Goal: Information Seeking & Learning: Check status

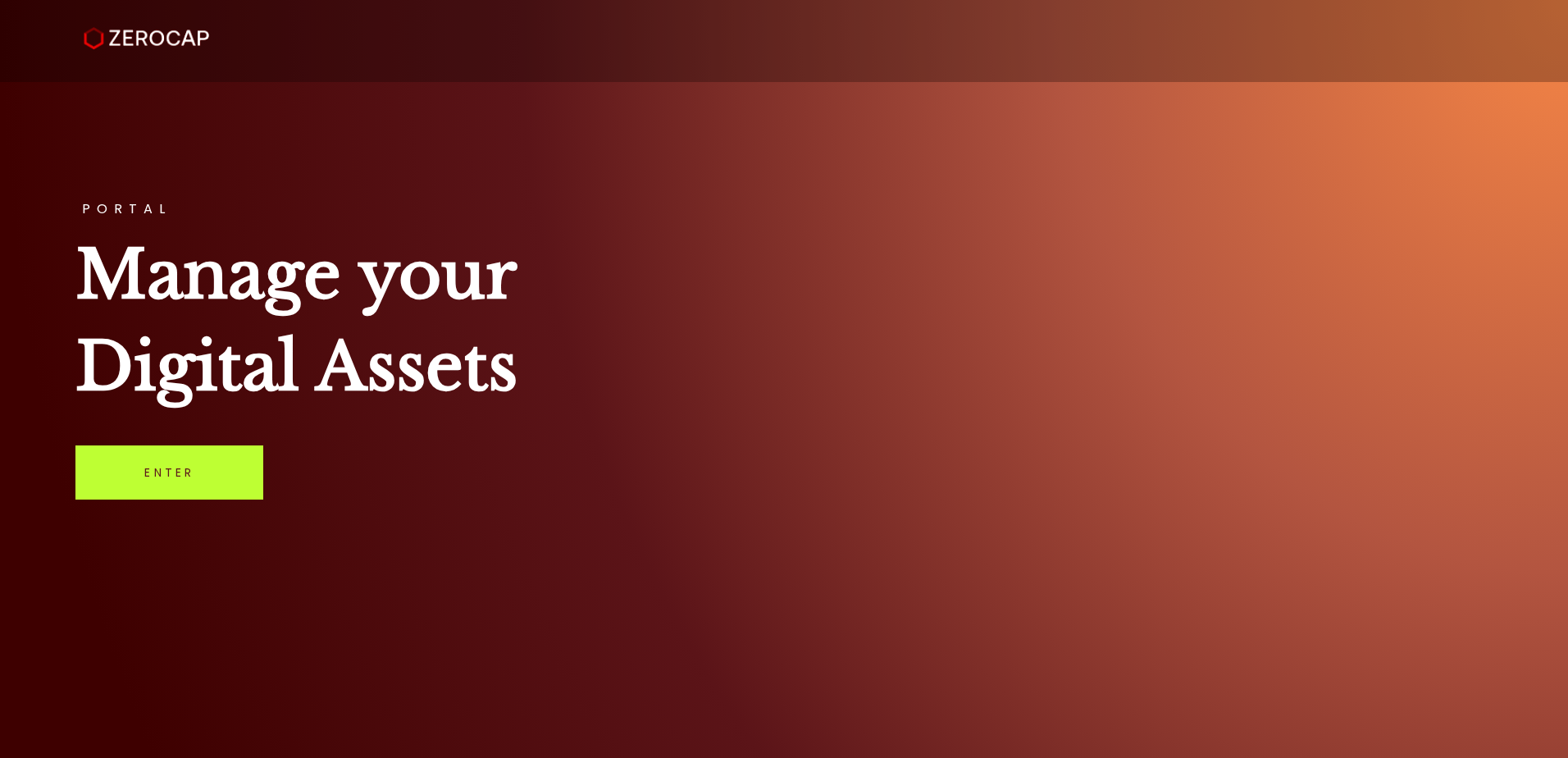
drag, startPoint x: 212, startPoint y: 495, endPoint x: 214, endPoint y: 484, distance: 11.2
click at [212, 495] on link "Enter" at bounding box center [168, 472] width 187 height 54
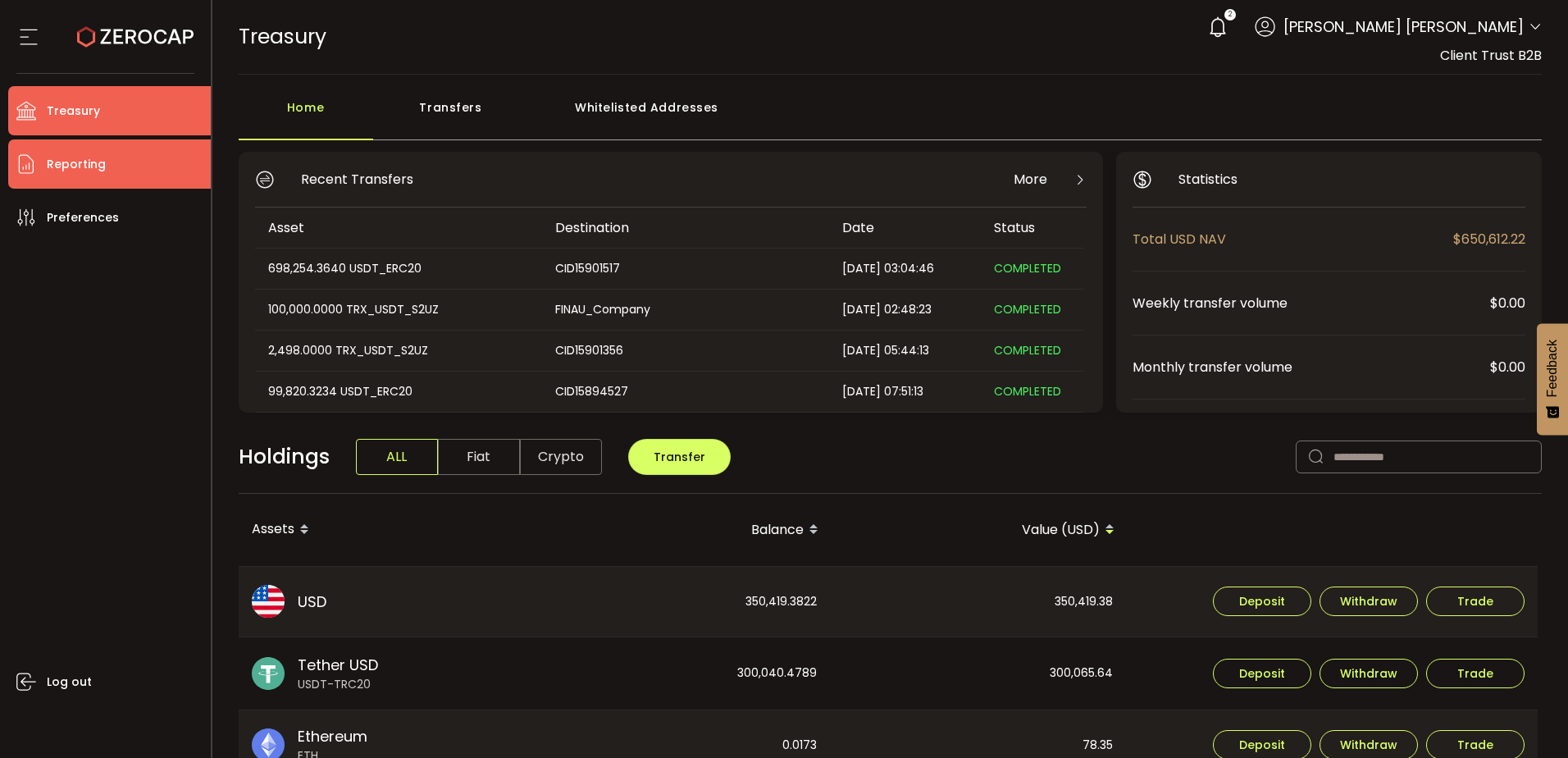
click at [96, 174] on span "Reporting" at bounding box center [76, 164] width 59 height 24
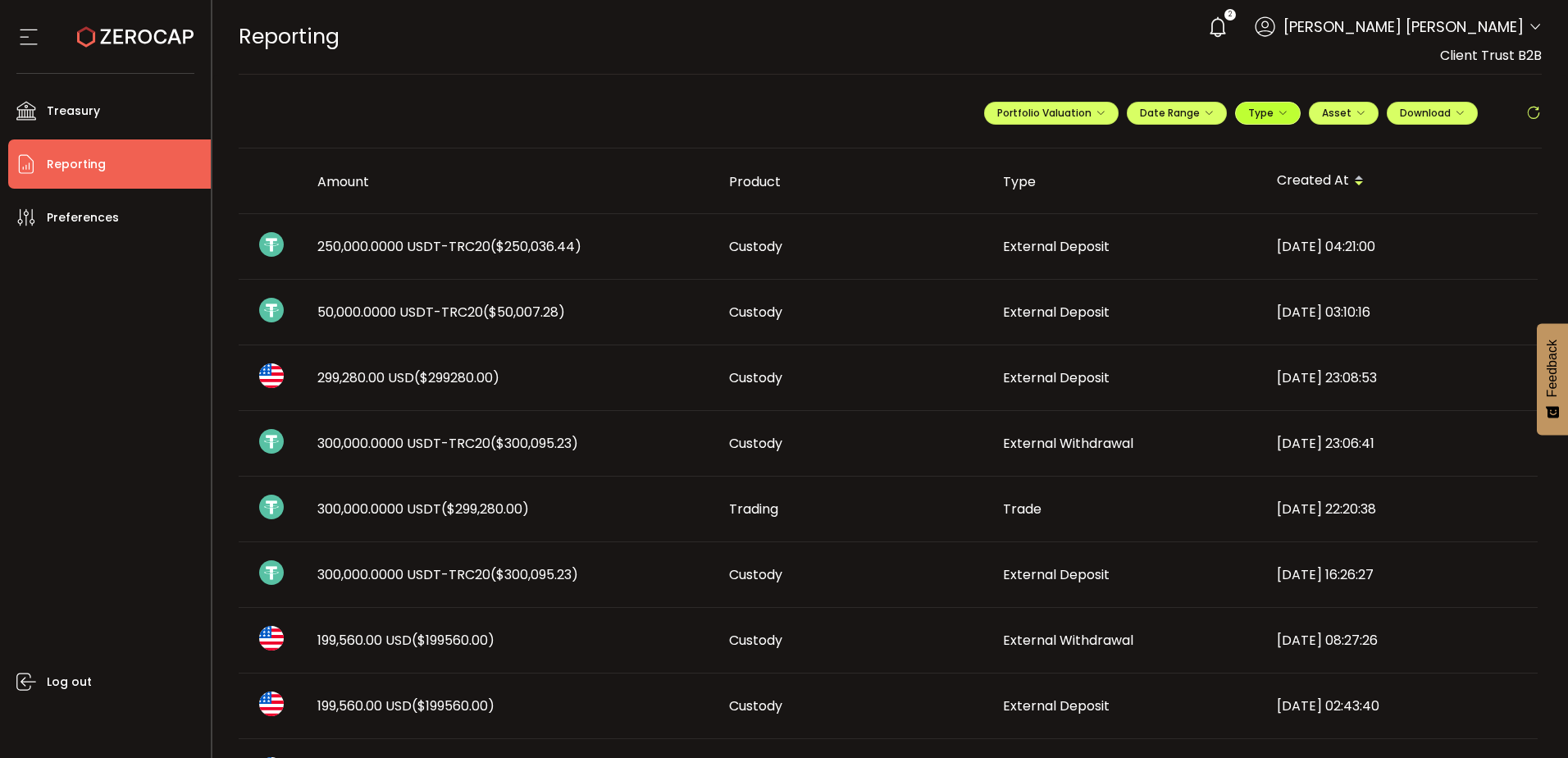
click at [1249, 110] on span "Type" at bounding box center [1268, 113] width 39 height 14
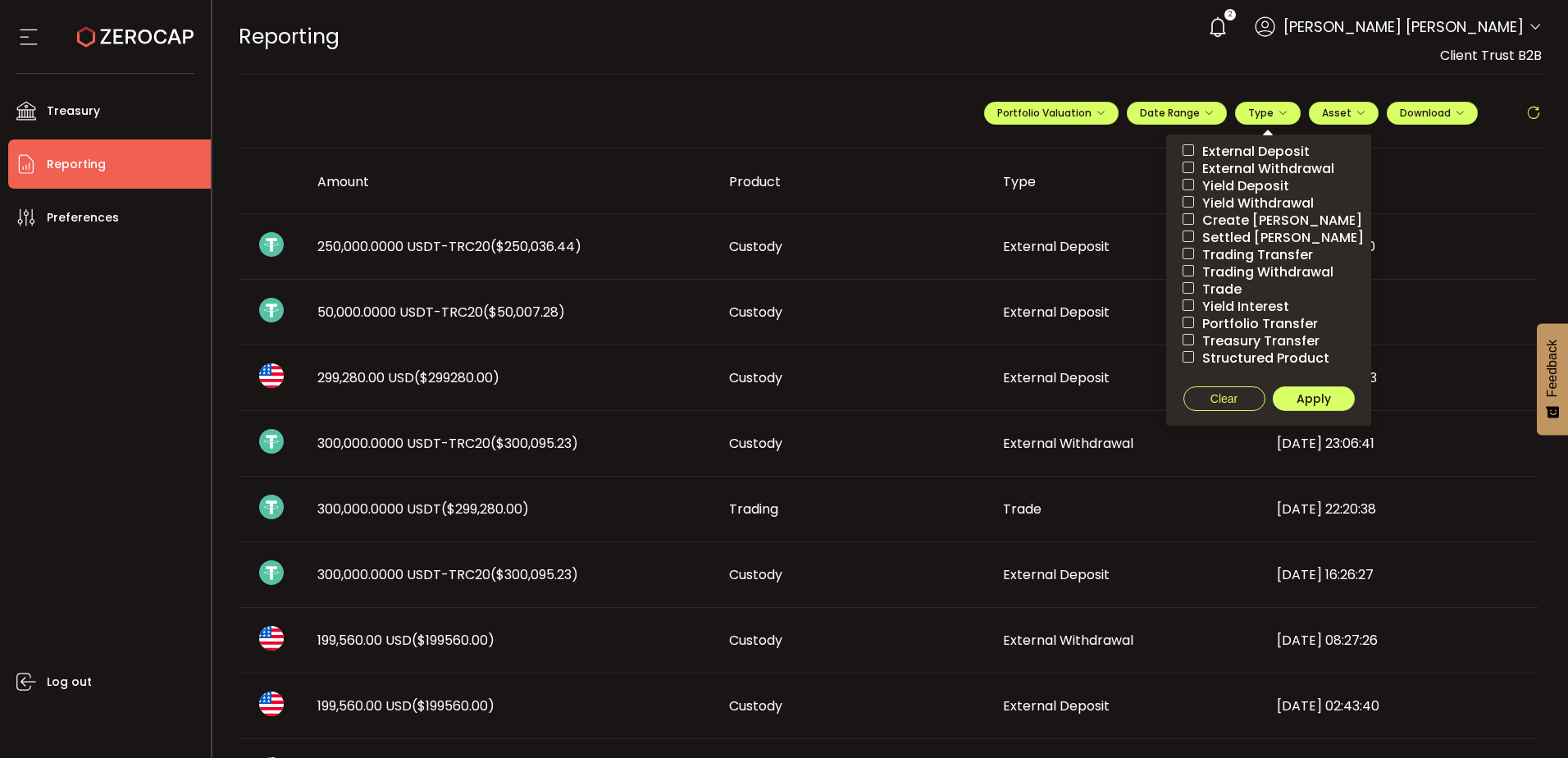
click at [1250, 149] on span "External Deposit" at bounding box center [1252, 151] width 115 height 15
click at [1328, 407] on button "Apply" at bounding box center [1313, 399] width 82 height 25
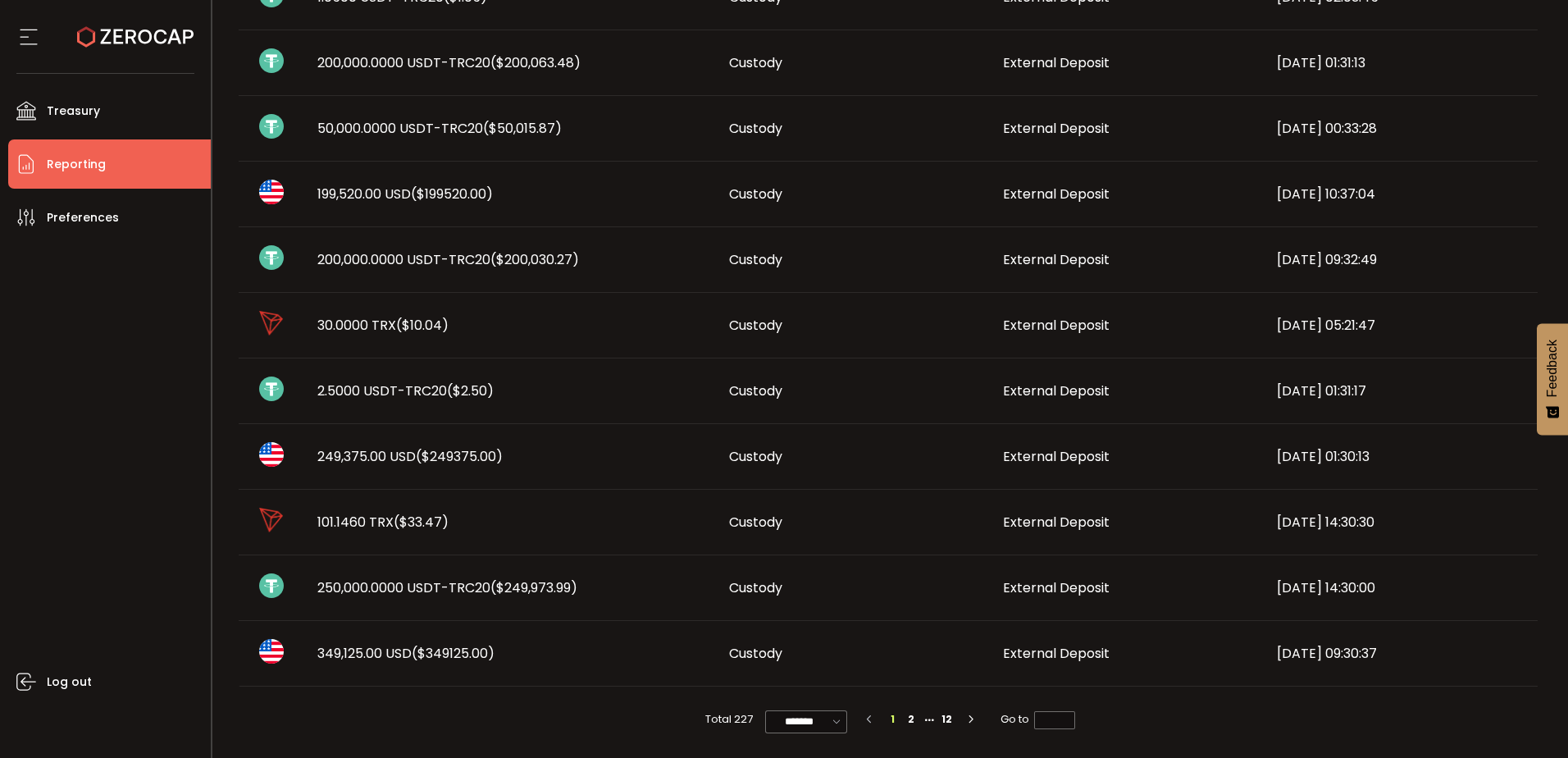
scroll to position [851, 0]
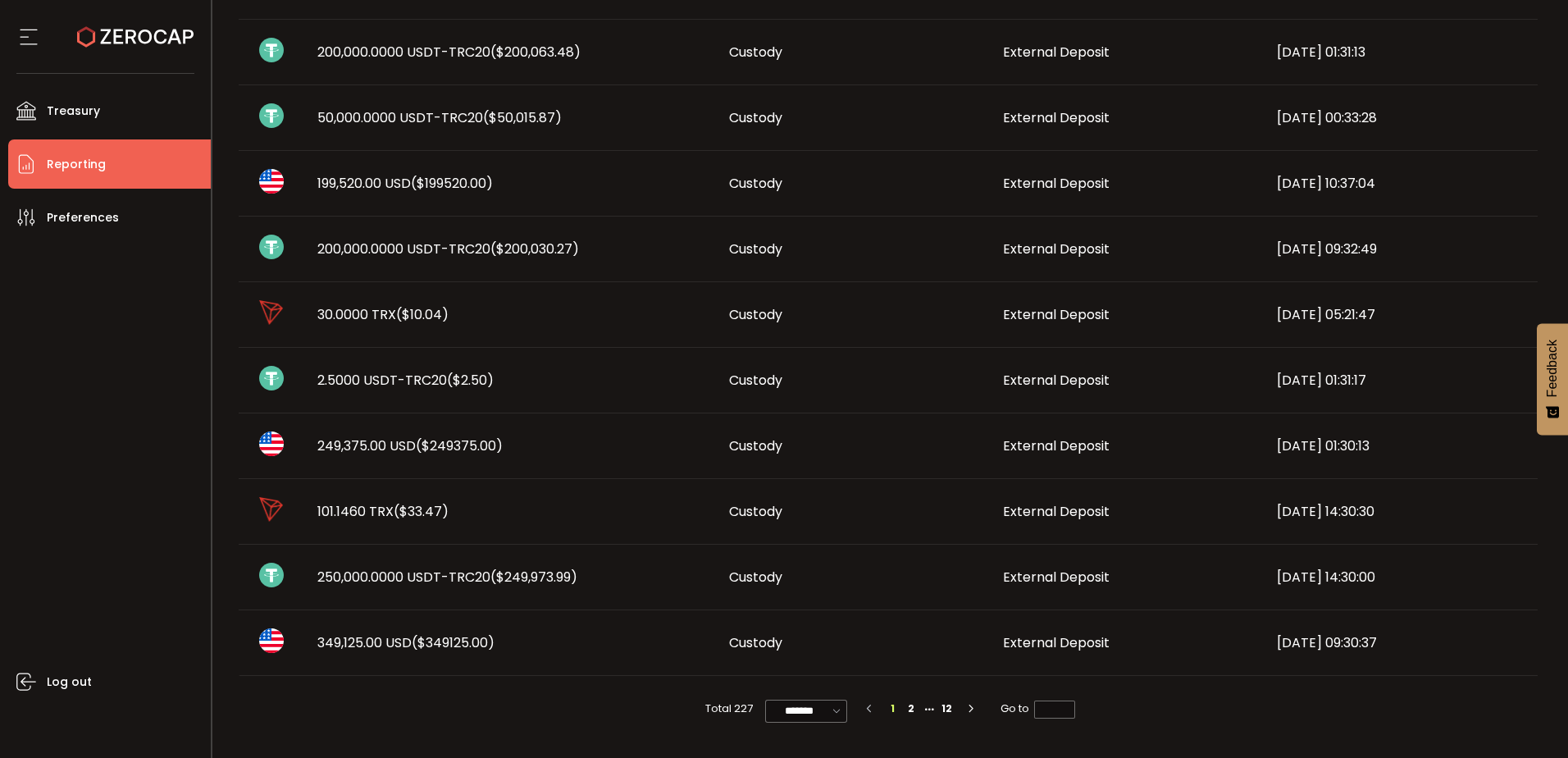
click at [393, 186] on span "199,520.00 USD ($199520.00)" at bounding box center [405, 184] width 176 height 19
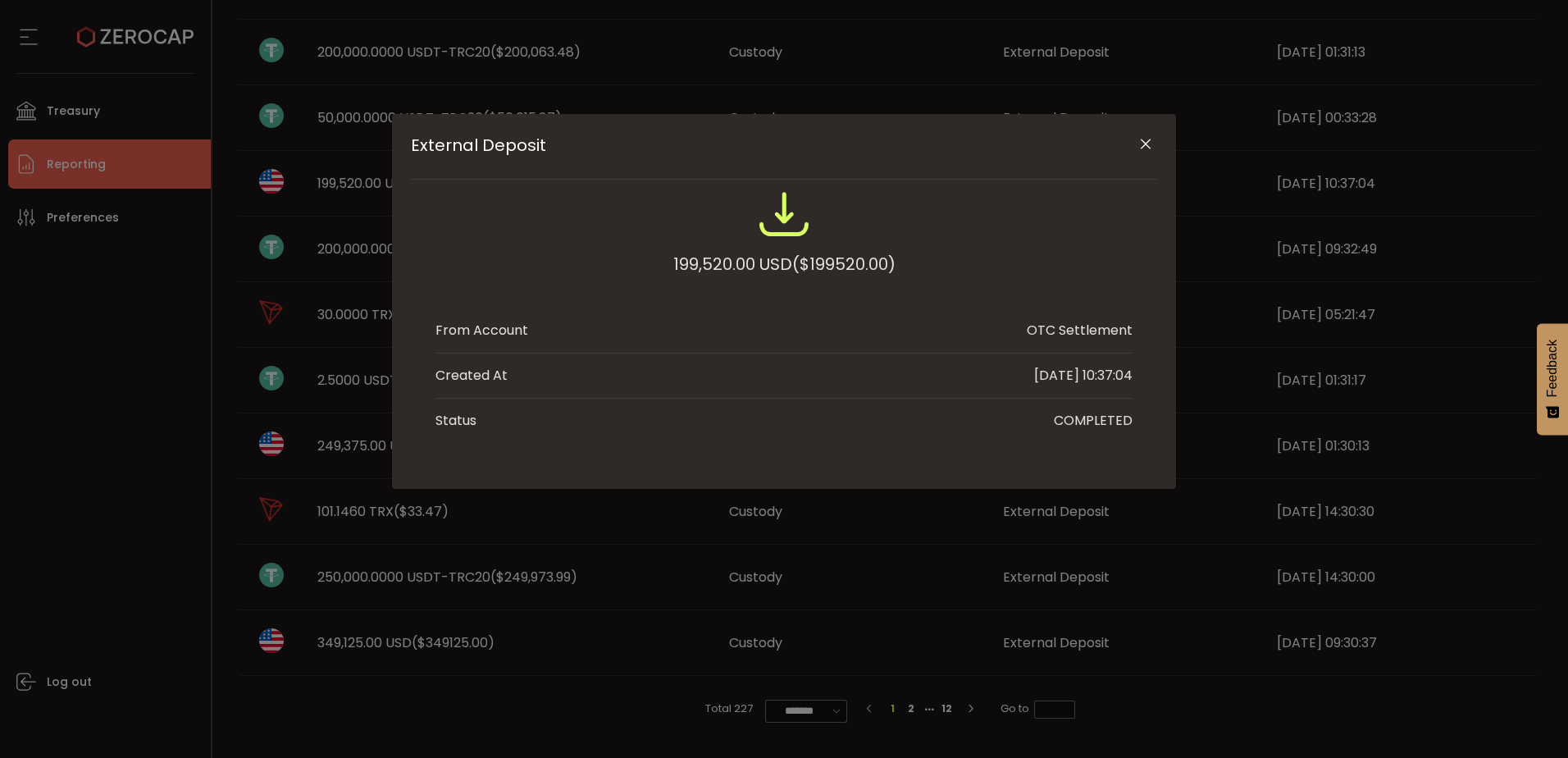
click at [376, 182] on div "External Deposit 199,520.00 USD ($199520.00) From Account OTC Settlement Create…" at bounding box center [784, 379] width 1568 height 758
click at [1151, 139] on icon "Close" at bounding box center [1145, 144] width 16 height 16
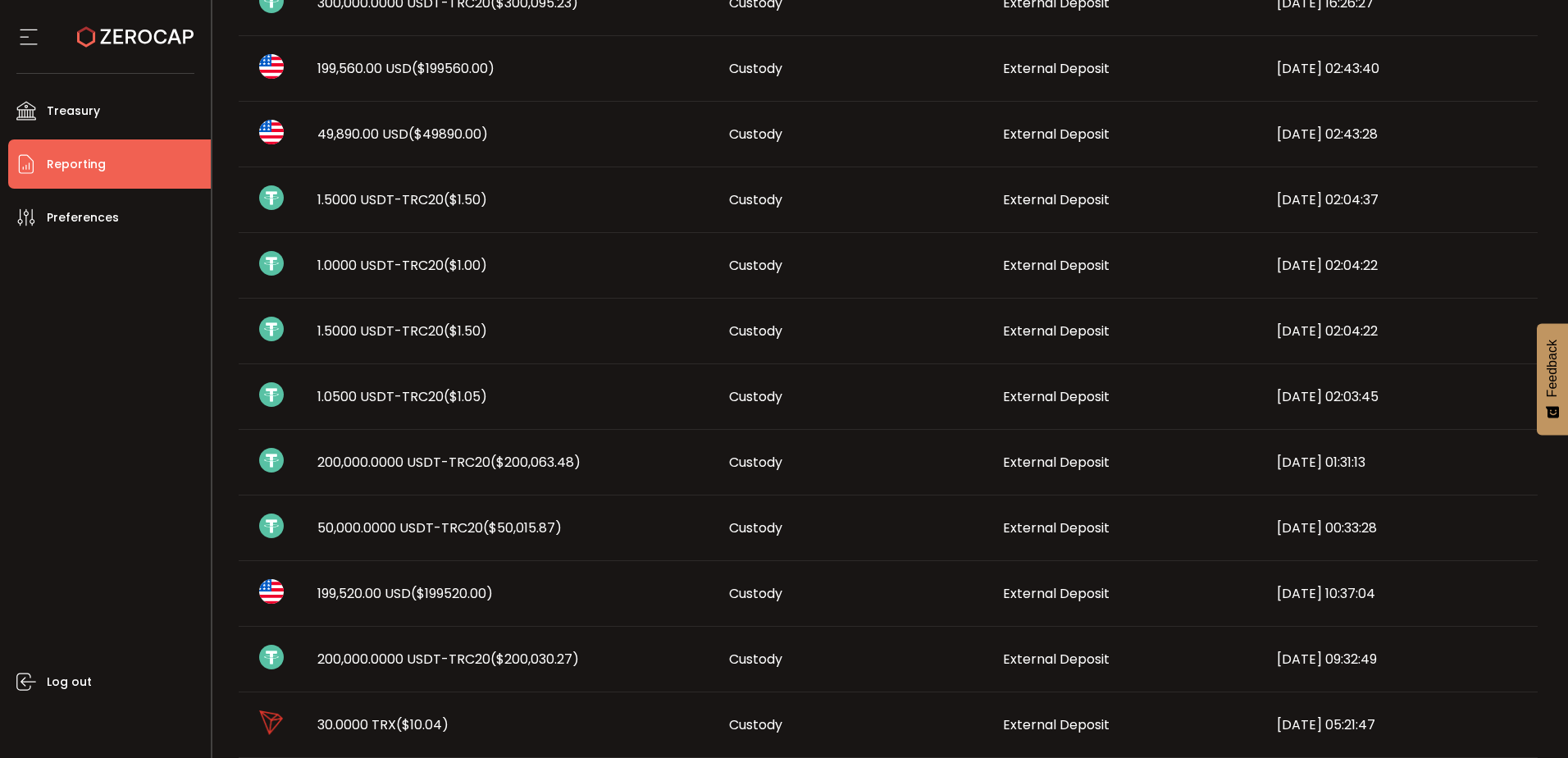
scroll to position [359, 0]
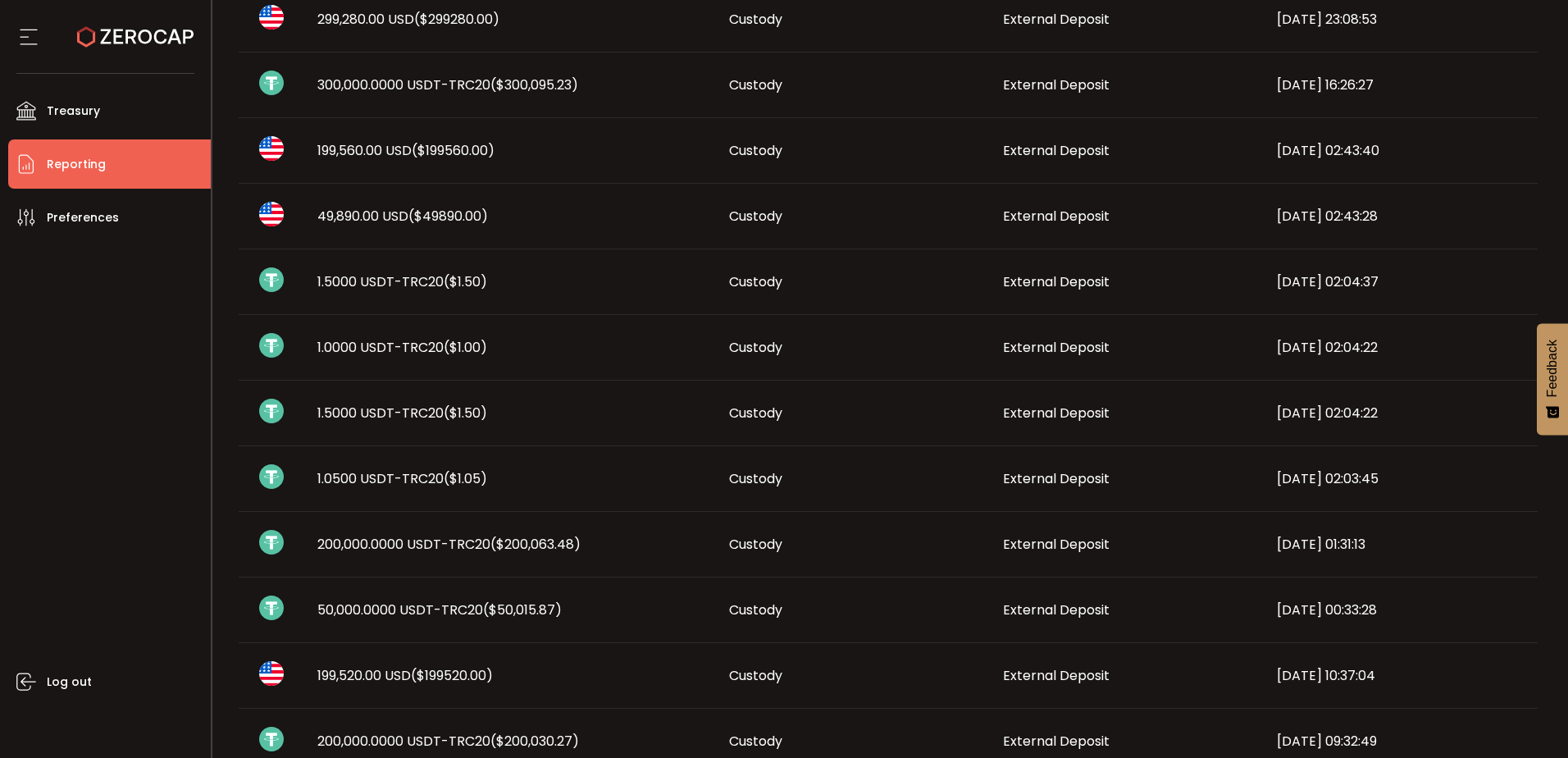
click at [474, 149] on span "($199560.00)" at bounding box center [453, 151] width 83 height 19
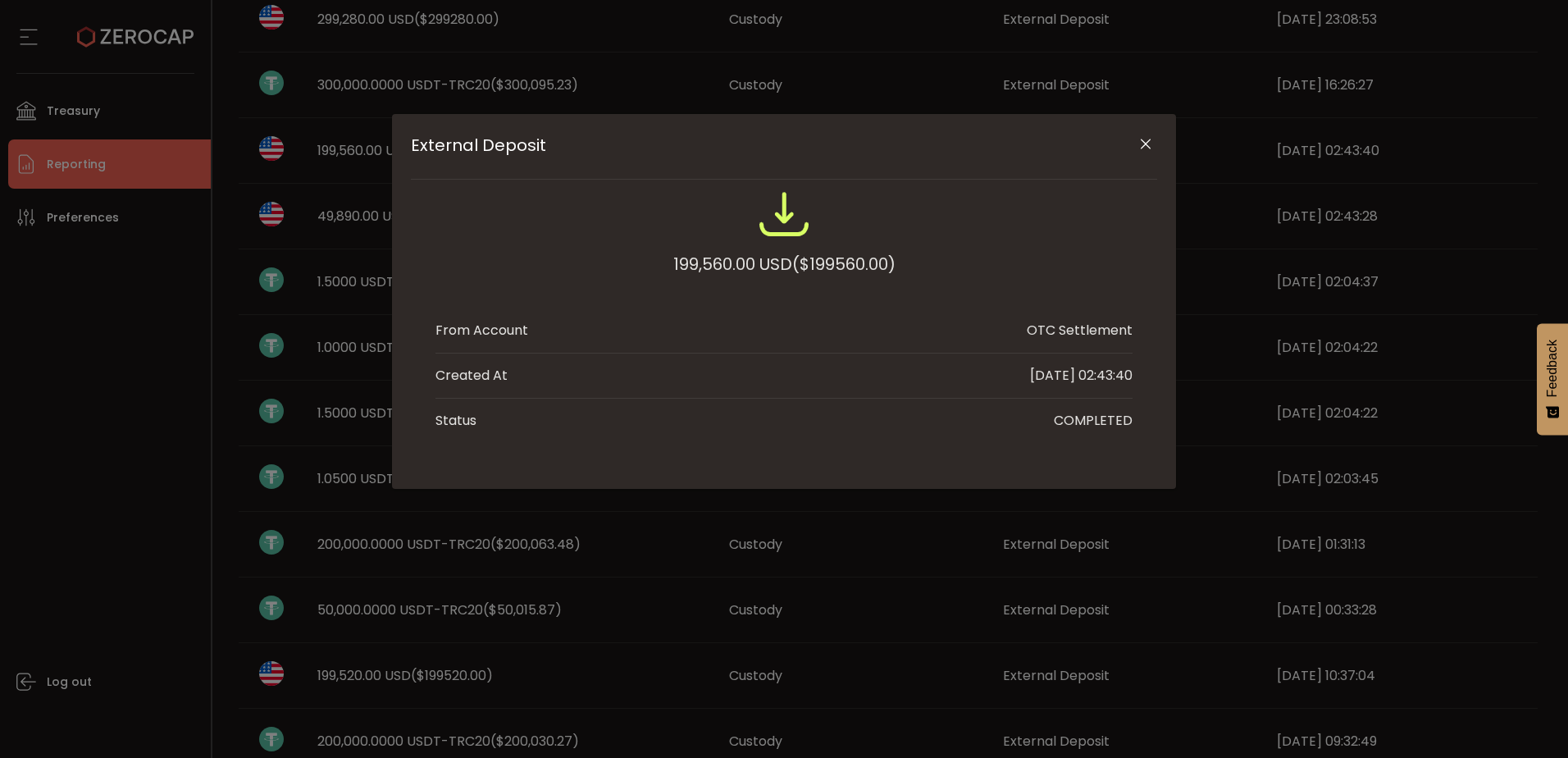
click at [1149, 144] on icon "Close" at bounding box center [1145, 144] width 16 height 16
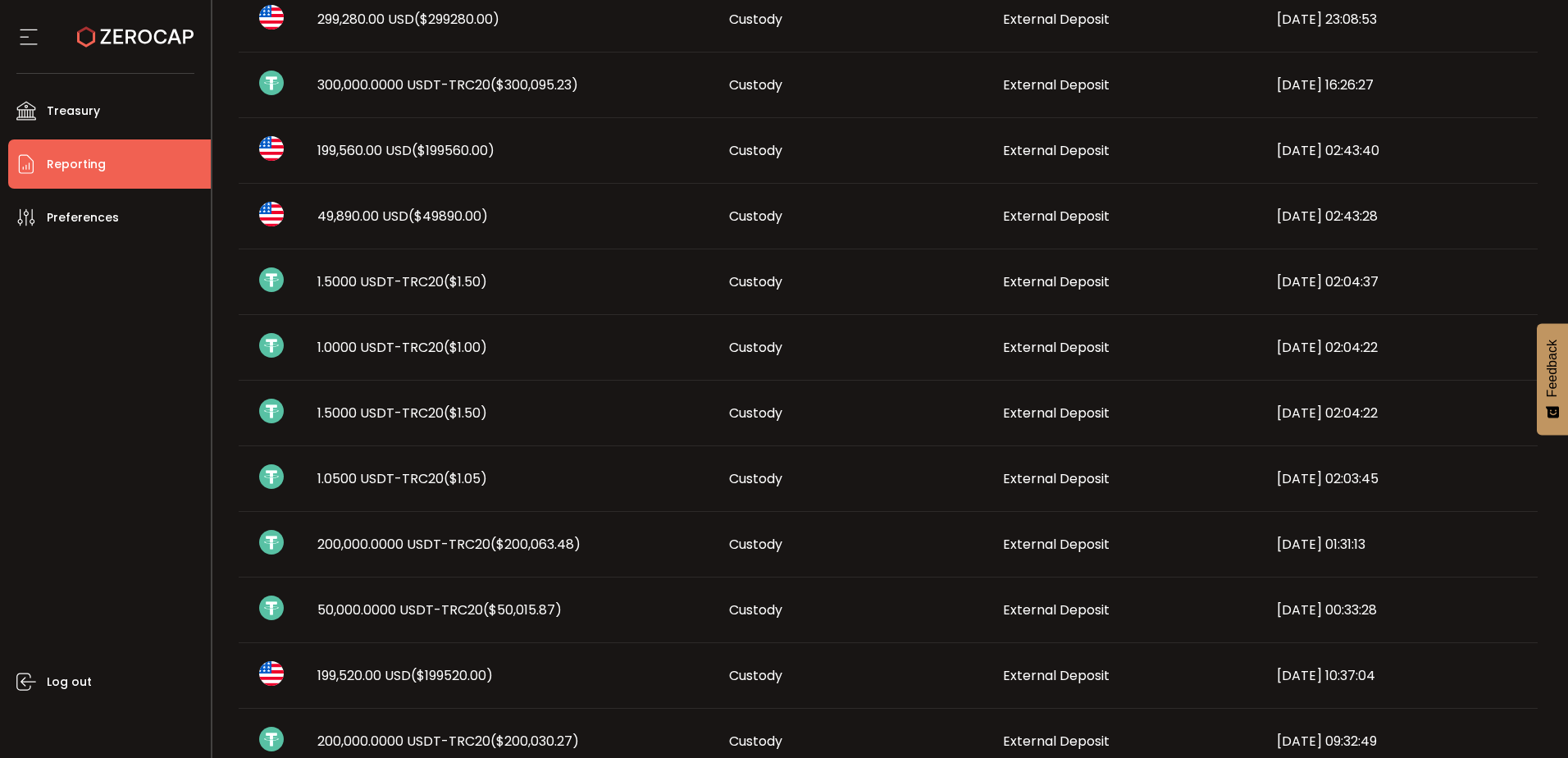
scroll to position [441, 0]
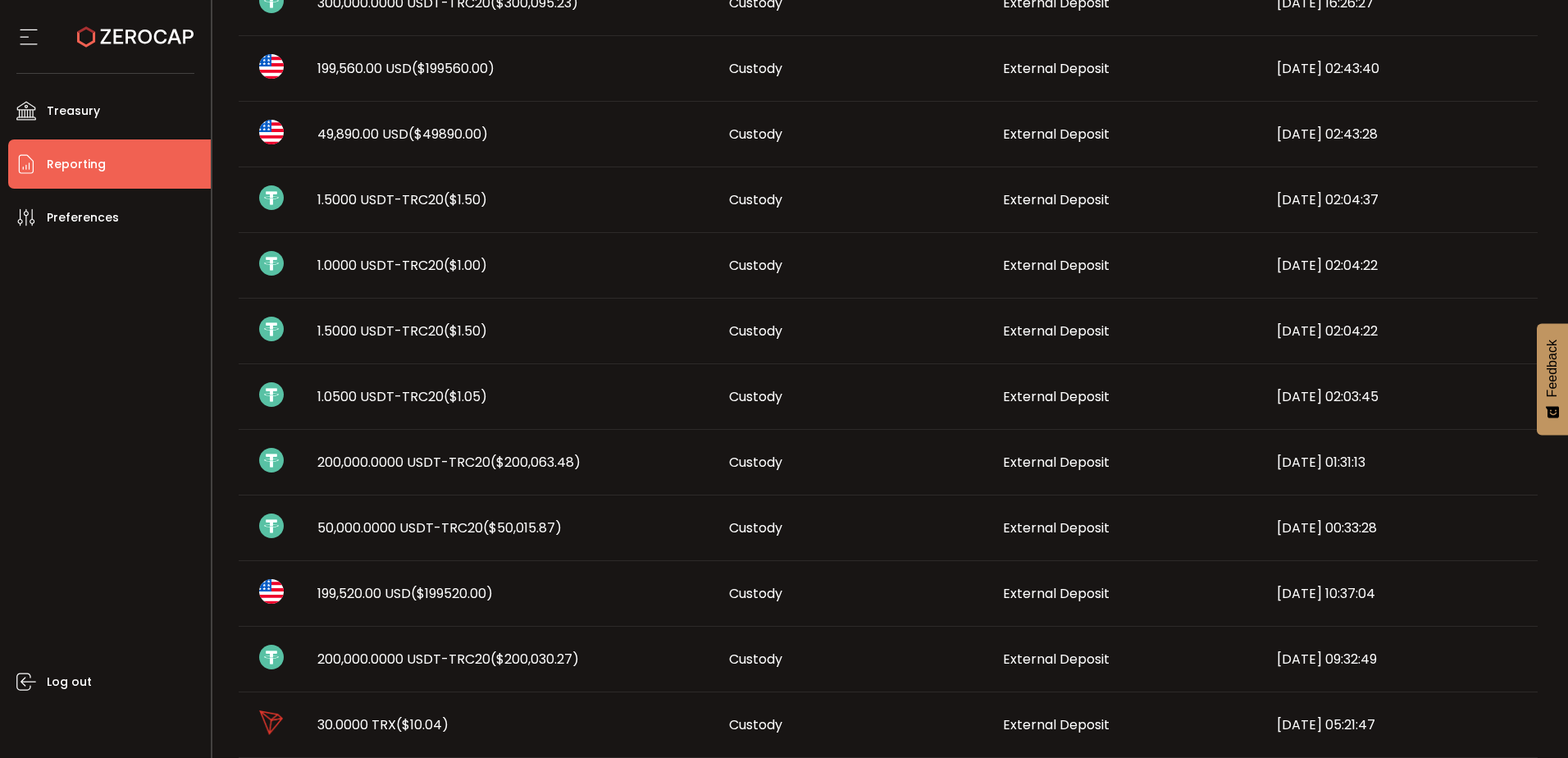
click at [421, 666] on span "200,000.0000 USDT-TRC20 ($200,030.27)" at bounding box center [448, 660] width 261 height 19
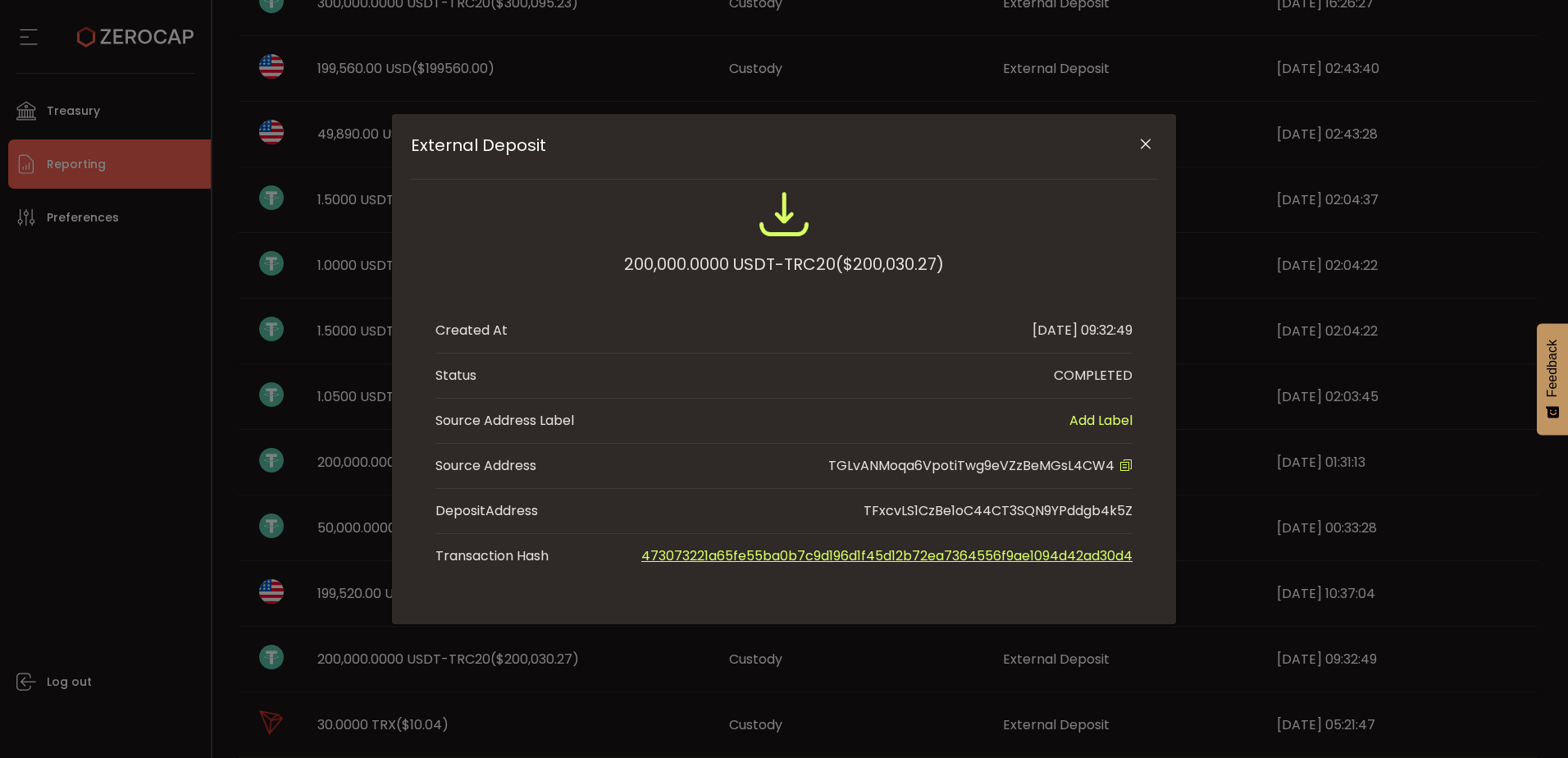
click at [1124, 467] on icon "External Deposit" at bounding box center [1127, 466] width 13 height 13
drag, startPoint x: 297, startPoint y: 646, endPoint x: 311, endPoint y: 654, distance: 16.1
click at [297, 646] on div "External Deposit 200,000.0000 USDT-TRC20 ($200,030.27) Created At [DATE] 09:32:…" at bounding box center [784, 379] width 1568 height 758
click at [1142, 147] on icon "Close" at bounding box center [1145, 144] width 16 height 16
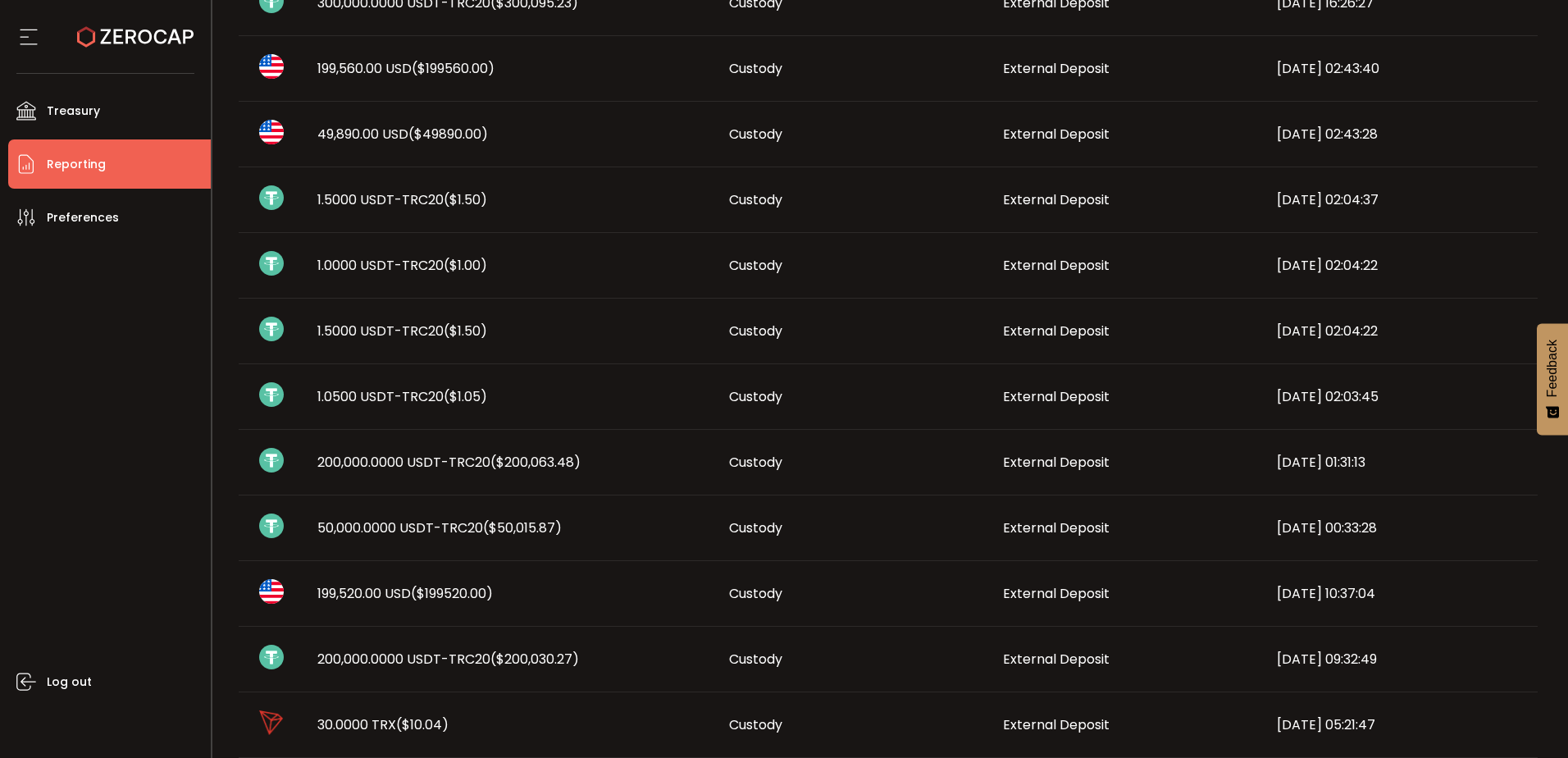
click at [491, 651] on span "200,000.0000 USDT-TRC20 ($200,030.27)" at bounding box center [448, 660] width 261 height 19
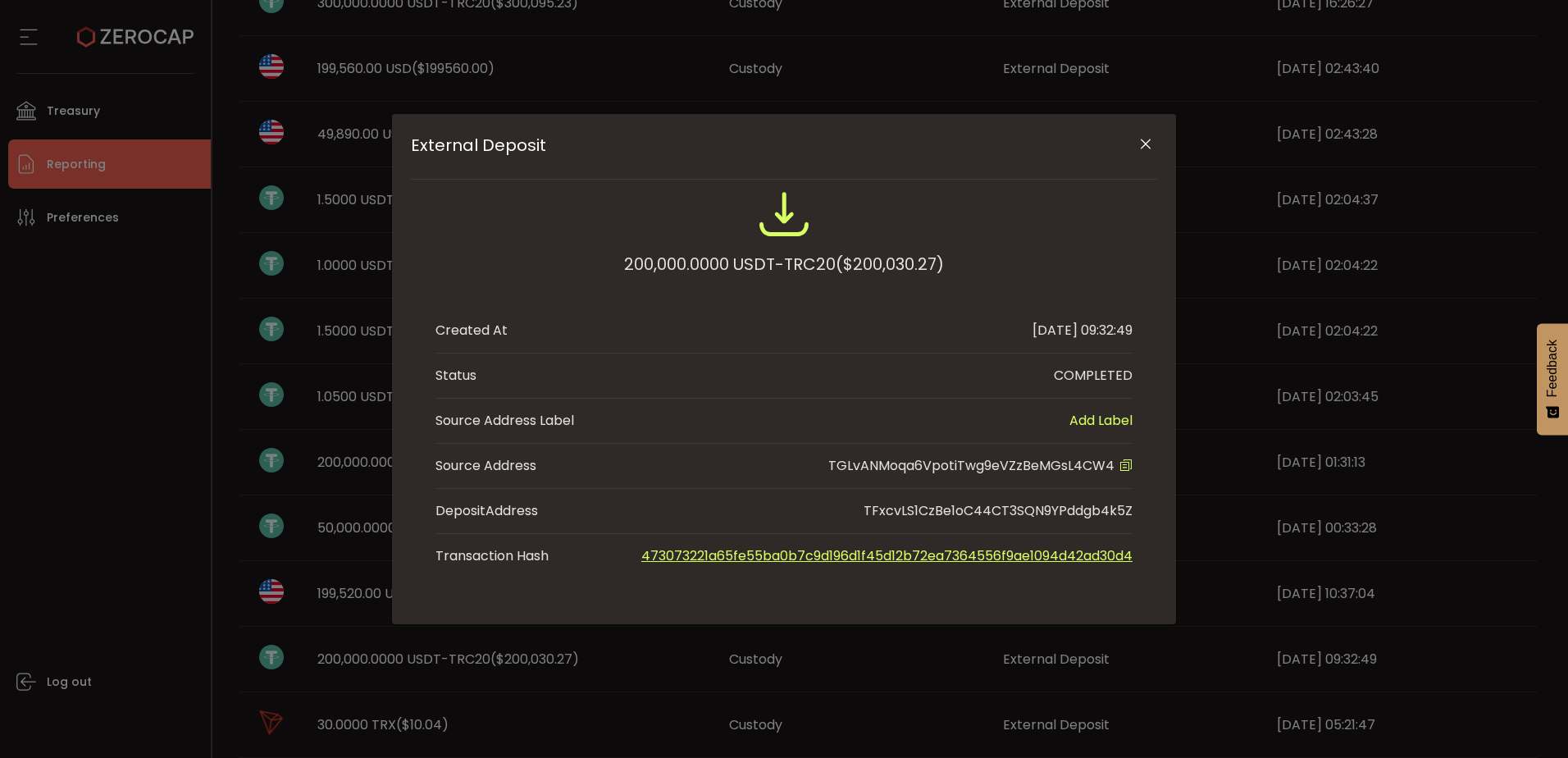
click at [1148, 137] on icon "Close" at bounding box center [1145, 144] width 16 height 16
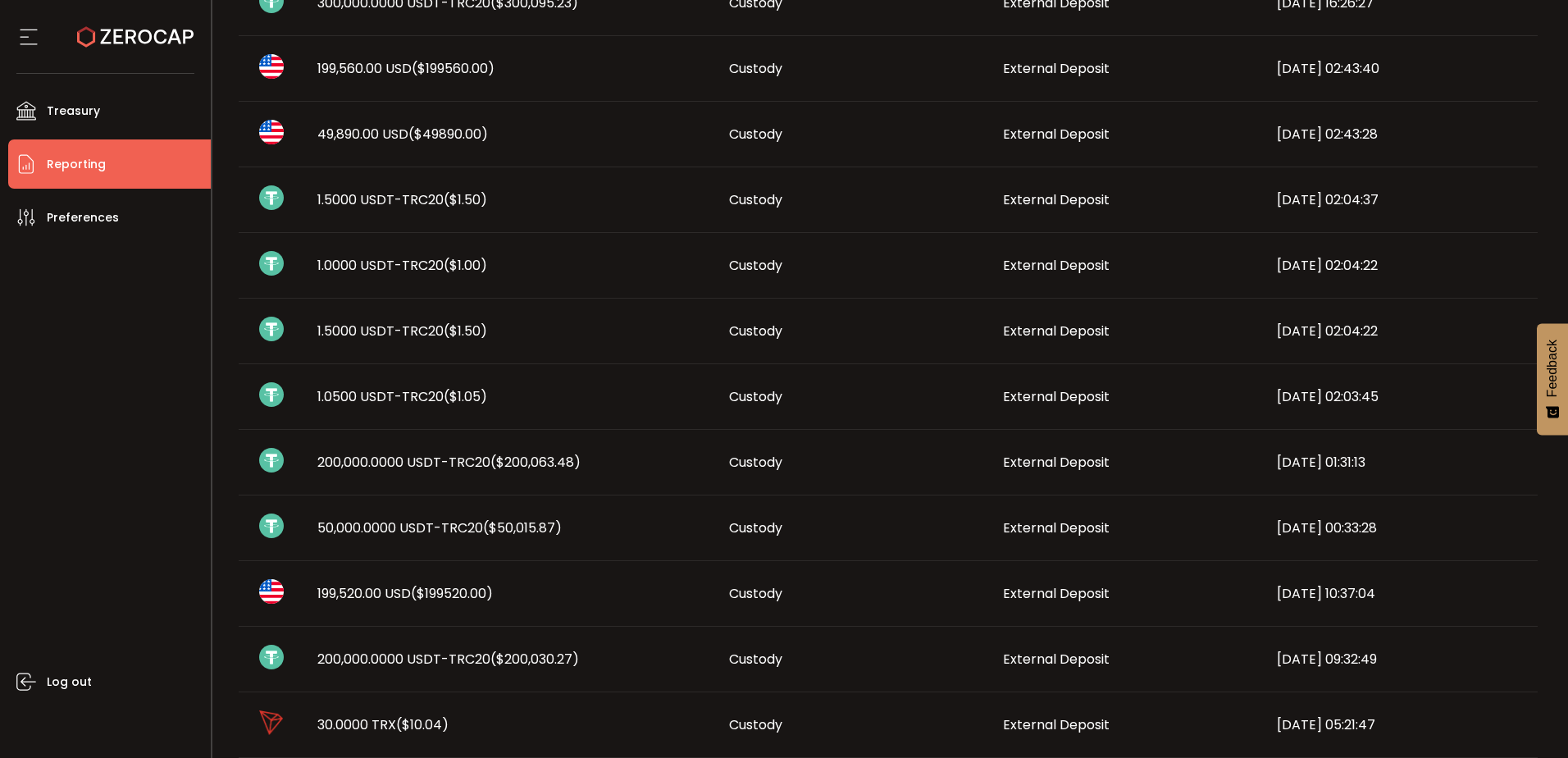
click at [396, 466] on span "200,000.0000 USDT-TRC20 ($200,063.48)" at bounding box center [449, 463] width 263 height 19
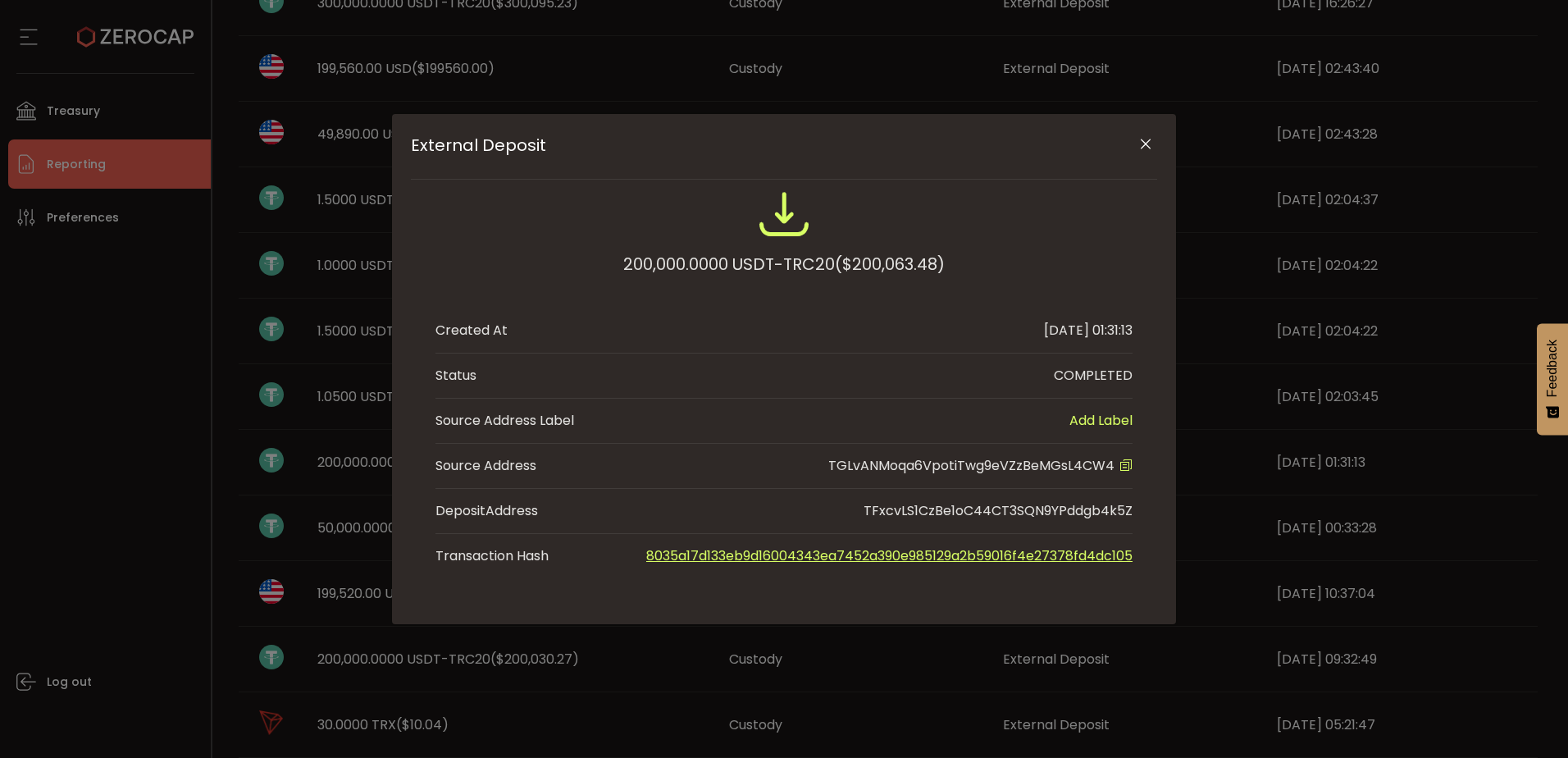
click at [1148, 143] on icon "Close" at bounding box center [1145, 144] width 16 height 16
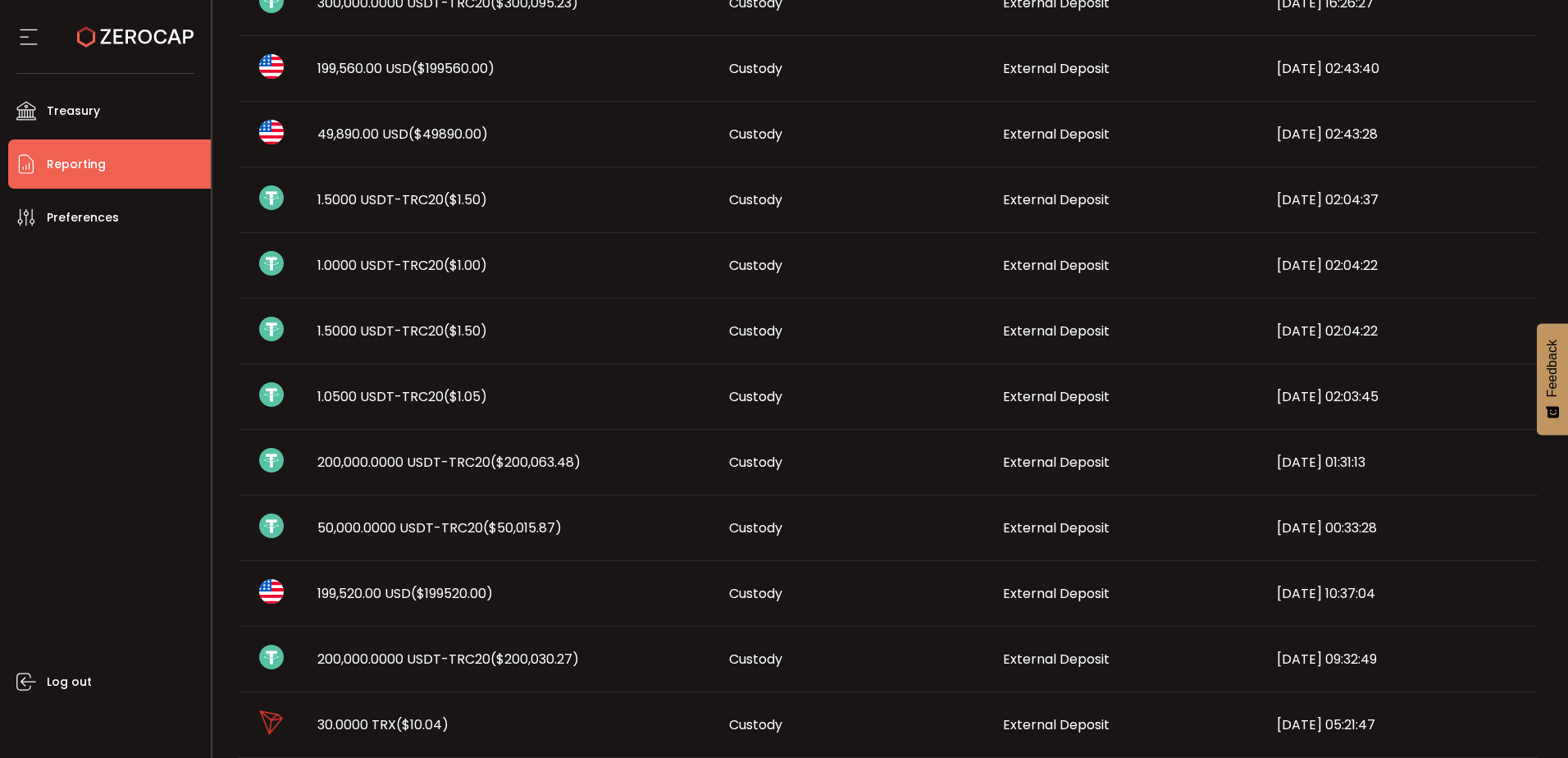
click at [375, 660] on span "200,000.0000 USDT-TRC20 ($200,030.27)" at bounding box center [448, 660] width 261 height 19
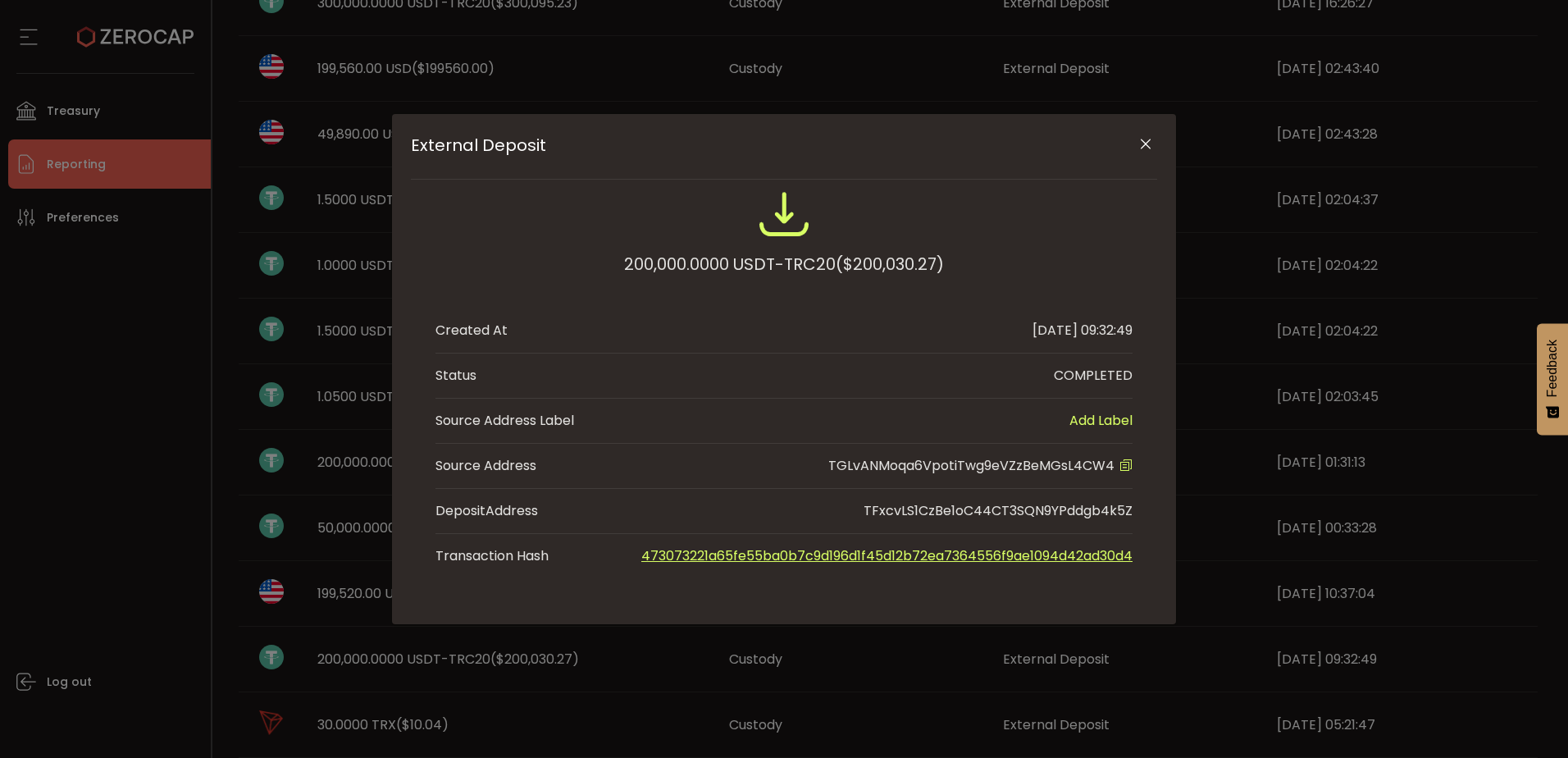
click at [350, 627] on div "External Deposit 200,000.0000 USDT-TRC20 ($200,030.27) Created At [DATE] 09:32:…" at bounding box center [784, 379] width 1568 height 758
click at [350, 592] on div "External Deposit 200,000.0000 USDT-TRC20 ($200,030.27) Created At [DATE] 09:32:…" at bounding box center [784, 379] width 1568 height 758
click at [1149, 142] on icon "Close" at bounding box center [1145, 144] width 16 height 16
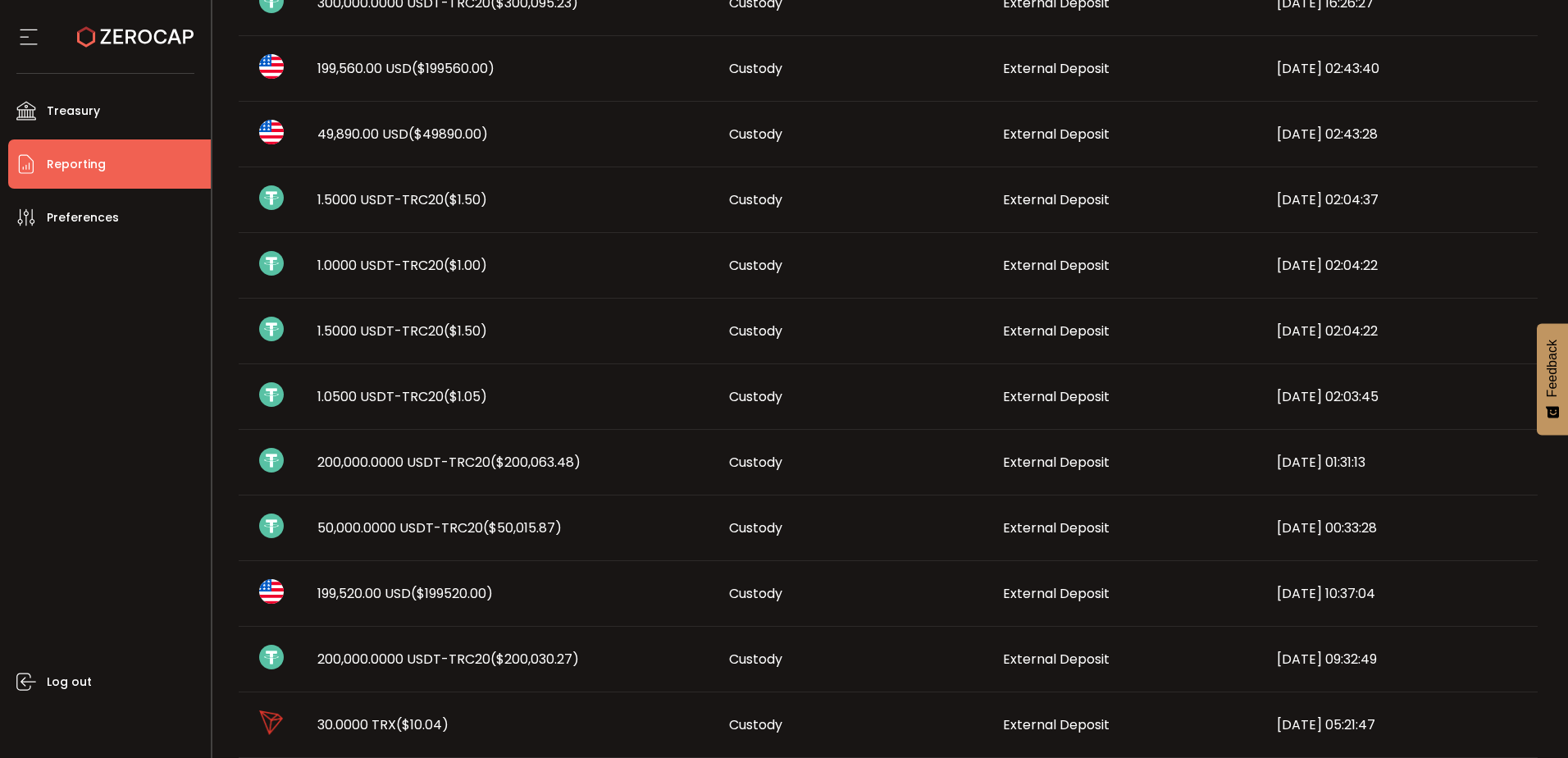
click at [376, 596] on span "199,520.00 USD ($199520.00)" at bounding box center [405, 594] width 176 height 19
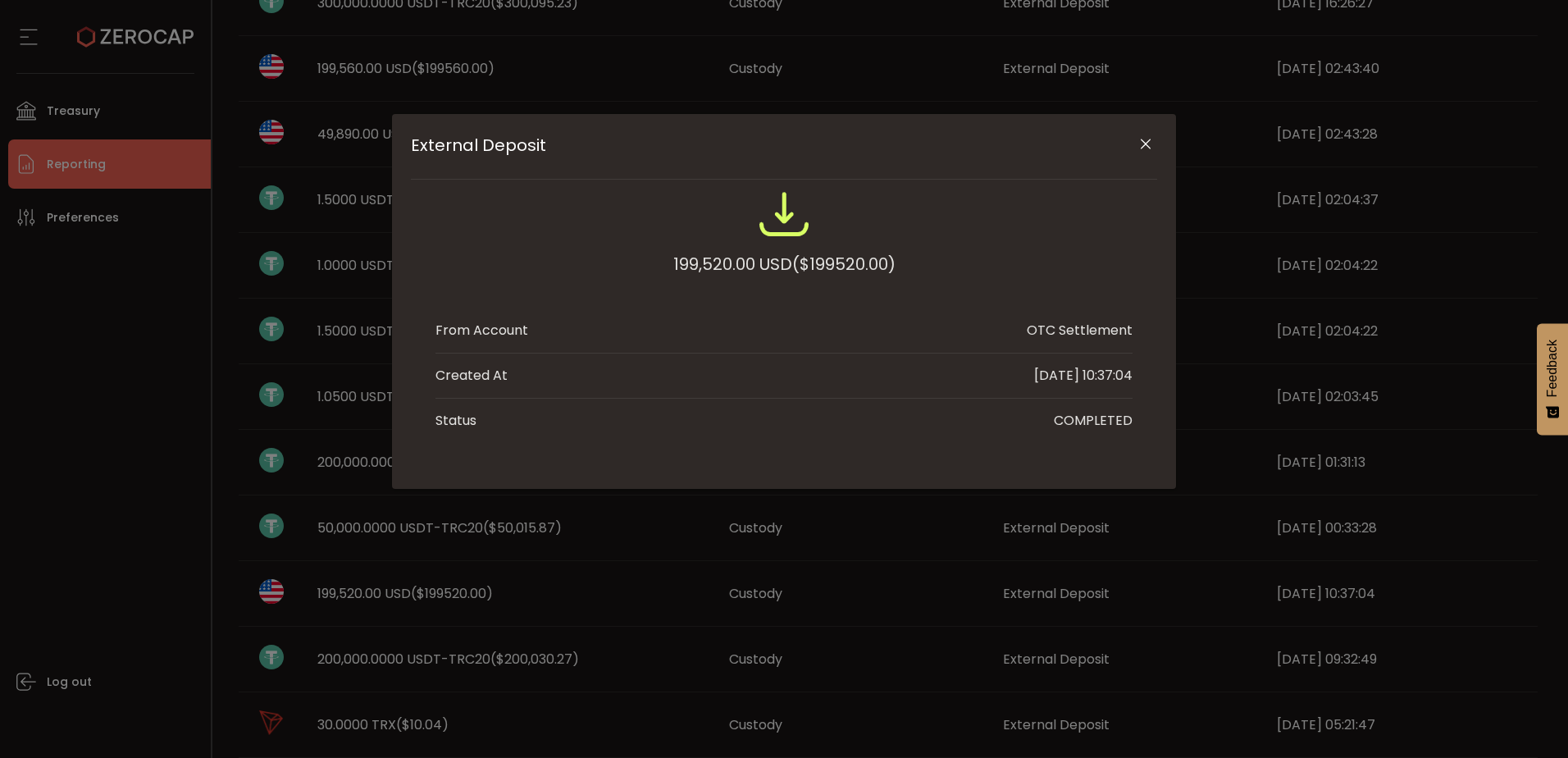
click at [1145, 144] on icon "Close" at bounding box center [1145, 144] width 16 height 16
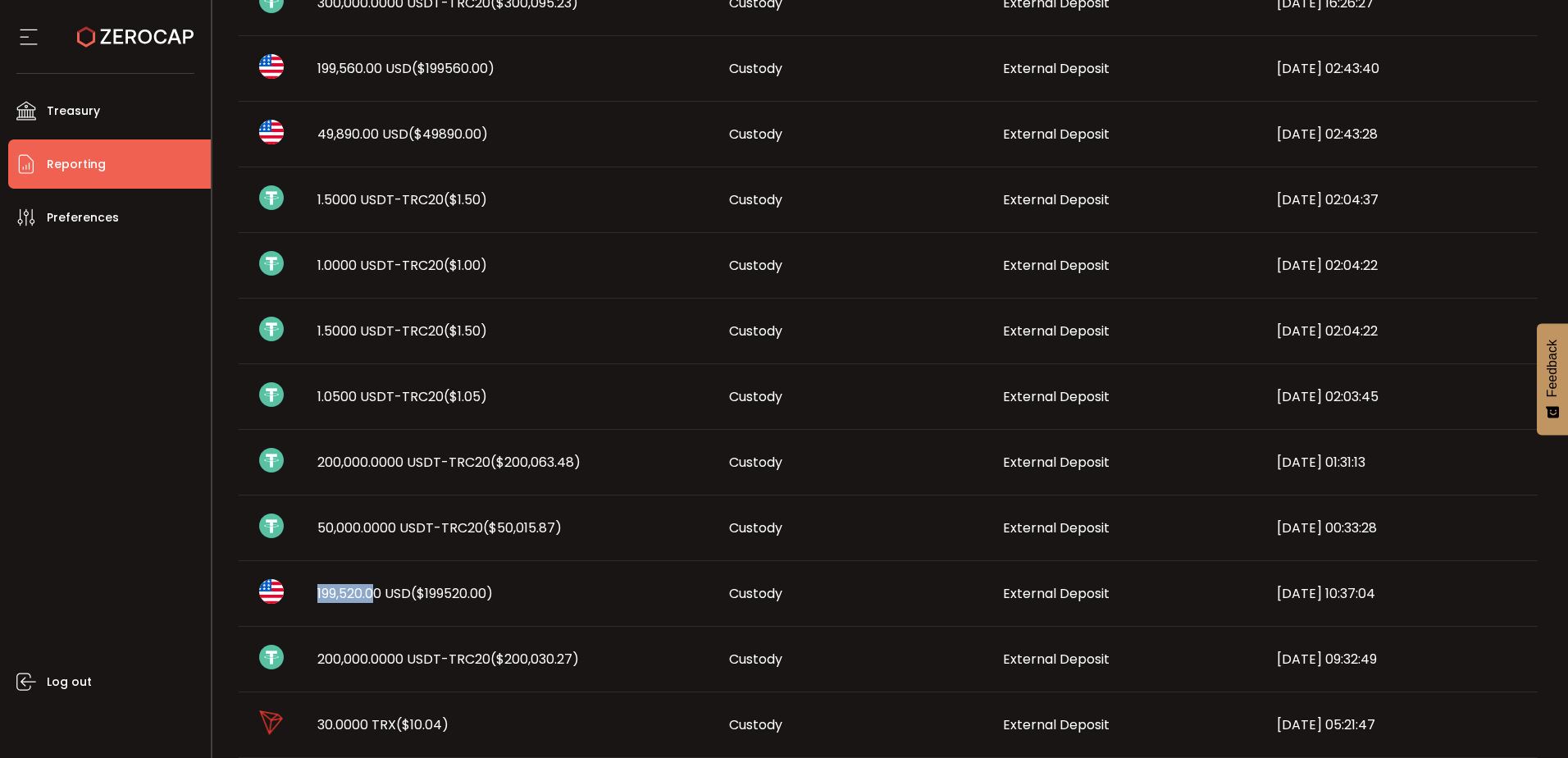
drag, startPoint x: 310, startPoint y: 593, endPoint x: 378, endPoint y: 598, distance: 68.2
click at [378, 598] on div "199,520.00 USD ($199520.00)" at bounding box center [510, 594] width 411 height 19
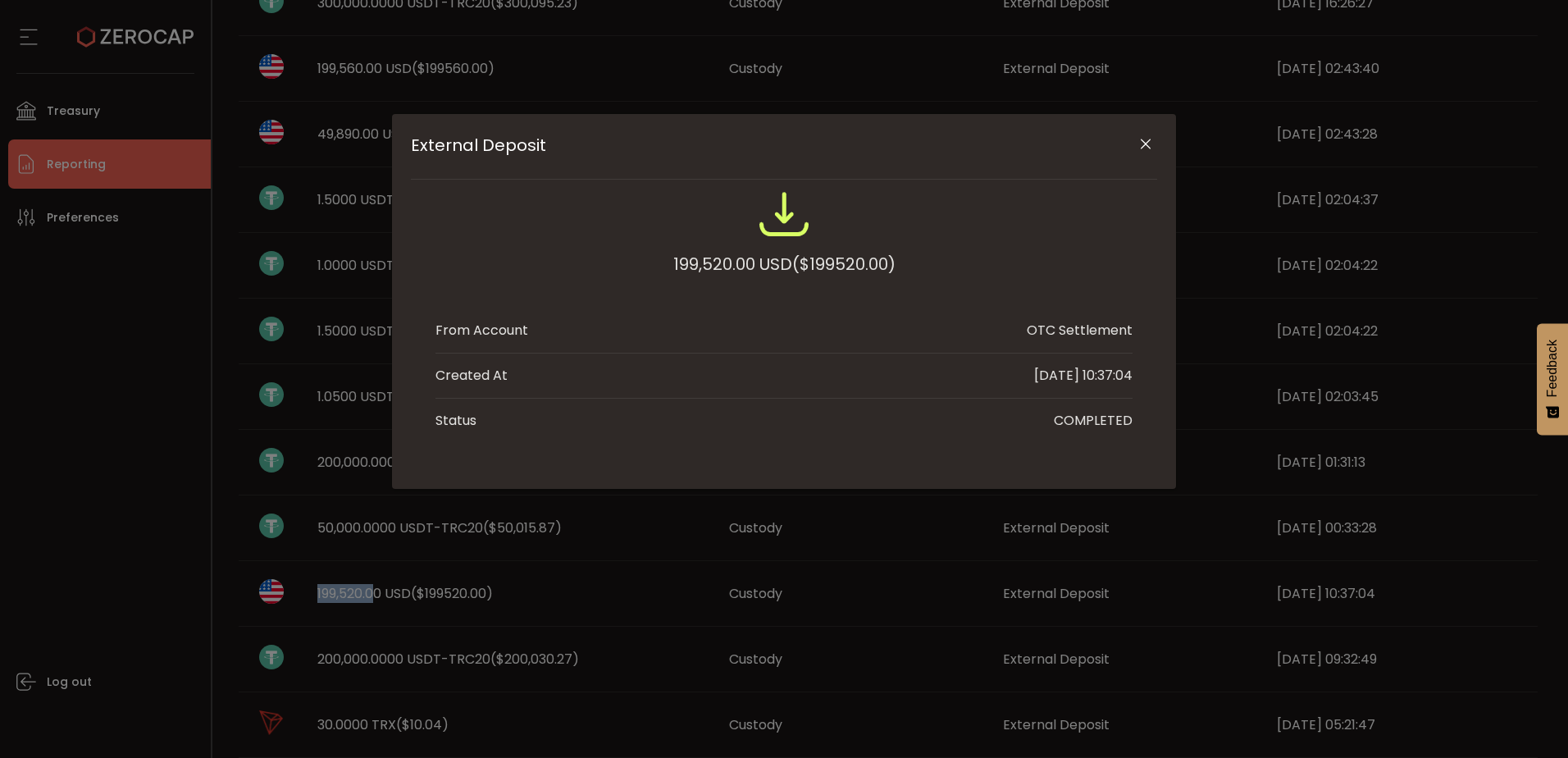
copy span "199,520.0"
drag, startPoint x: 657, startPoint y: 624, endPoint x: 777, endPoint y: 617, distance: 120.2
click at [657, 624] on div "External Deposit 199,520.00 USD ($199520.00) From Account OTC Settlement Create…" at bounding box center [784, 379] width 1568 height 758
click at [1142, 148] on icon "Close" at bounding box center [1145, 144] width 16 height 16
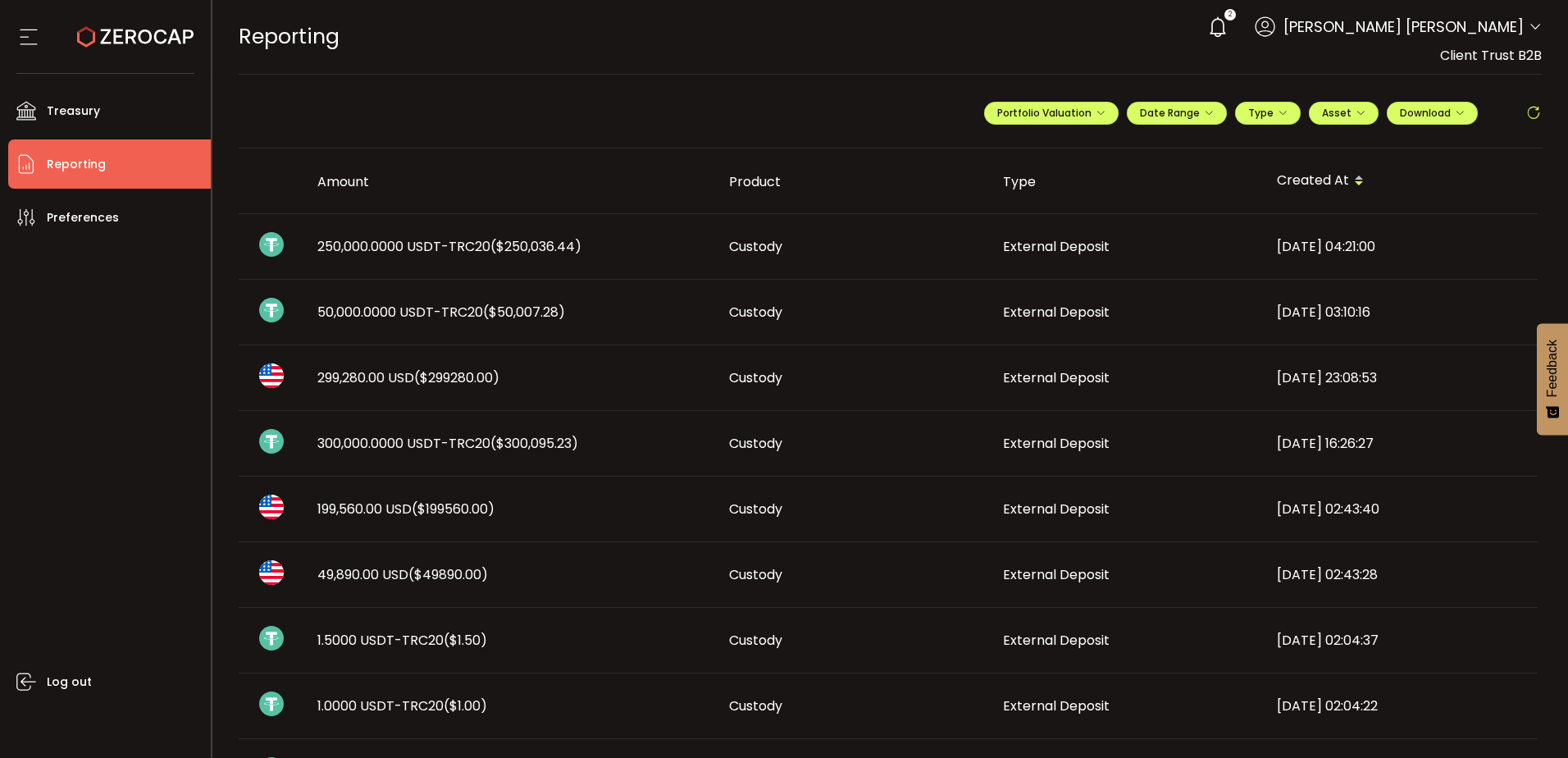
scroll to position [82, 0]
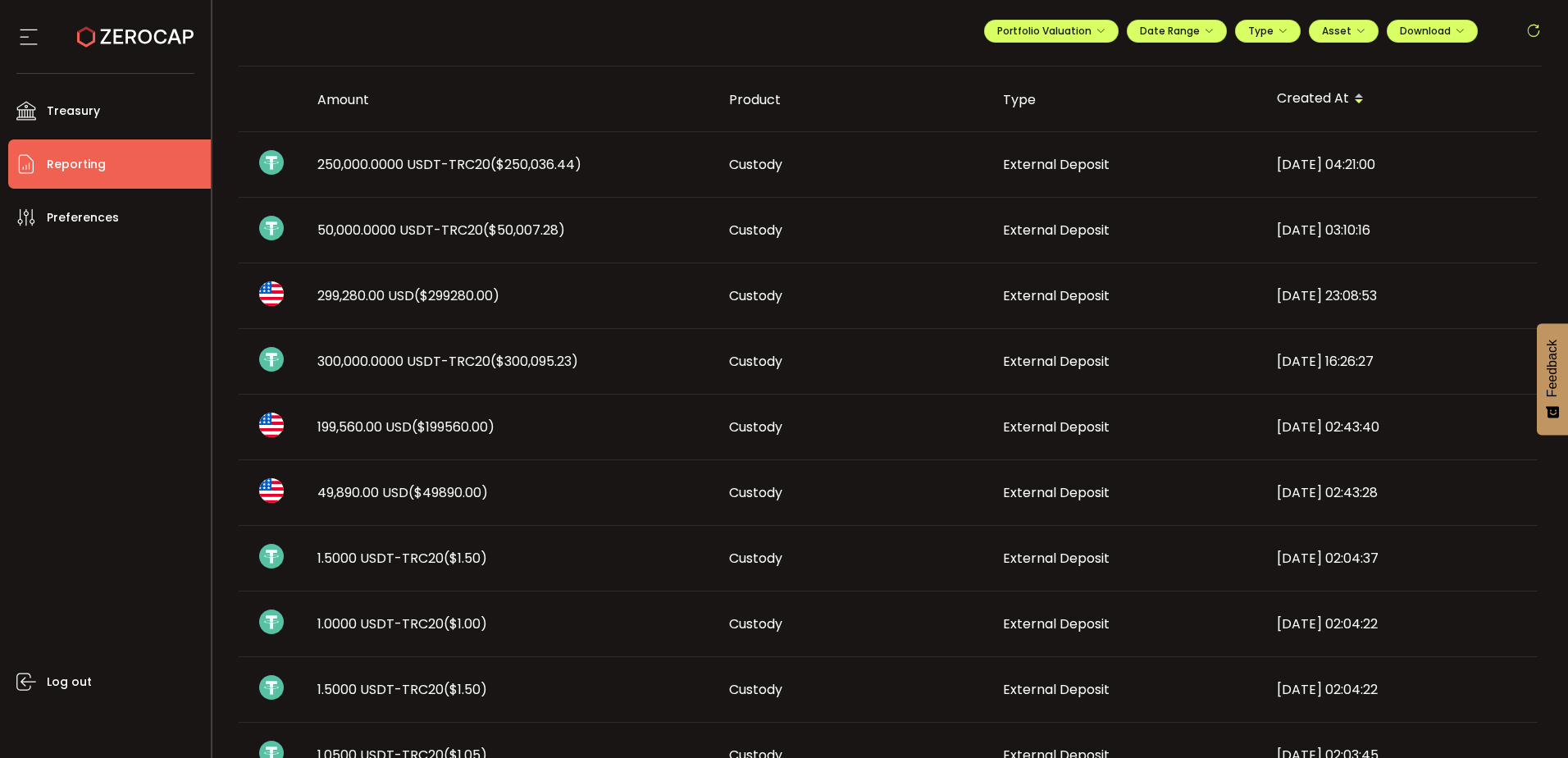
click at [384, 424] on span "199,560.00 USD ($199560.00)" at bounding box center [406, 427] width 177 height 19
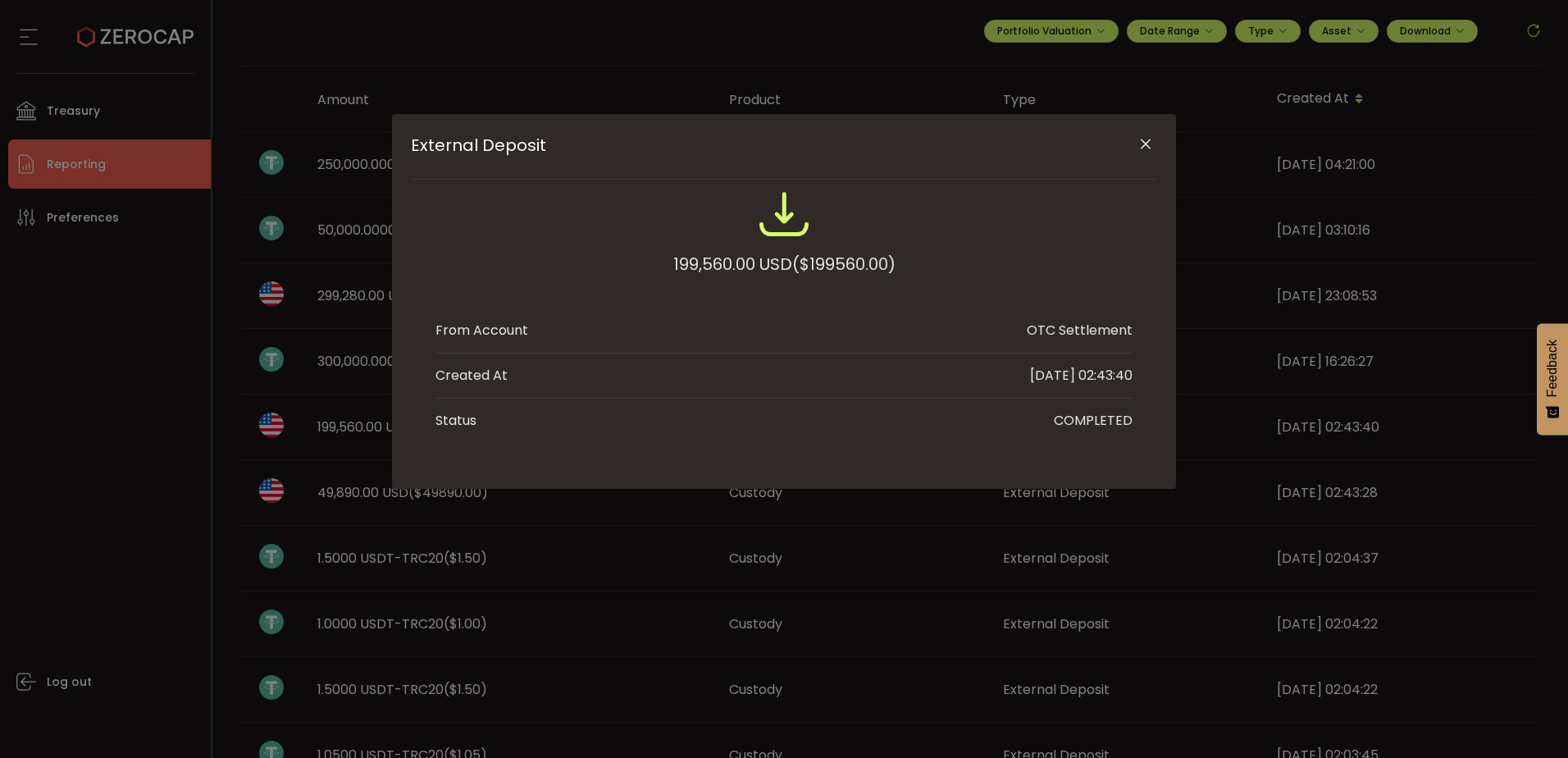
click at [1144, 141] on icon "Close" at bounding box center [1145, 144] width 16 height 16
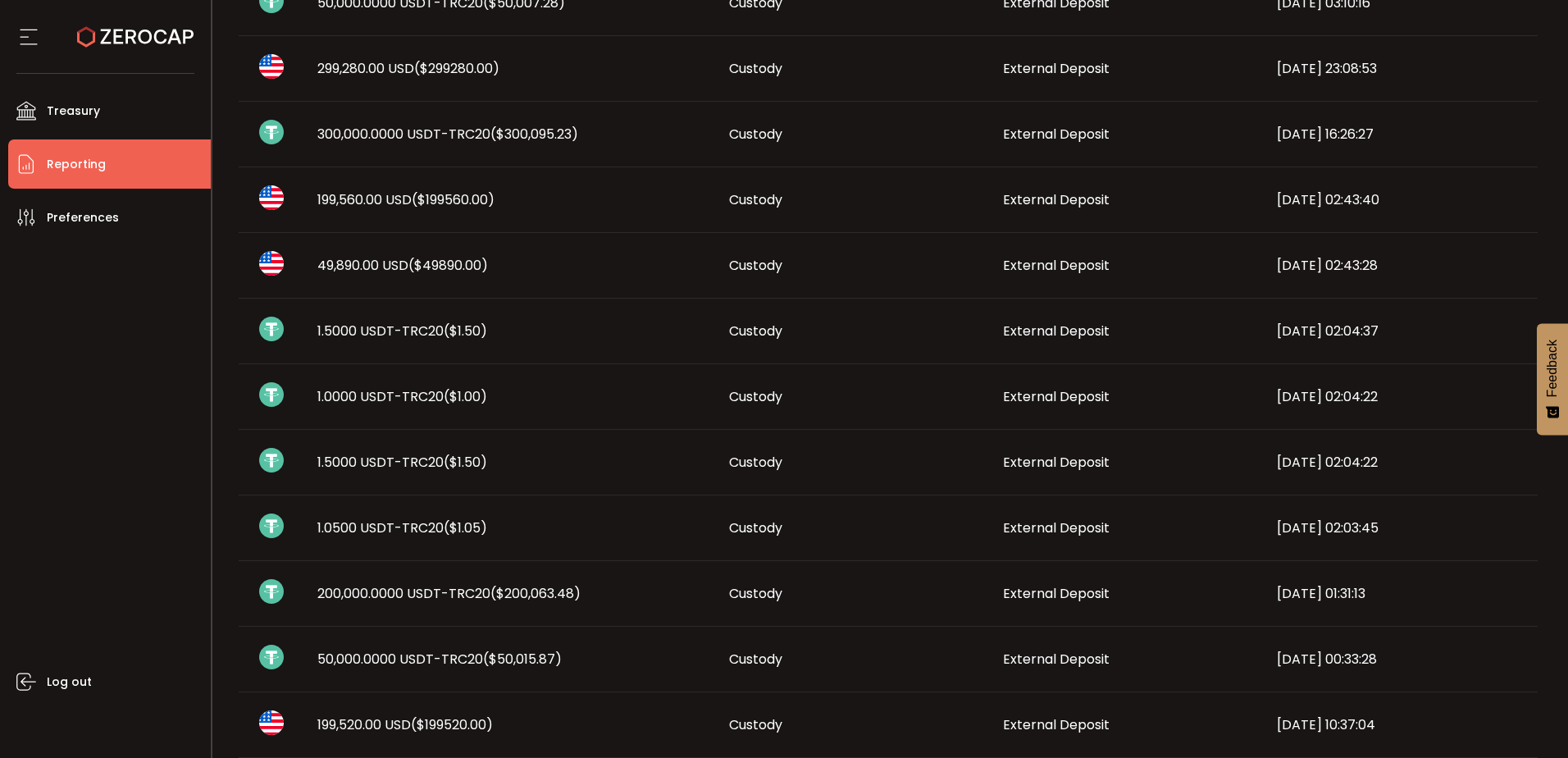
scroll to position [328, 0]
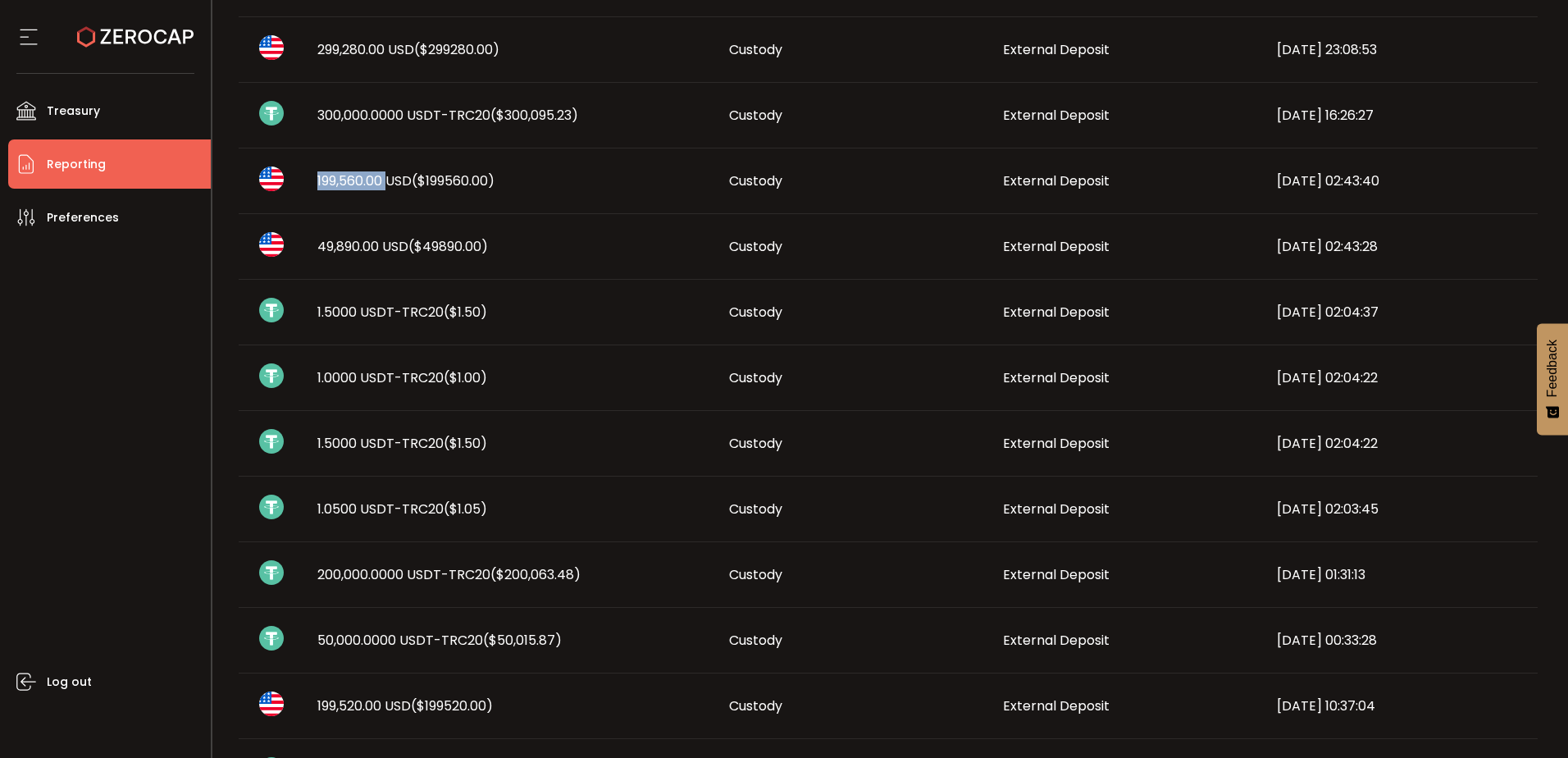
drag, startPoint x: 315, startPoint y: 181, endPoint x: 388, endPoint y: 180, distance: 73.0
click at [388, 180] on div "199,560.00 USD ($199560.00)" at bounding box center [510, 181] width 411 height 19
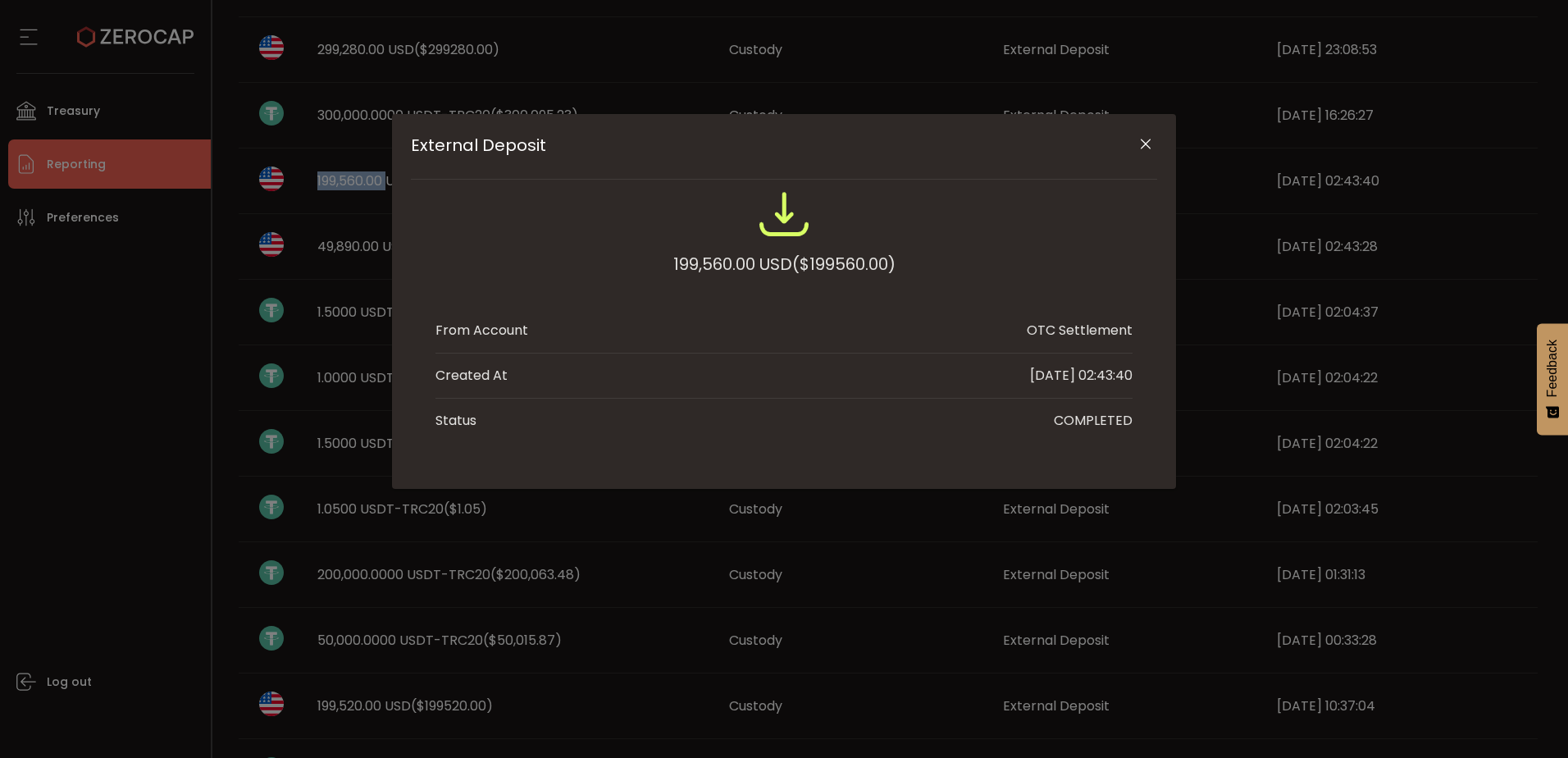
copy span "199,560.00"
click at [1142, 141] on icon "Close" at bounding box center [1145, 144] width 16 height 16
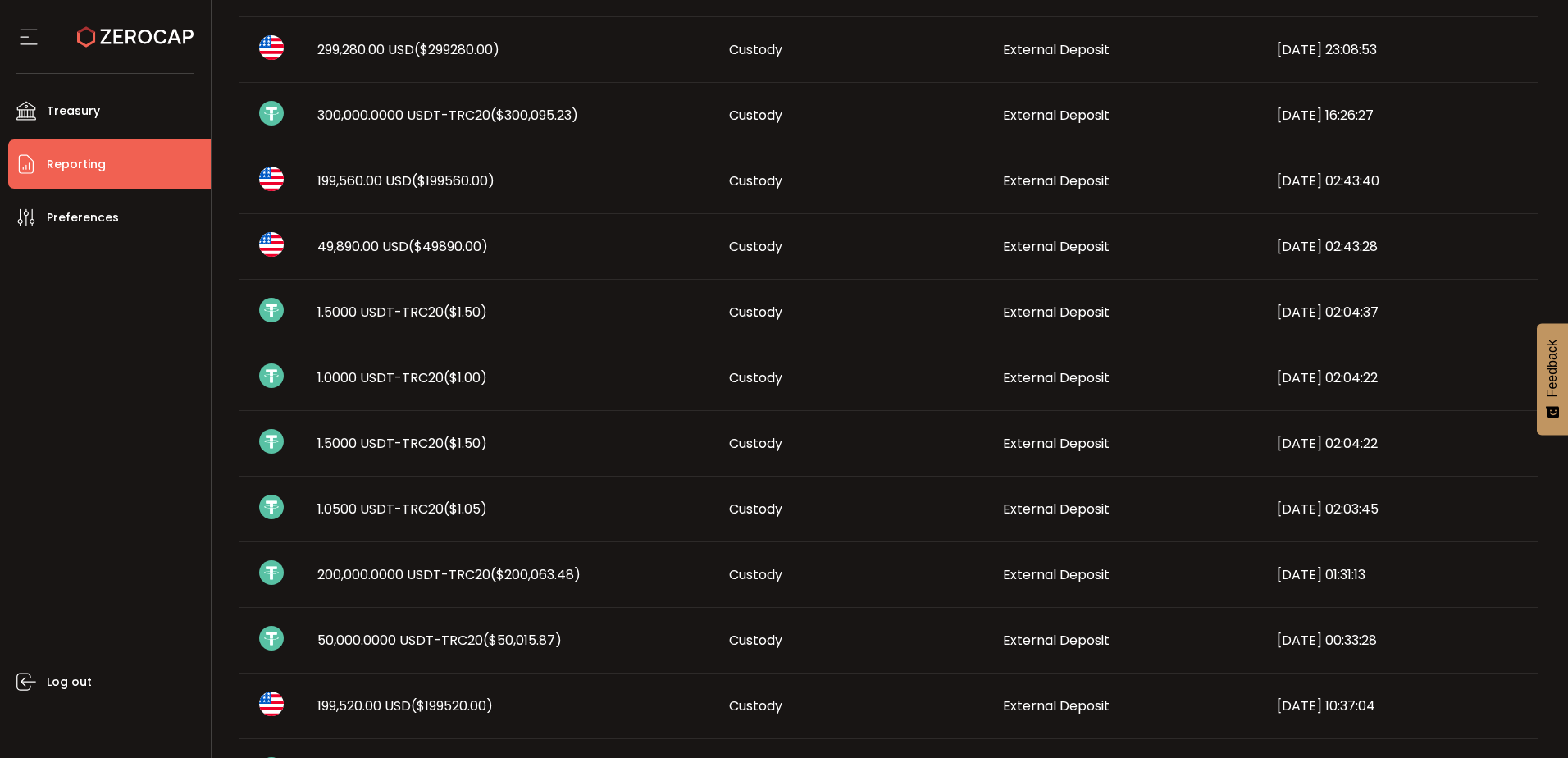
click at [348, 708] on span "199,520.00 USD ($199520.00)" at bounding box center [405, 706] width 176 height 19
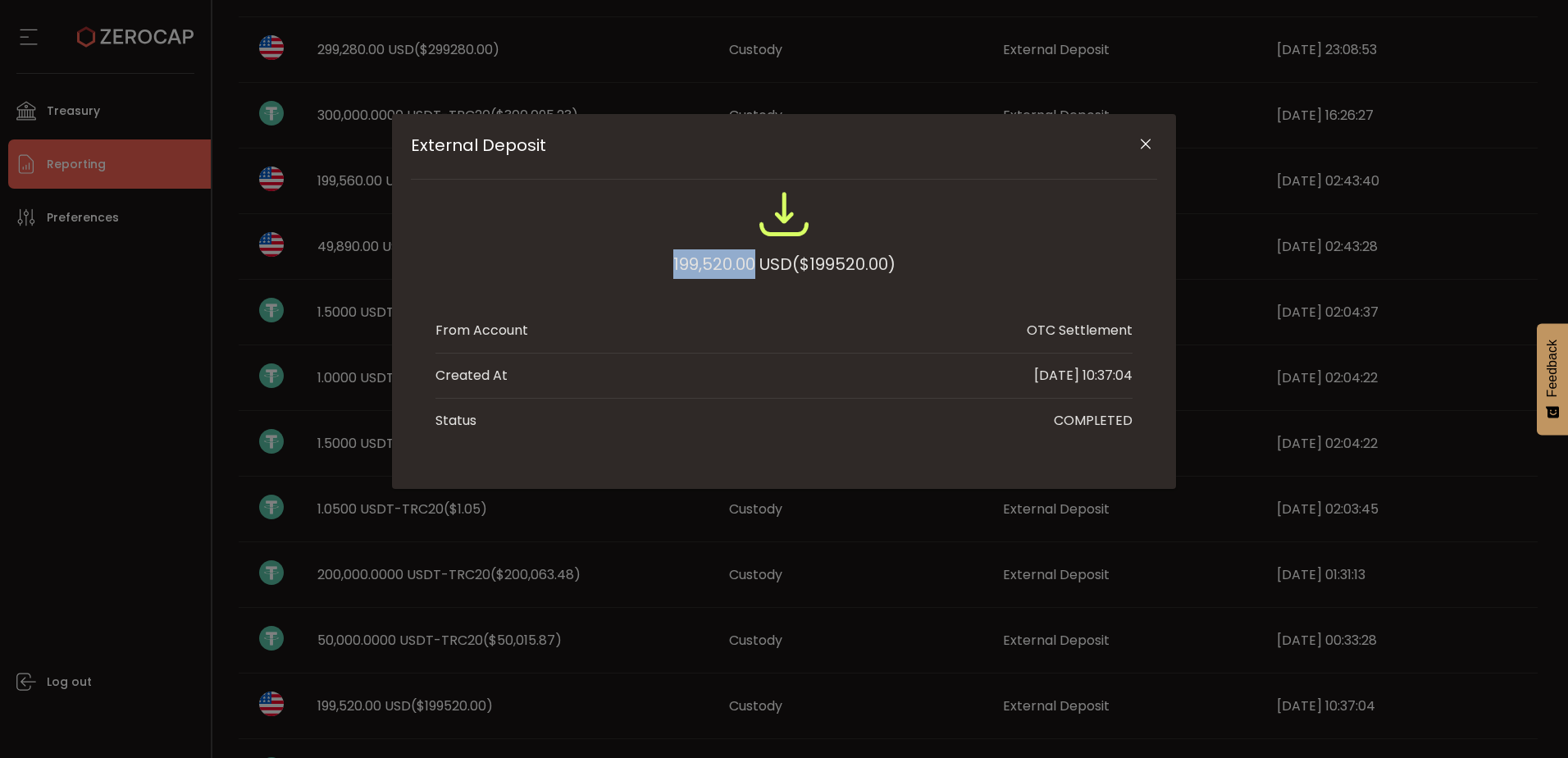
drag, startPoint x: 667, startPoint y: 260, endPoint x: 751, endPoint y: 260, distance: 84.0
click at [751, 260] on div "199,520.00 USD ($199520.00)" at bounding box center [784, 241] width 697 height 108
copy div "199,520.00"
click at [1144, 140] on icon "Close" at bounding box center [1145, 144] width 16 height 16
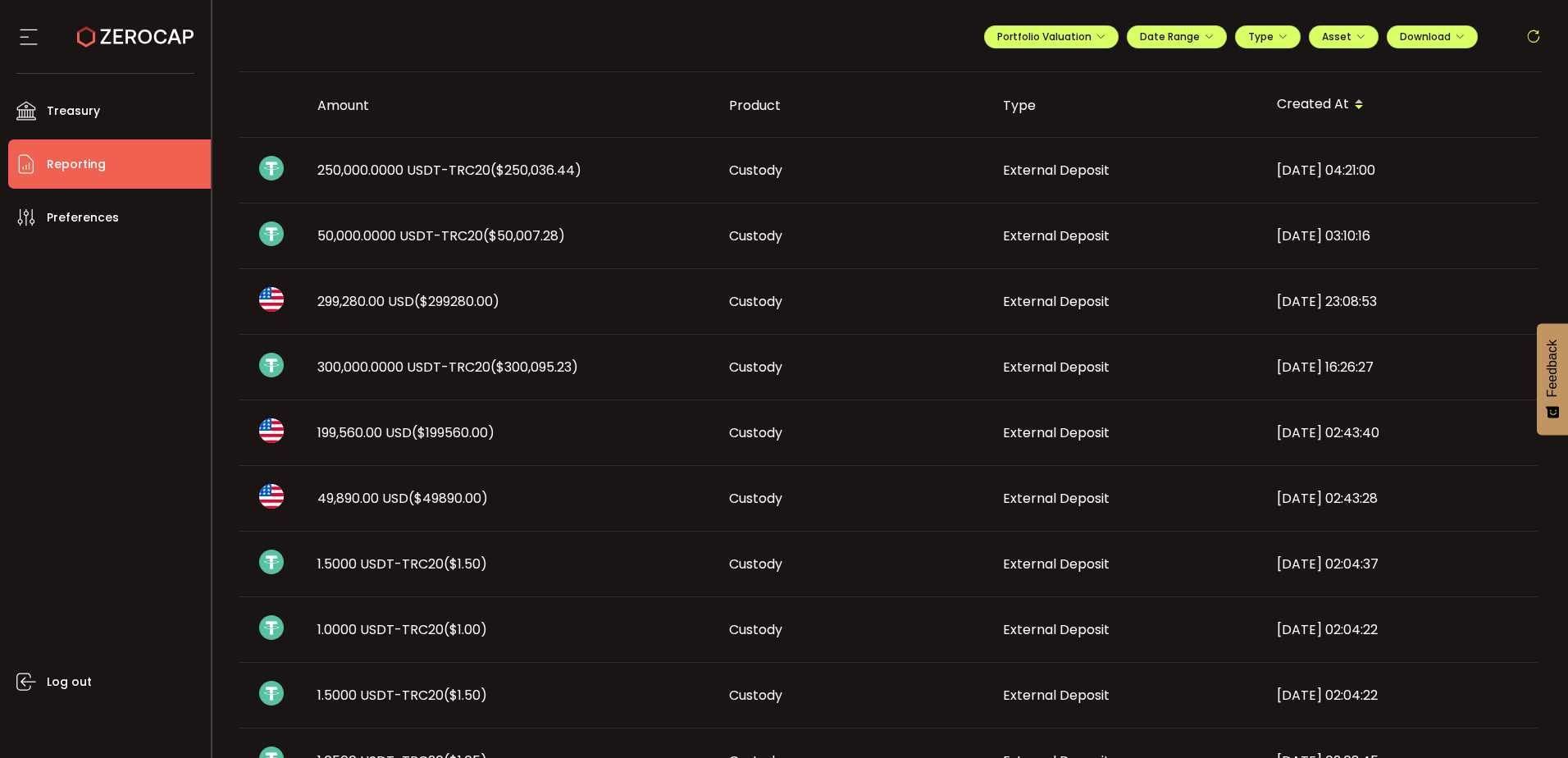
scroll to position [0, 0]
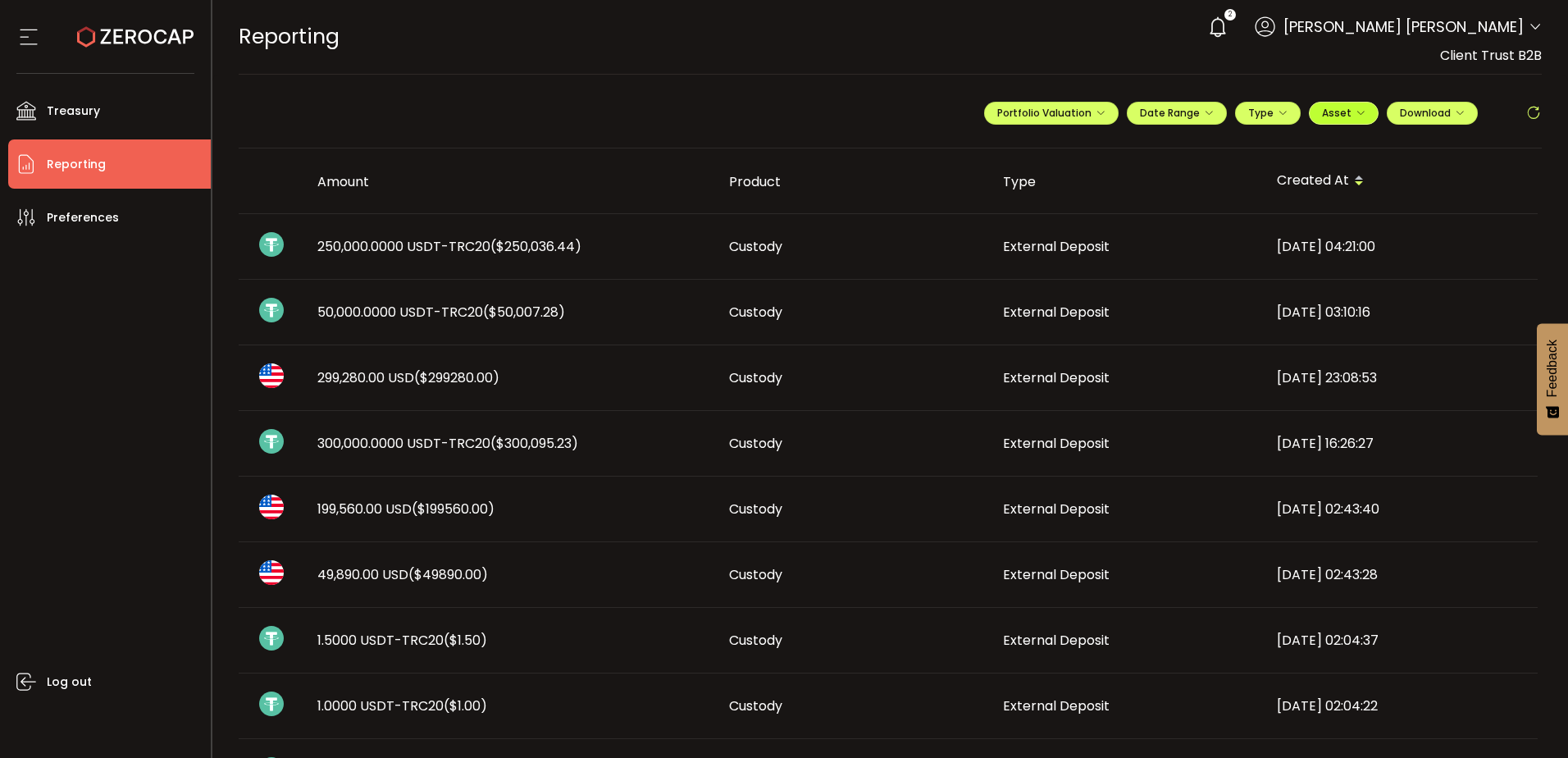
click at [1329, 114] on span "Asset" at bounding box center [1336, 113] width 30 height 14
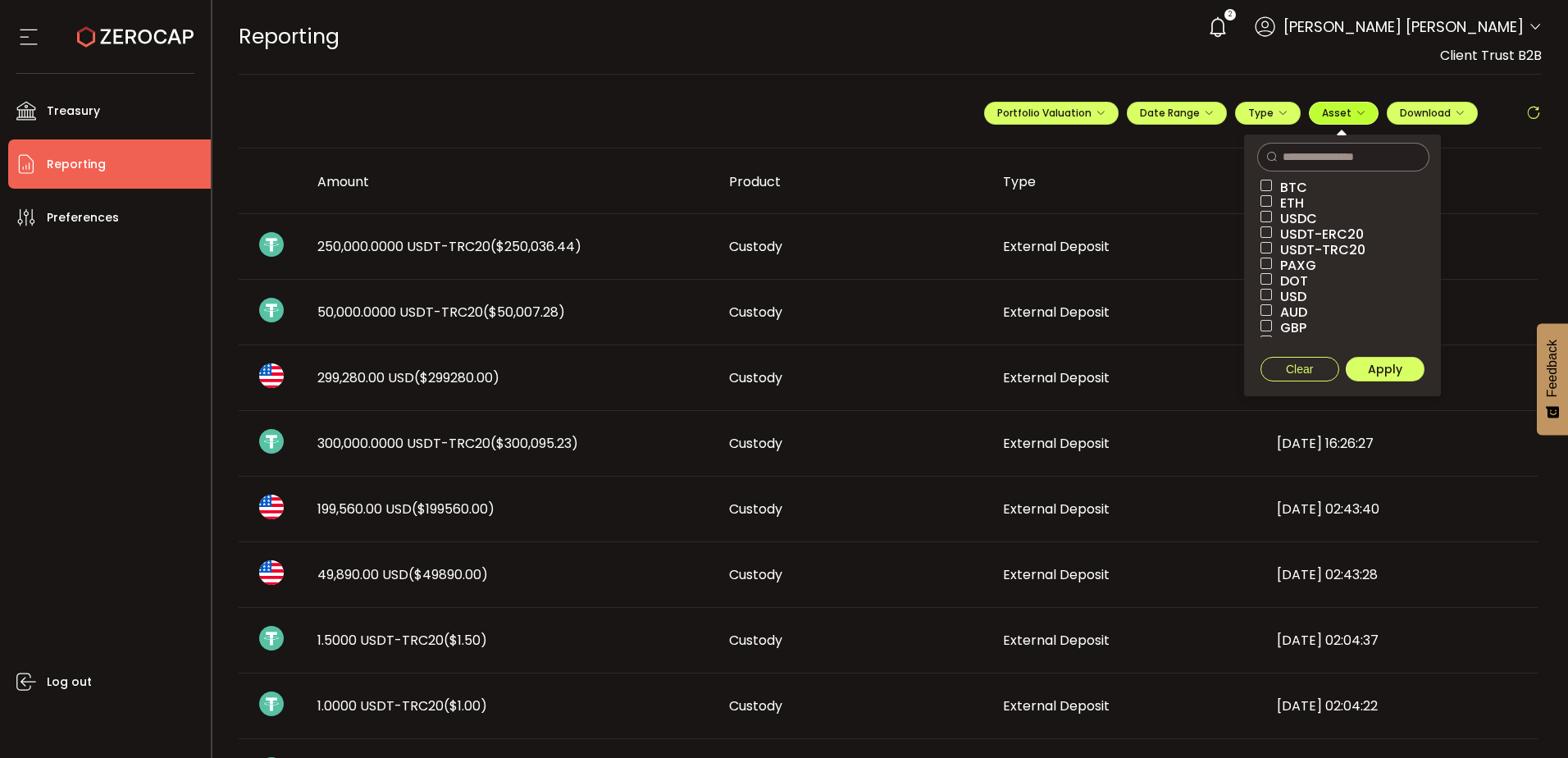
click at [1329, 114] on span "Asset" at bounding box center [1336, 113] width 30 height 14
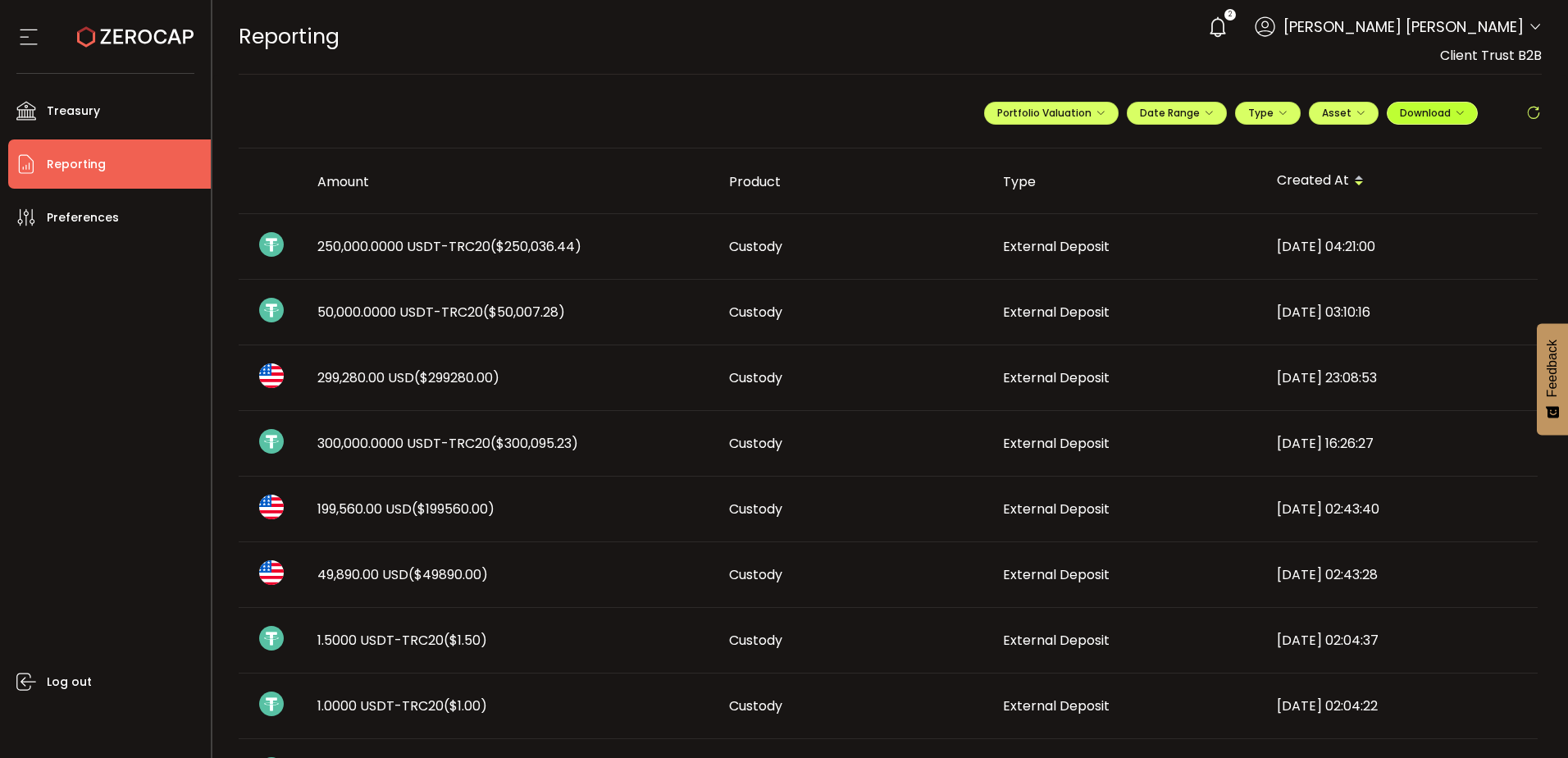
click at [1410, 104] on button "Download" at bounding box center [1432, 114] width 91 height 23
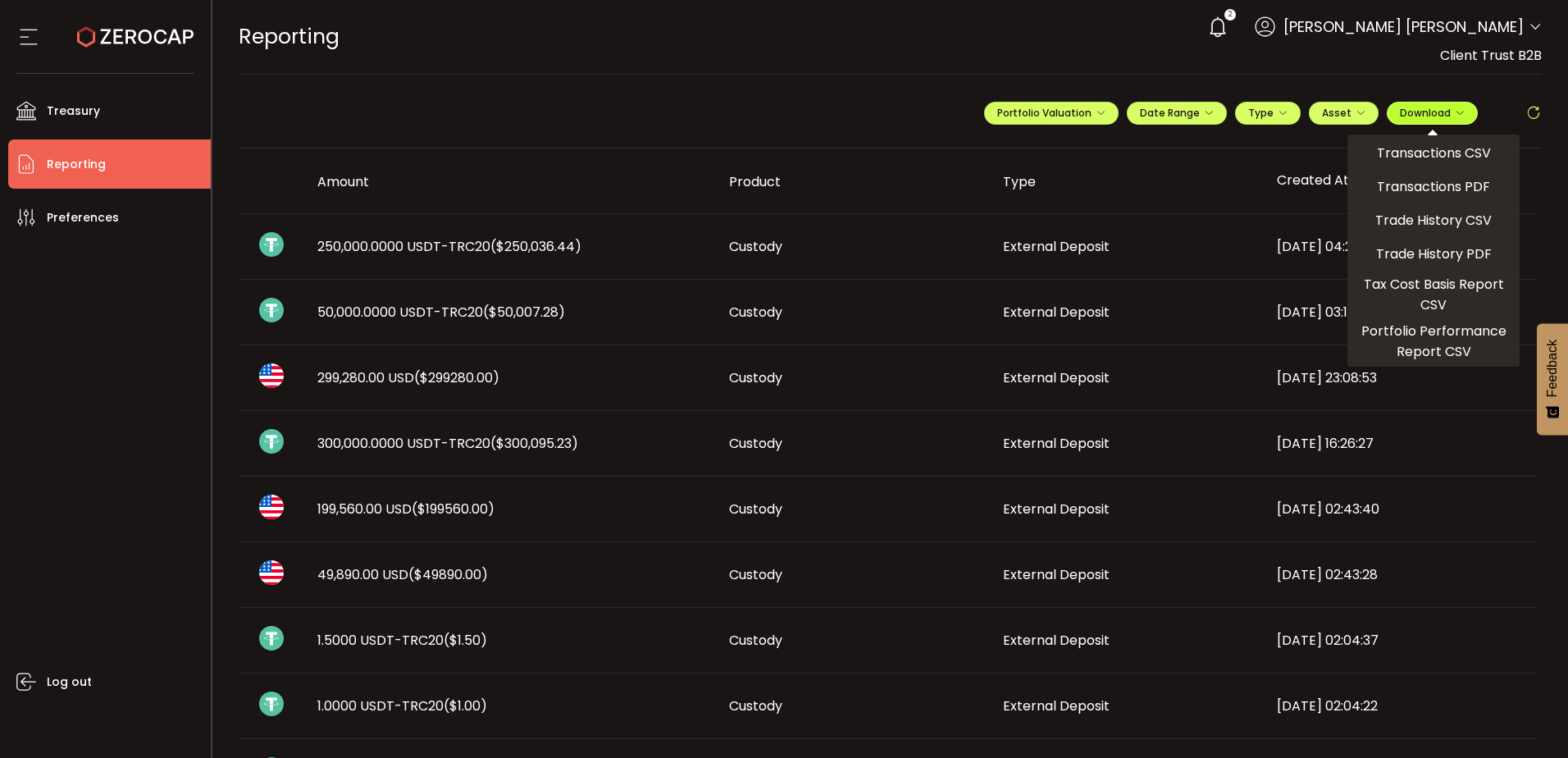
click at [1410, 107] on span "Download" at bounding box center [1431, 113] width 64 height 14
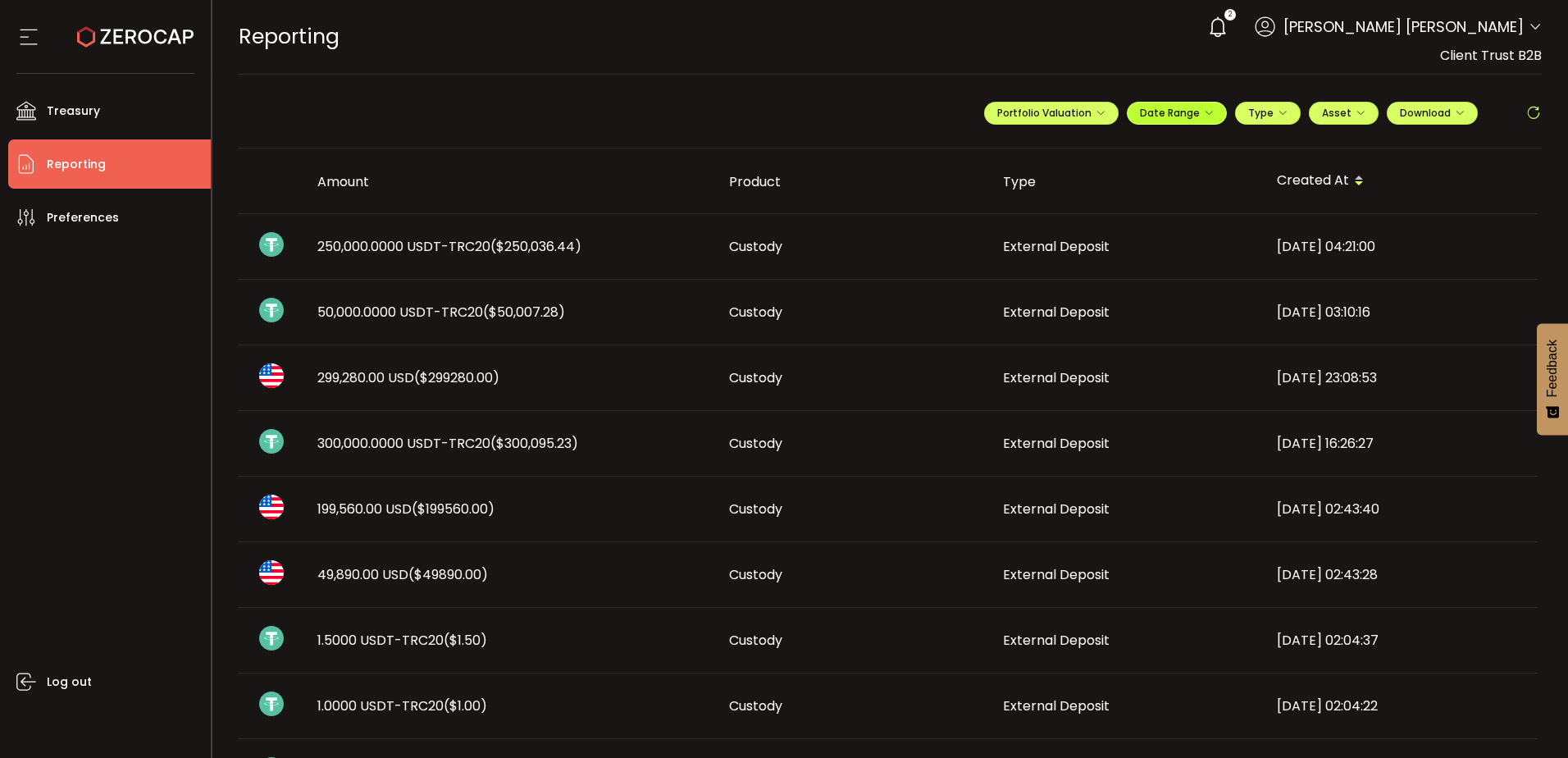
click at [1170, 110] on span "Date Range" at bounding box center [1177, 113] width 74 height 14
click at [1059, 112] on span "Portfolio Valuation" at bounding box center [1051, 113] width 109 height 14
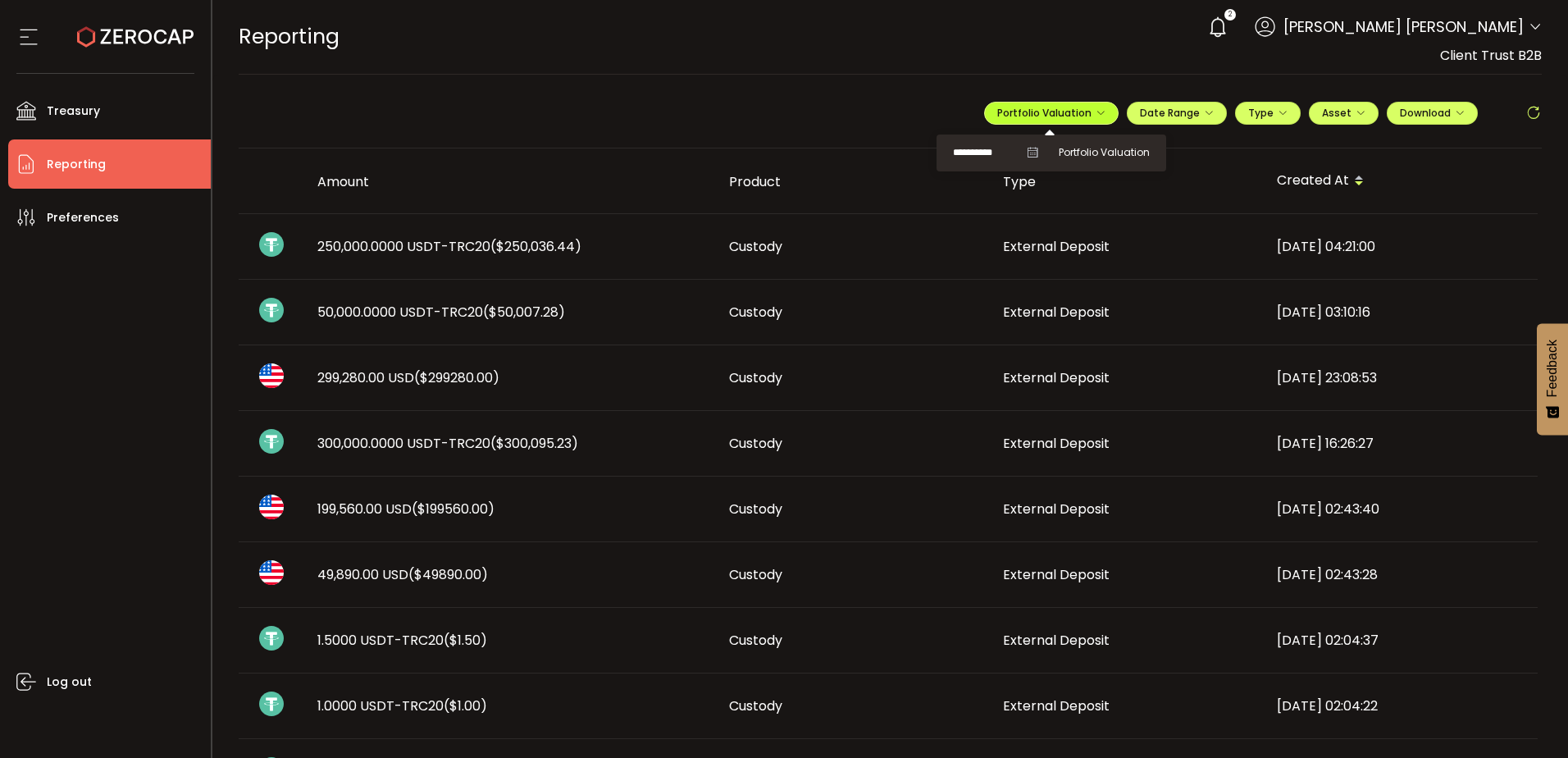
click at [1059, 112] on span "Portfolio Valuation" at bounding box center [1051, 113] width 109 height 14
click at [1249, 103] on button "Type" at bounding box center [1268, 114] width 65 height 23
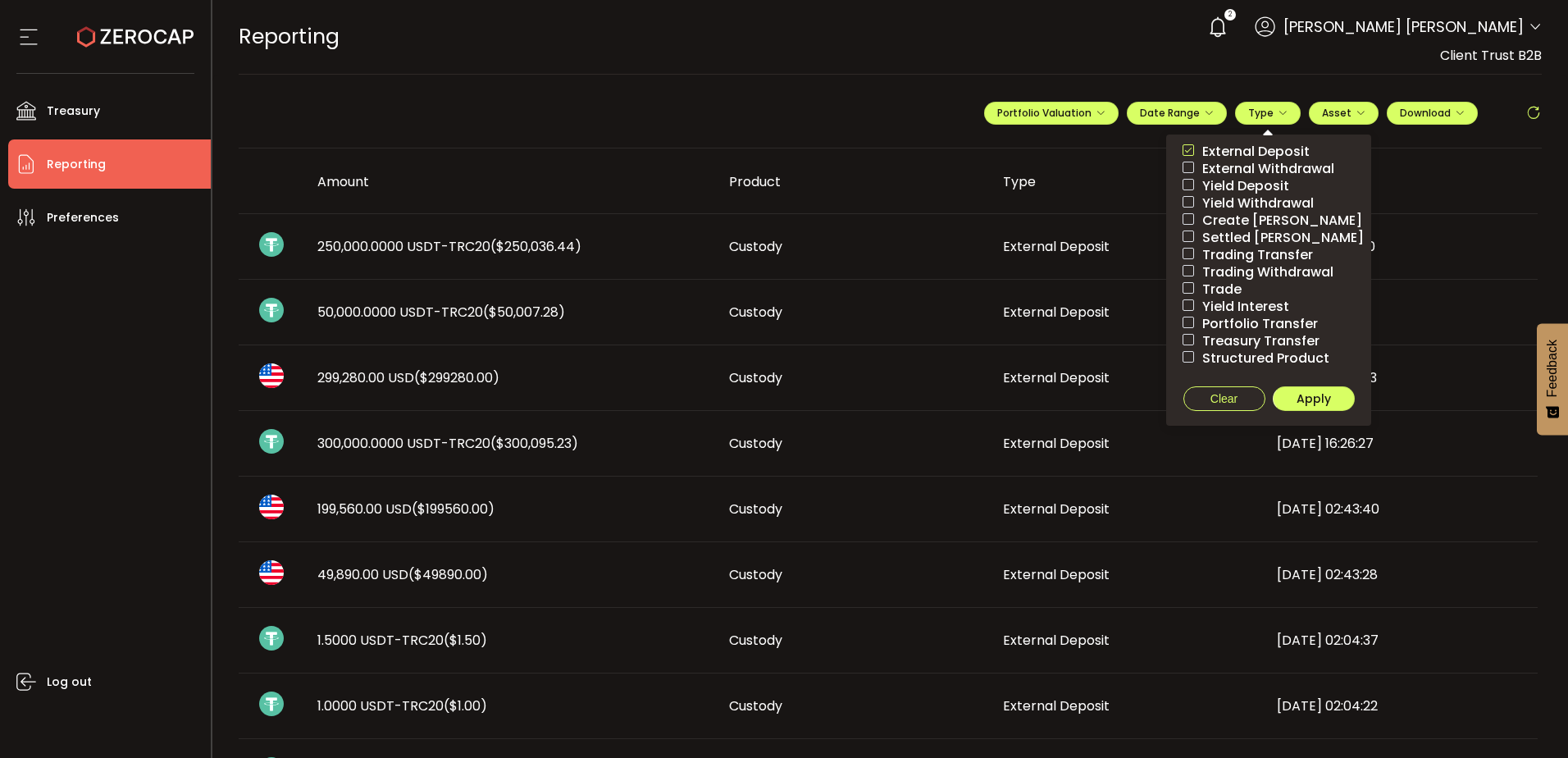
click at [1182, 146] on span at bounding box center [1188, 150] width 12 height 12
click at [1183, 152] on span at bounding box center [1188, 150] width 12 height 12
click at [1306, 398] on span "Apply" at bounding box center [1314, 398] width 35 height 16
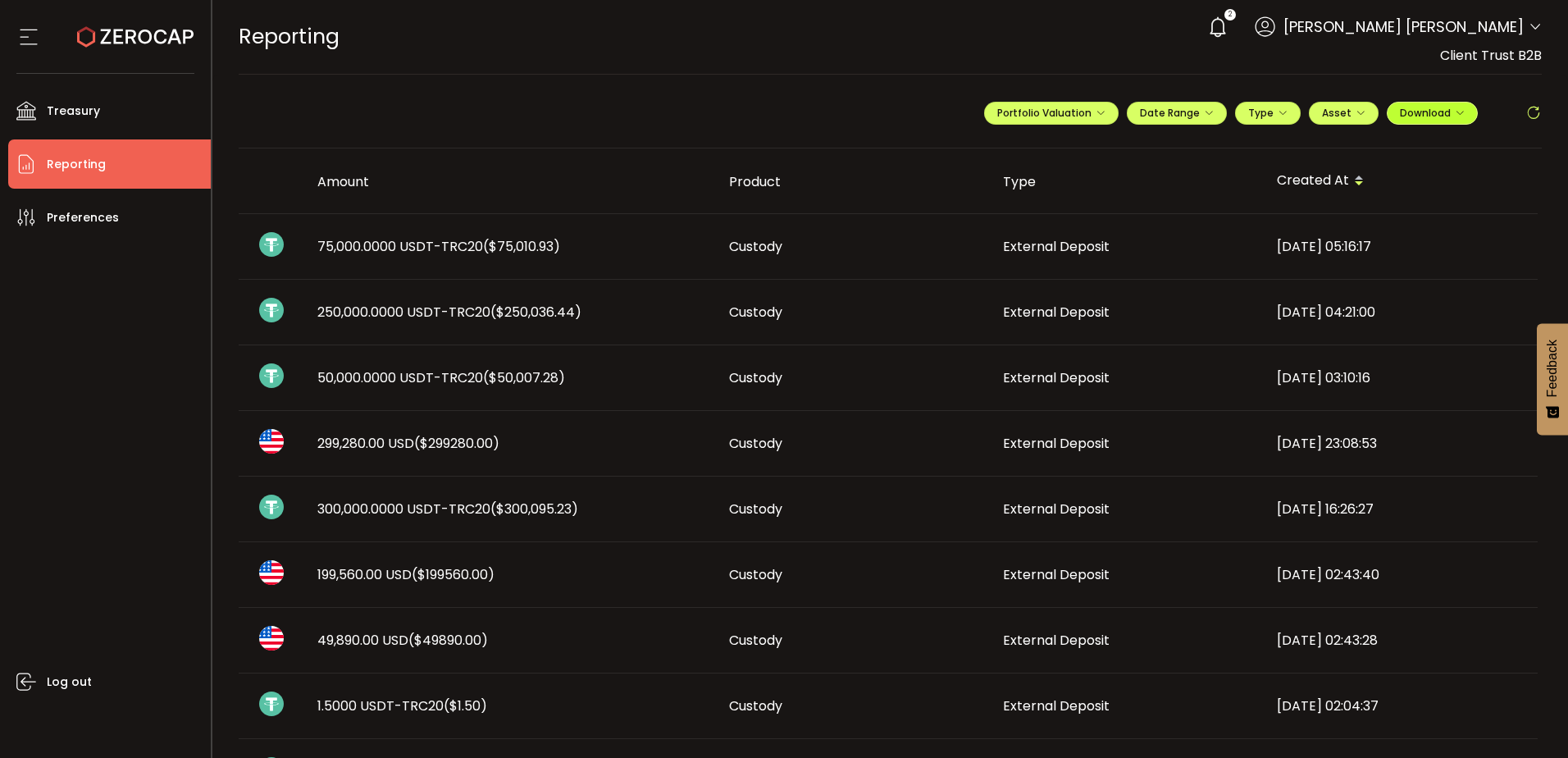
click at [1431, 109] on span "Download" at bounding box center [1431, 113] width 64 height 14
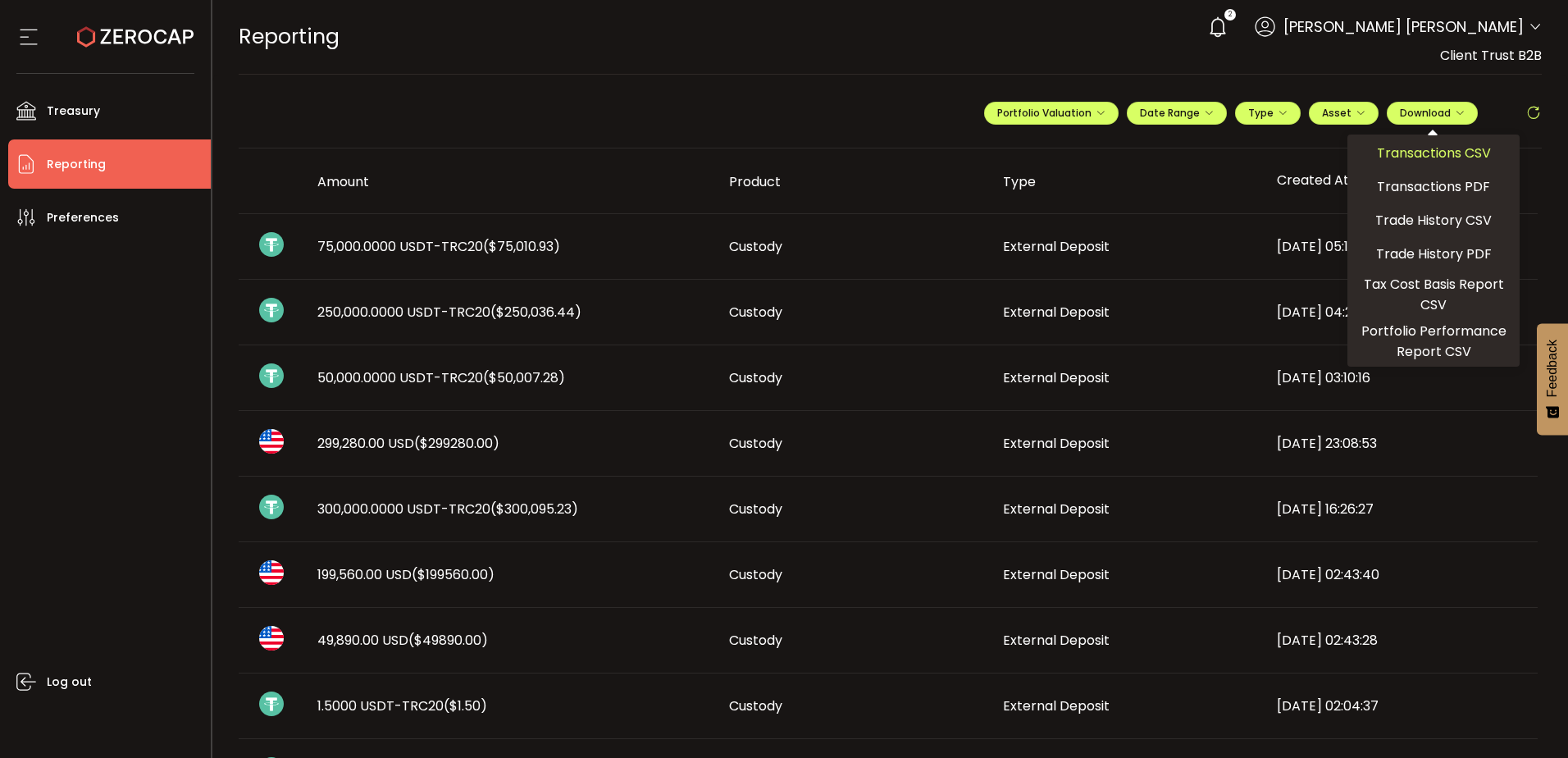
click at [1440, 157] on span "Transactions CSV" at bounding box center [1433, 152] width 114 height 20
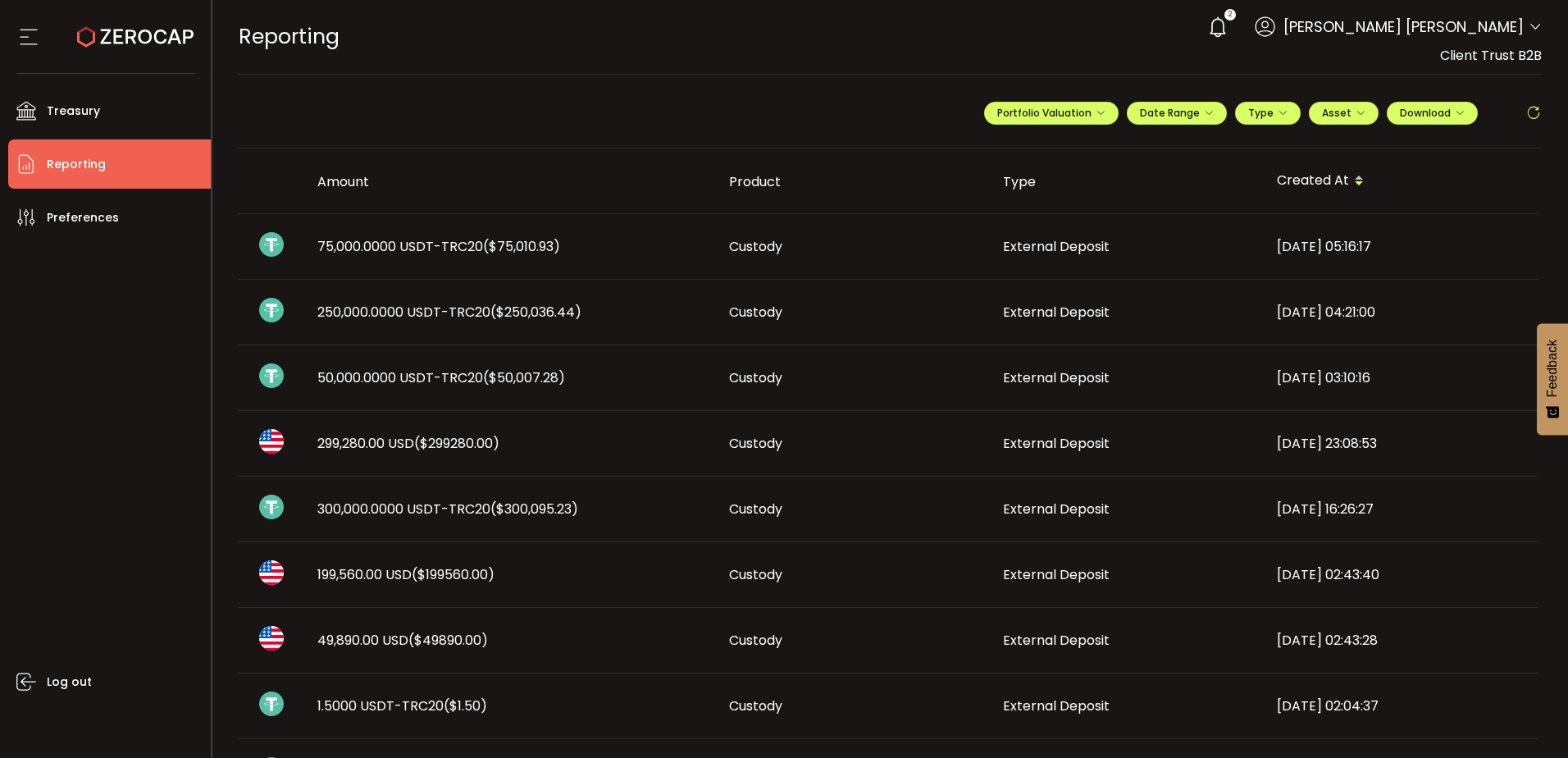
click at [363, 379] on span "50,000.0000 USDT-TRC20 ($50,007.28)" at bounding box center [441, 378] width 248 height 19
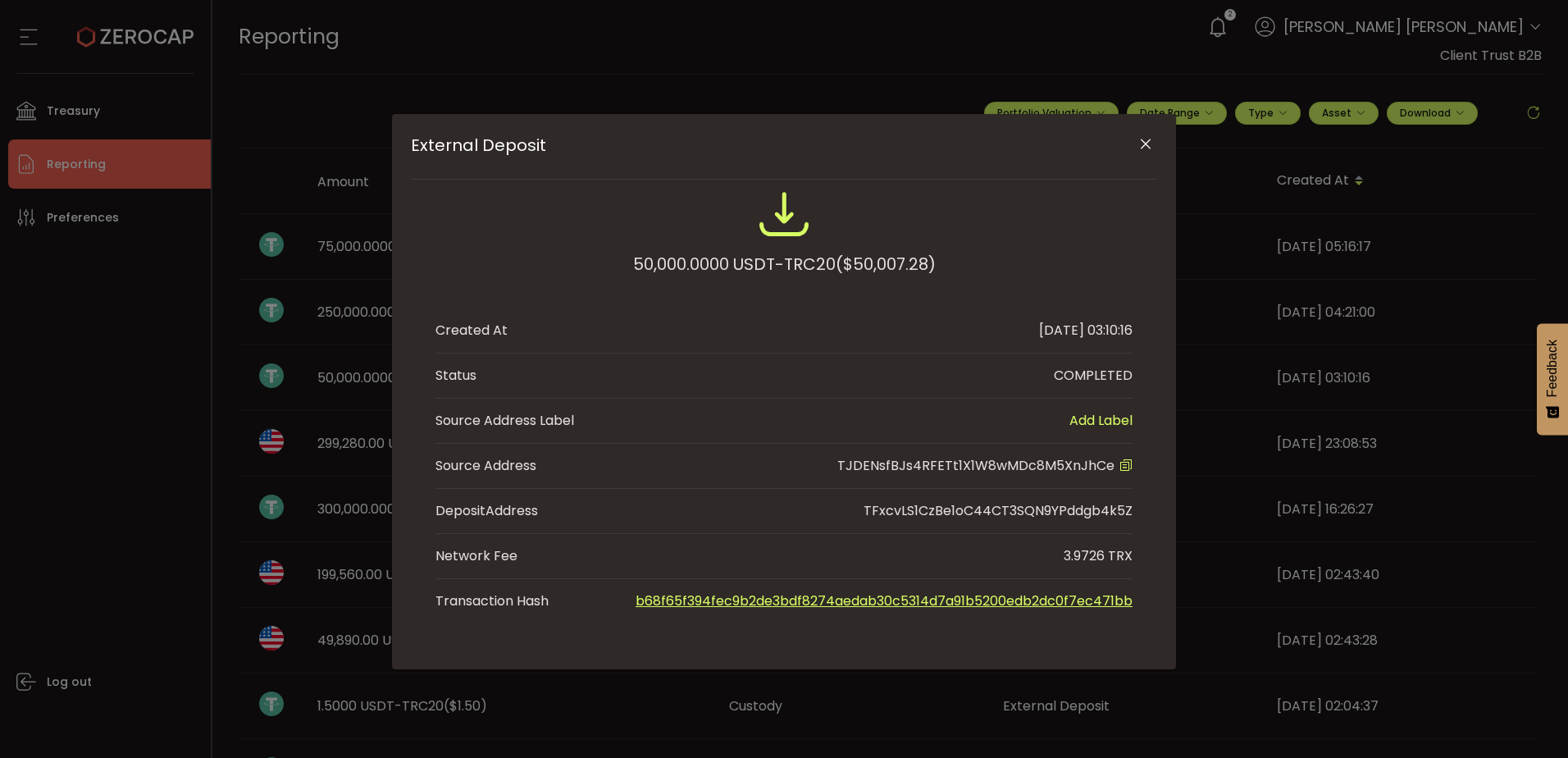
click at [1138, 143] on icon "Close" at bounding box center [1145, 144] width 16 height 16
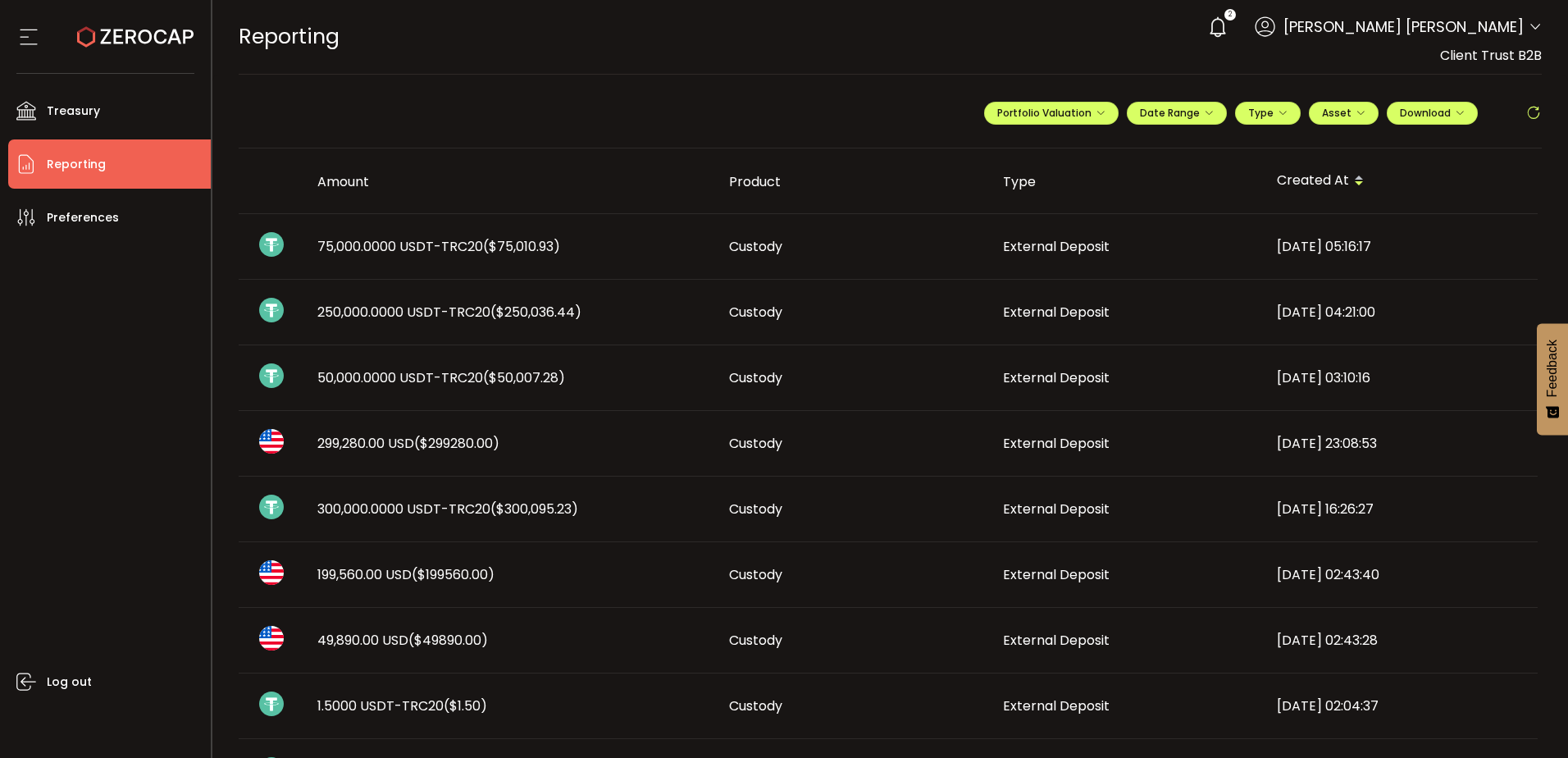
click at [455, 381] on span "50,000.0000 USDT-TRC20 ($50,007.28)" at bounding box center [441, 378] width 248 height 19
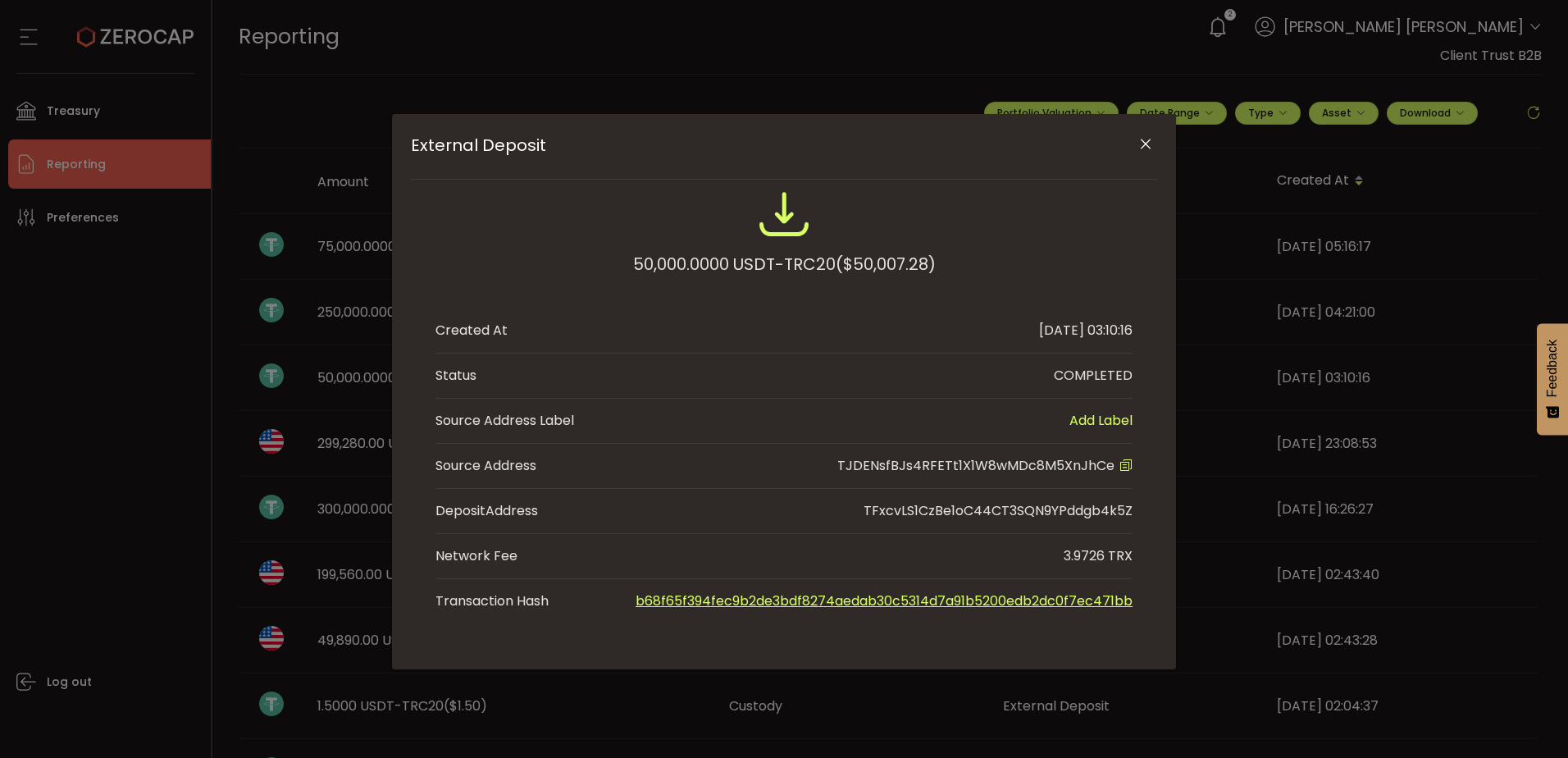
click at [1158, 142] on button "Close" at bounding box center [1146, 145] width 29 height 29
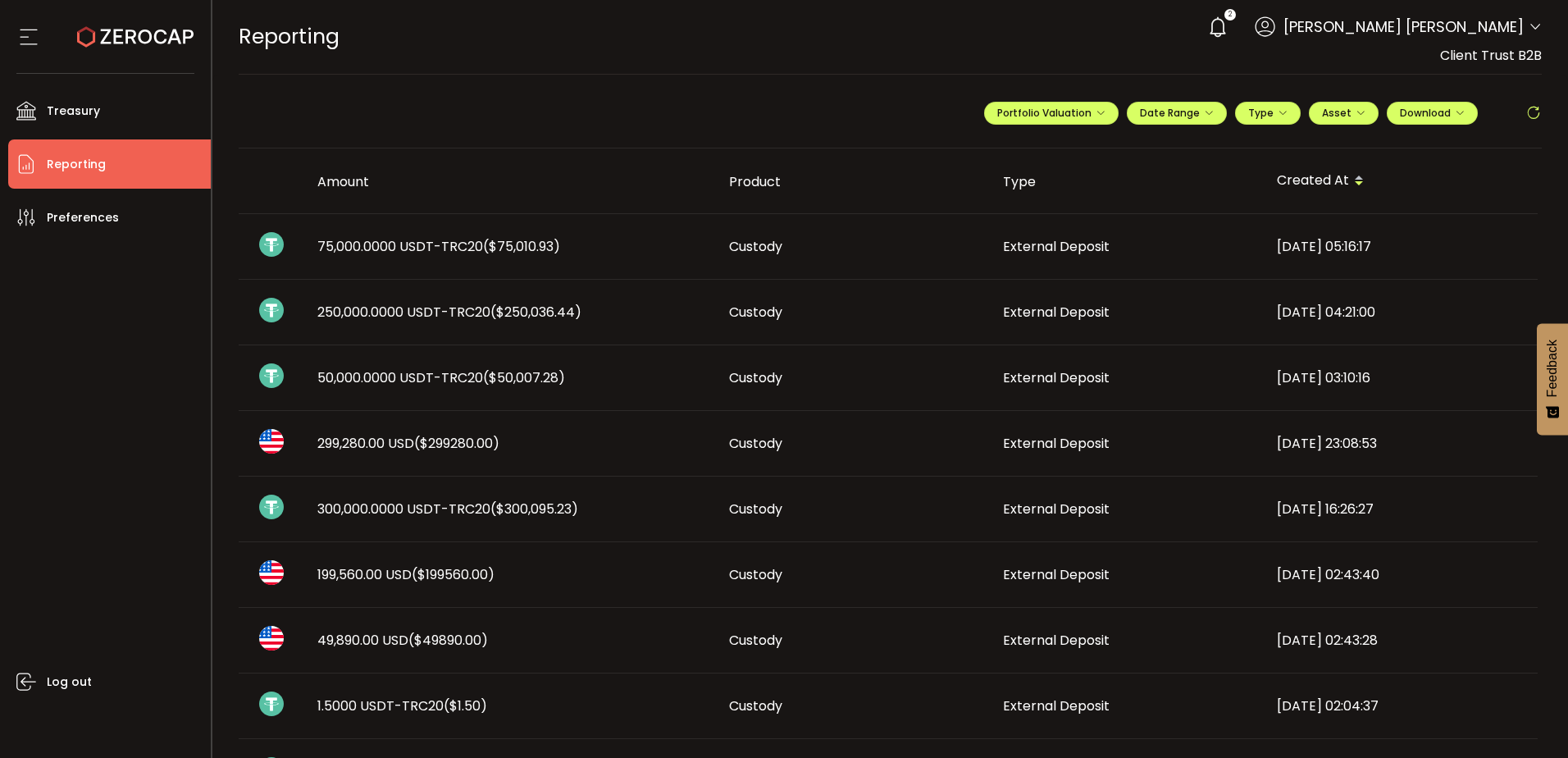
click at [552, 314] on span "($250,036.44)" at bounding box center [535, 313] width 91 height 19
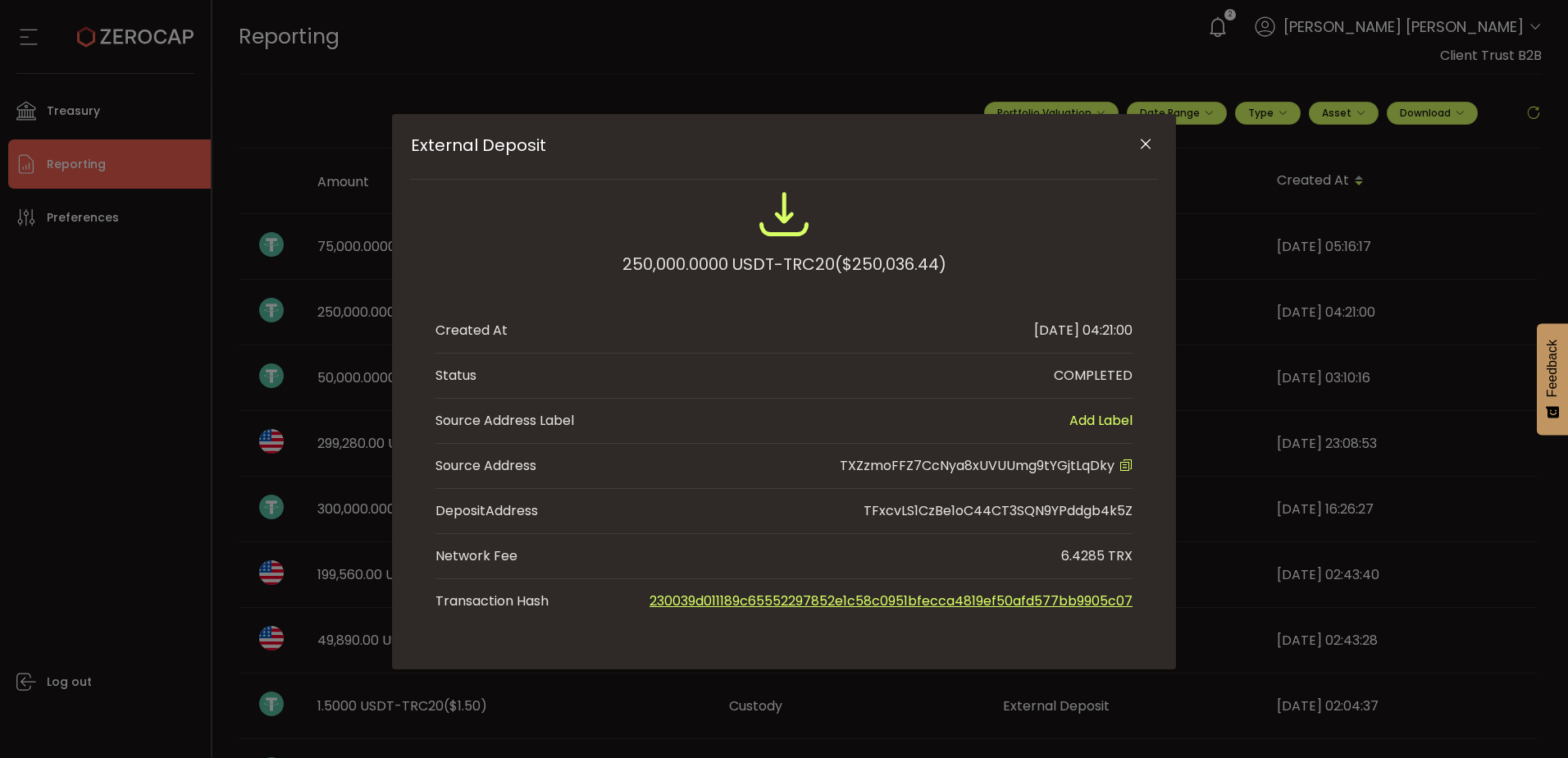
click at [1120, 467] on icon "External Deposit" at bounding box center [1127, 466] width 13 height 13
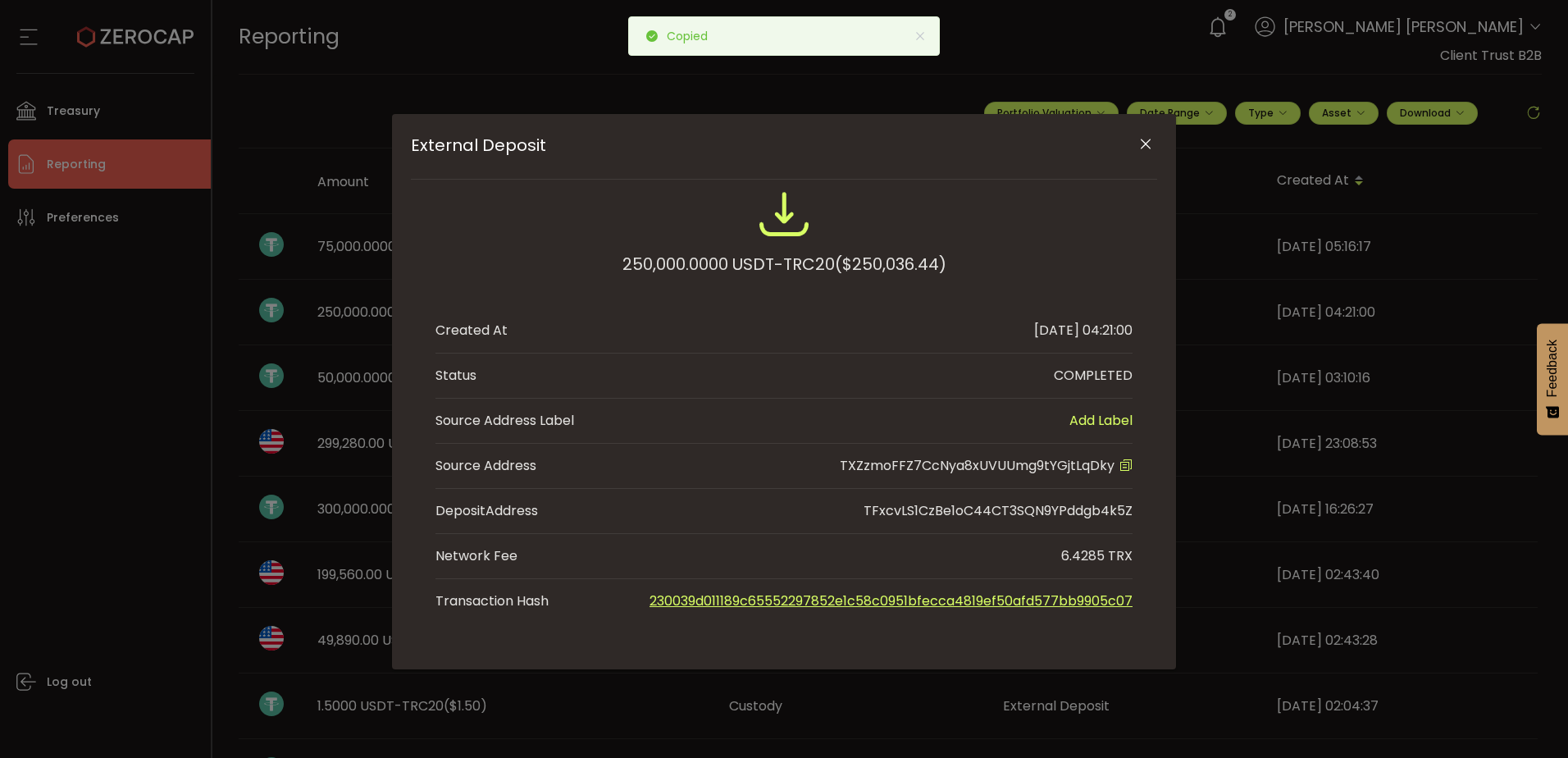
click at [666, 265] on div "250,000.0000 USDT-TRC20 ($250,036.44)" at bounding box center [784, 264] width 324 height 30
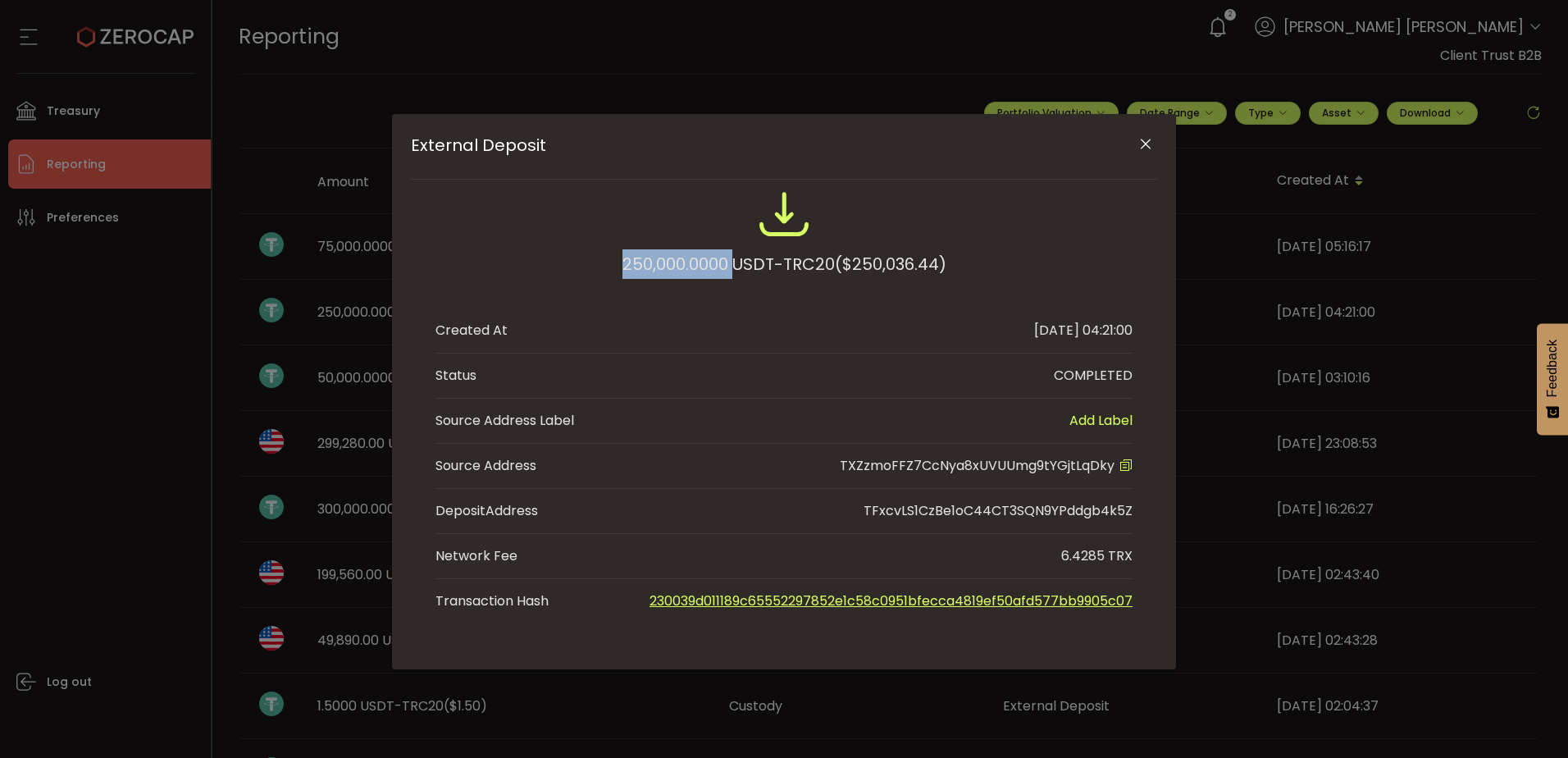
click at [666, 265] on div "250,000.0000 USDT-TRC20 ($250,036.44)" at bounding box center [784, 264] width 324 height 30
copy div "250,000.0000"
click at [1149, 139] on icon "Close" at bounding box center [1145, 144] width 16 height 16
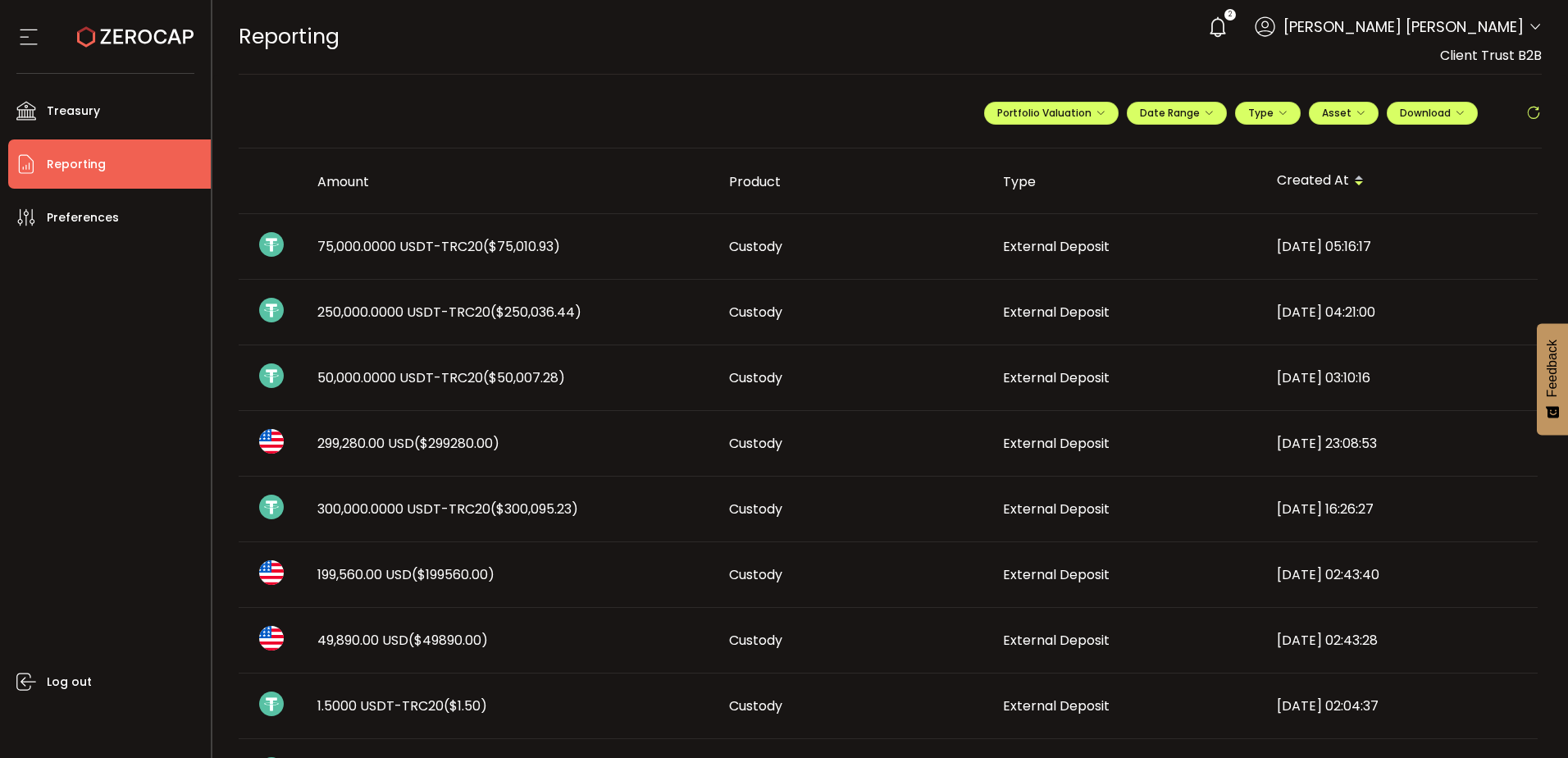
click at [430, 245] on span "75,000.0000 USDT-TRC20 ($75,010.93)" at bounding box center [438, 247] width 243 height 19
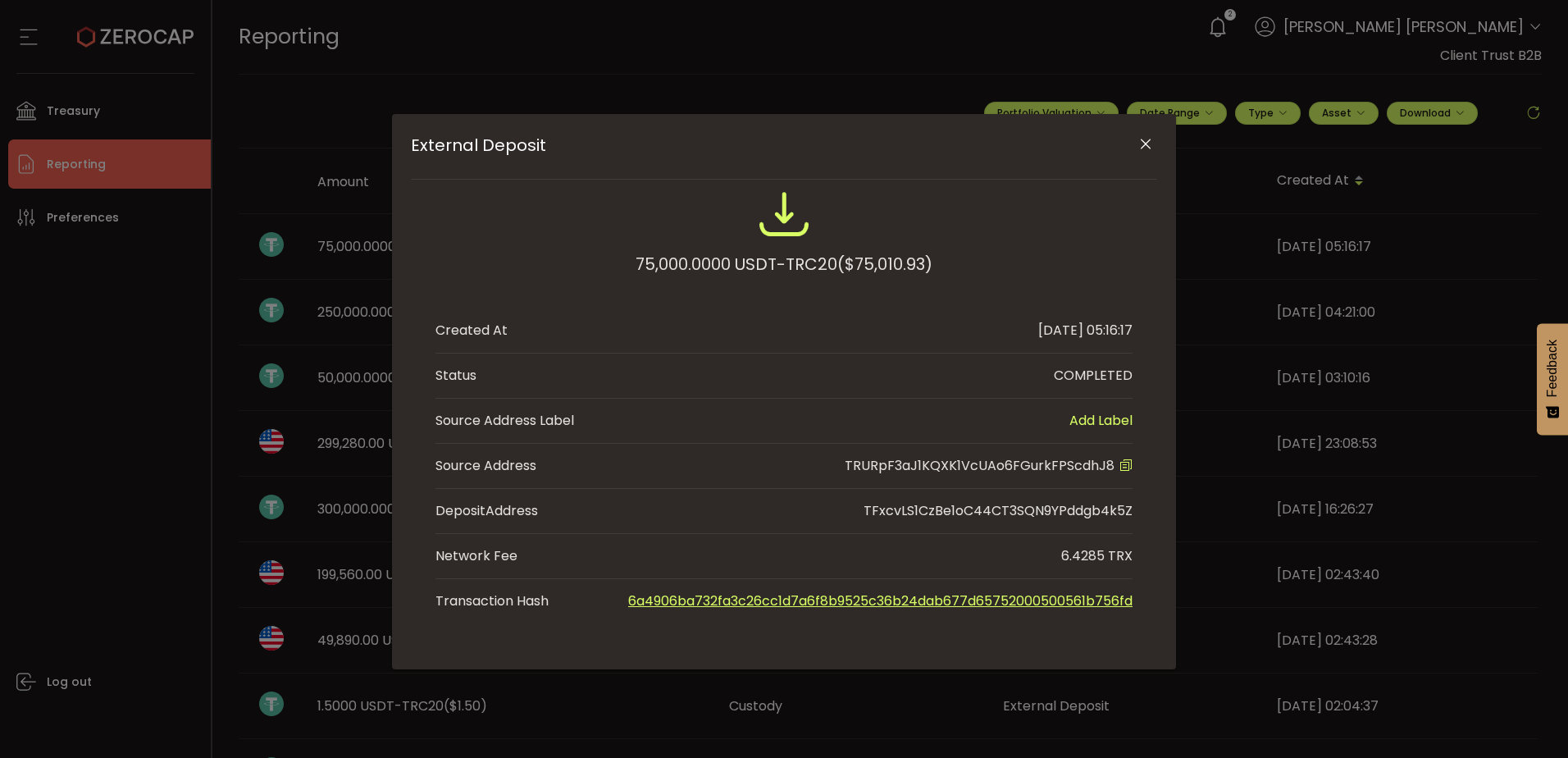
click at [1124, 463] on icon "External Deposit" at bounding box center [1127, 466] width 13 height 13
click at [659, 260] on div "75,000.0000 USDT-TRC20 ($75,010.93)" at bounding box center [784, 264] width 297 height 30
copy div "75,000.0000"
drag, startPoint x: 1145, startPoint y: 148, endPoint x: 875, endPoint y: 181, distance: 272.0
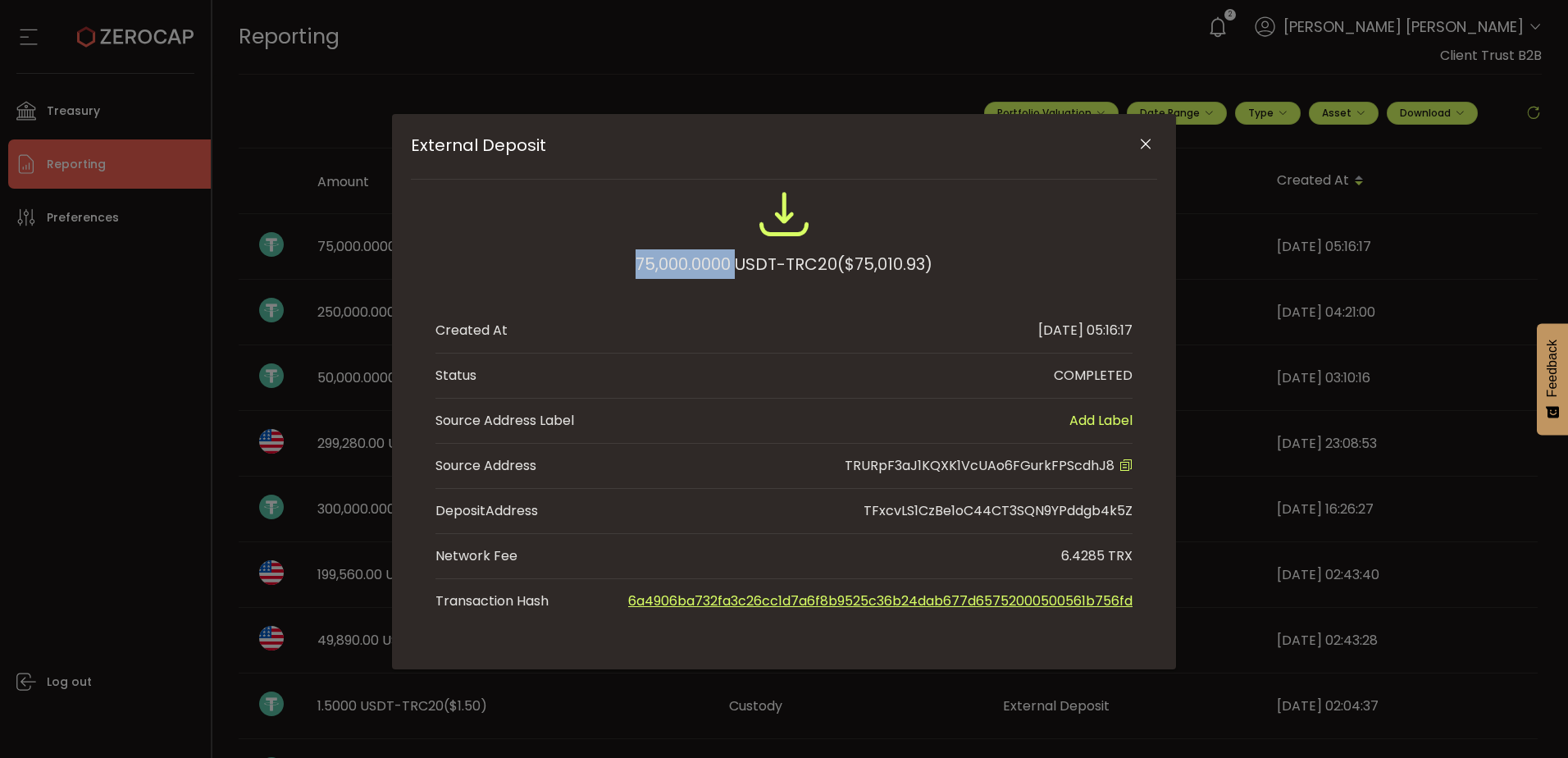
click at [1145, 148] on icon "Close" at bounding box center [1145, 144] width 16 height 16
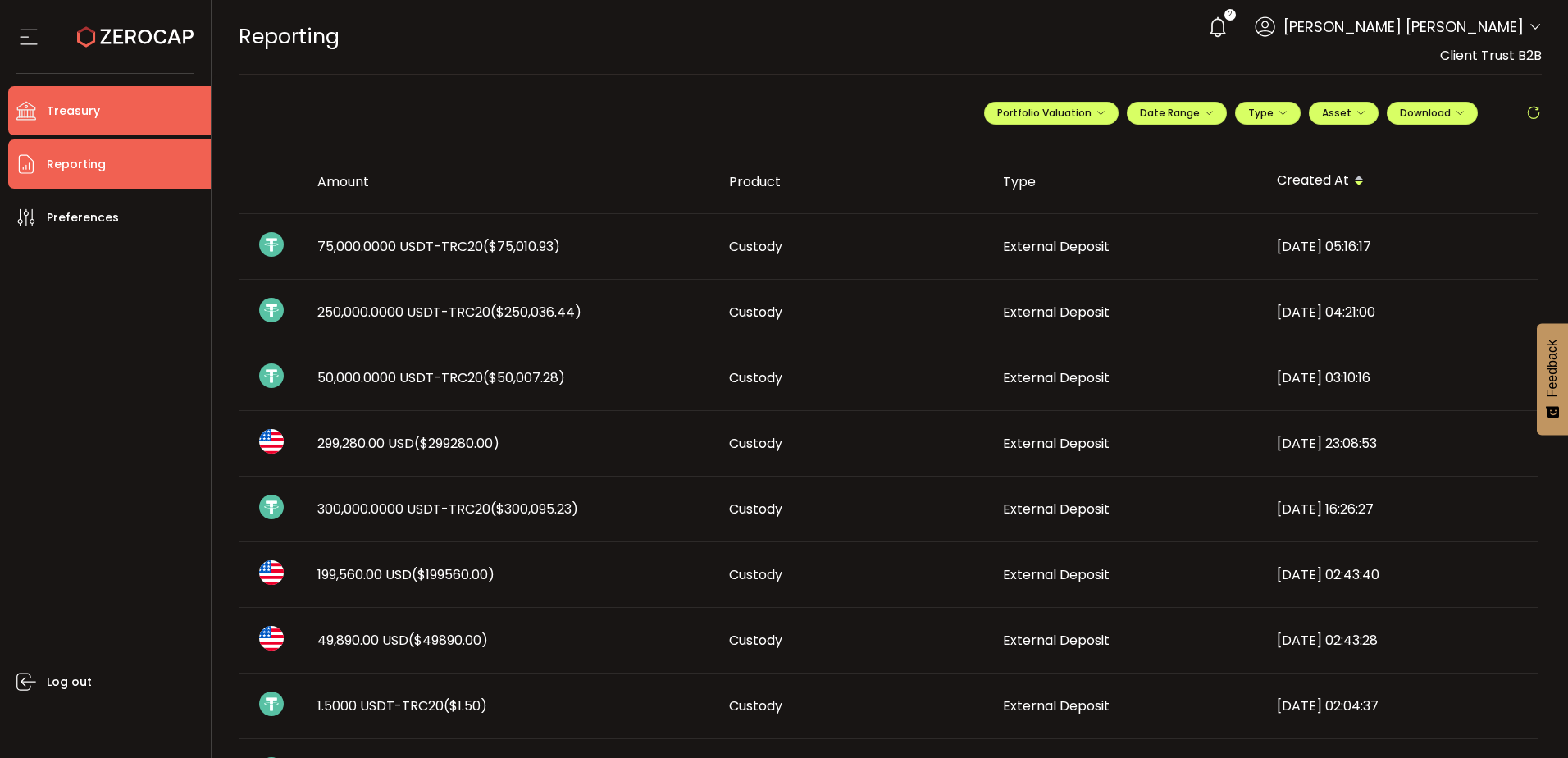
click at [86, 109] on span "Treasury" at bounding box center [73, 111] width 53 height 24
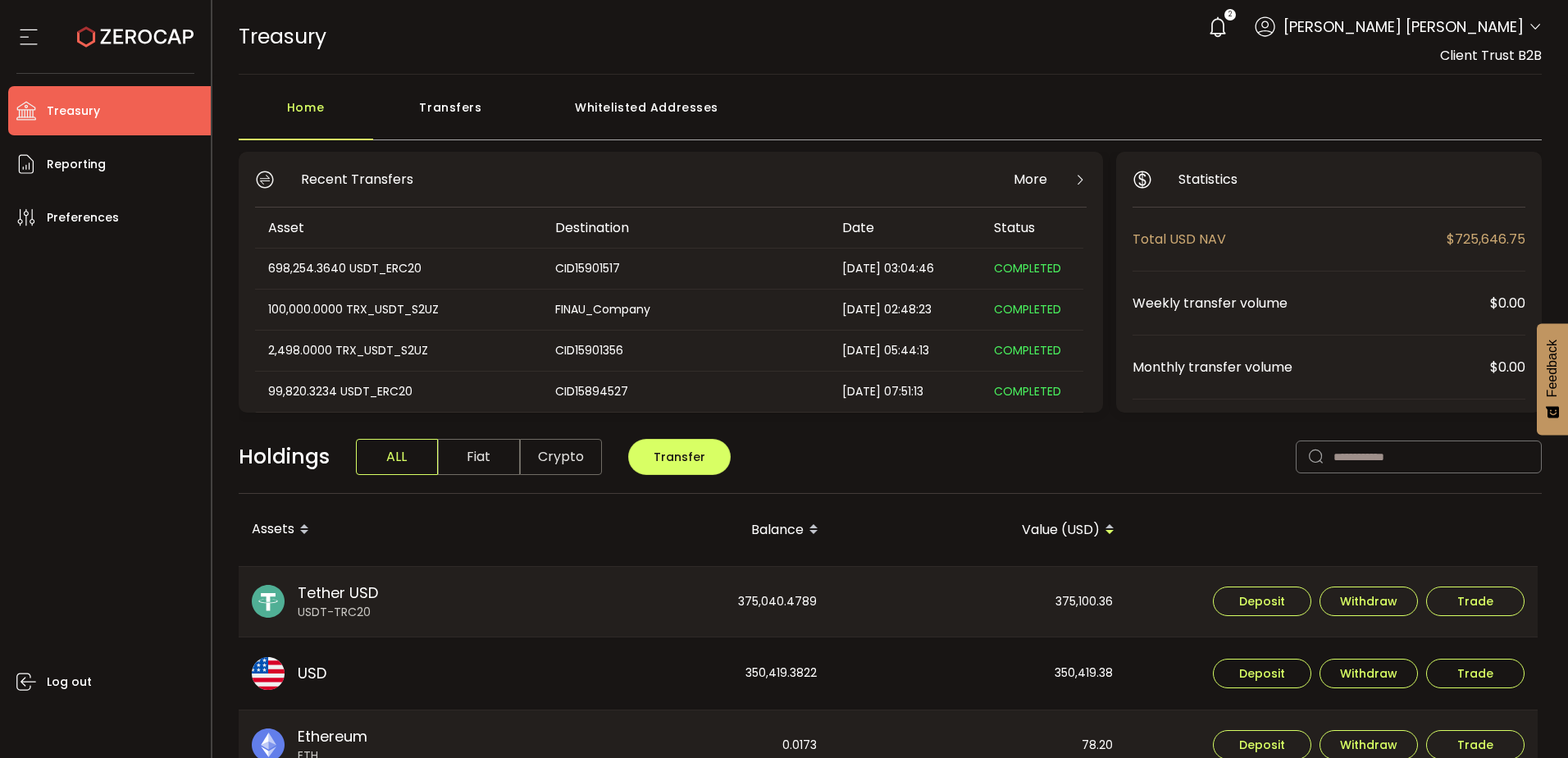
click at [662, 103] on div "Whitelisted Addresses" at bounding box center [647, 115] width 236 height 49
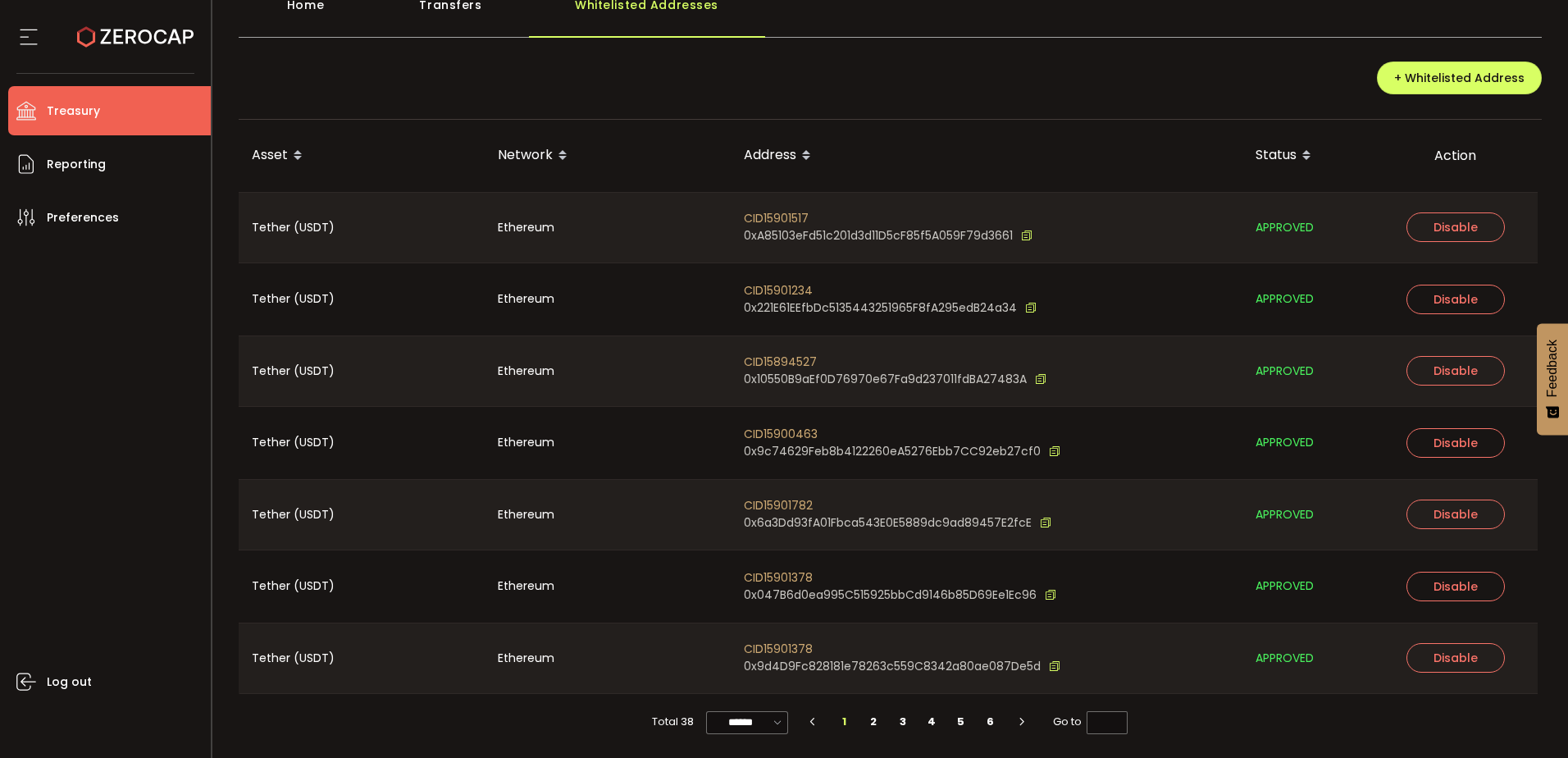
scroll to position [103, 0]
click at [731, 719] on input "******" at bounding box center [747, 722] width 82 height 23
click at [747, 684] on span "100/page" at bounding box center [746, 681] width 53 height 16
type input "********"
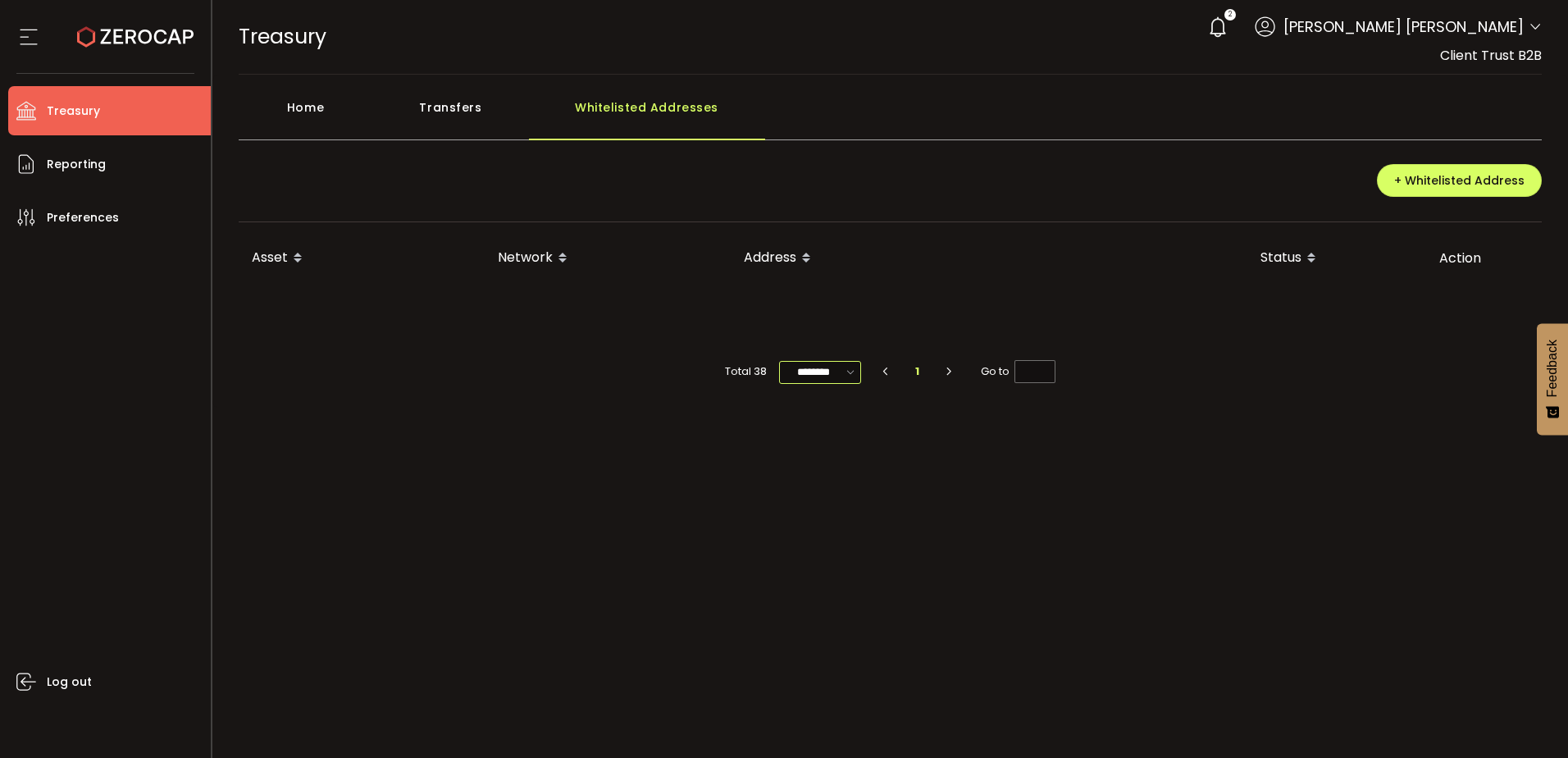
scroll to position [0, 0]
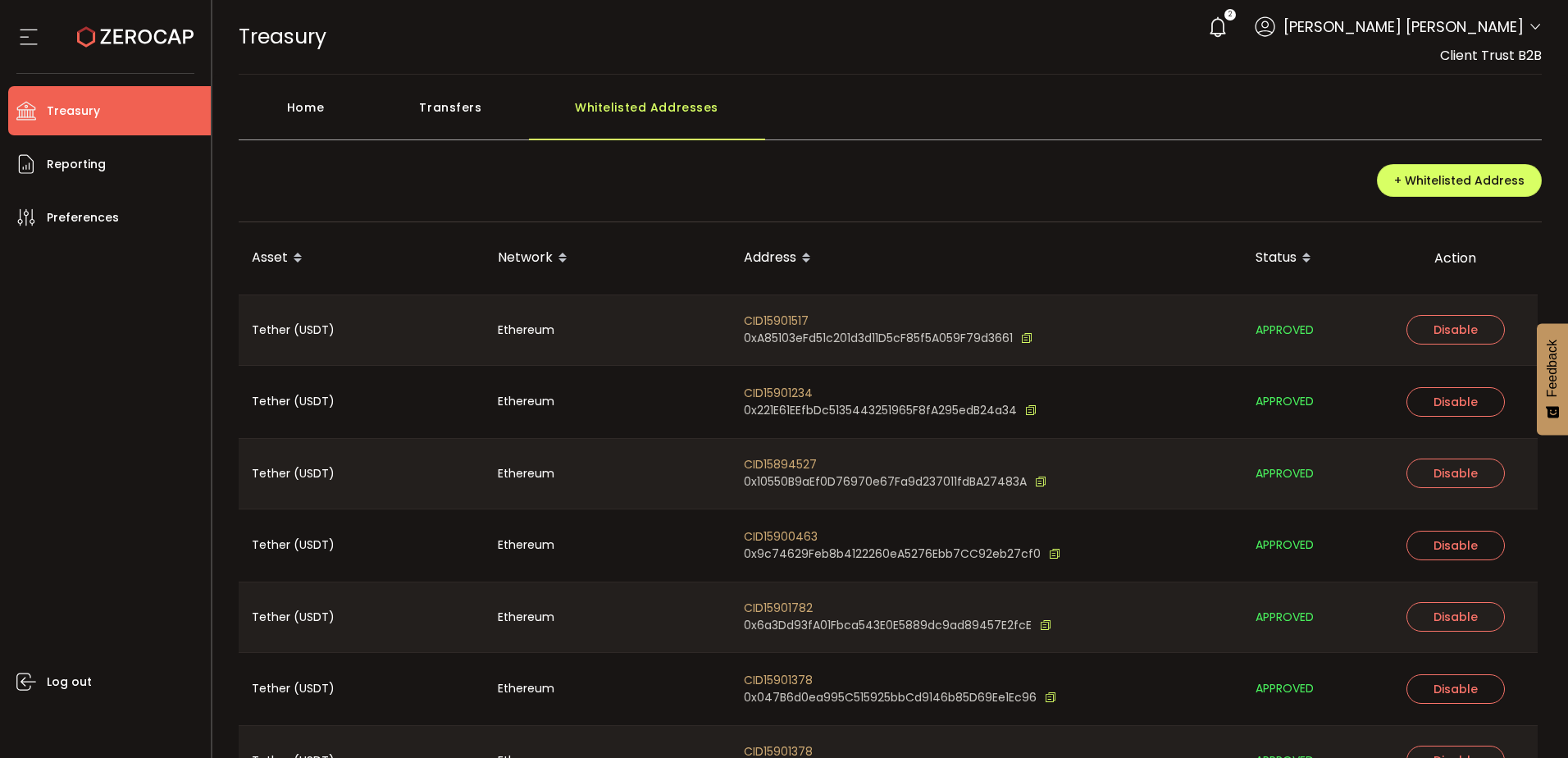
click at [1056, 235] on th "Address" at bounding box center [986, 258] width 511 height 72
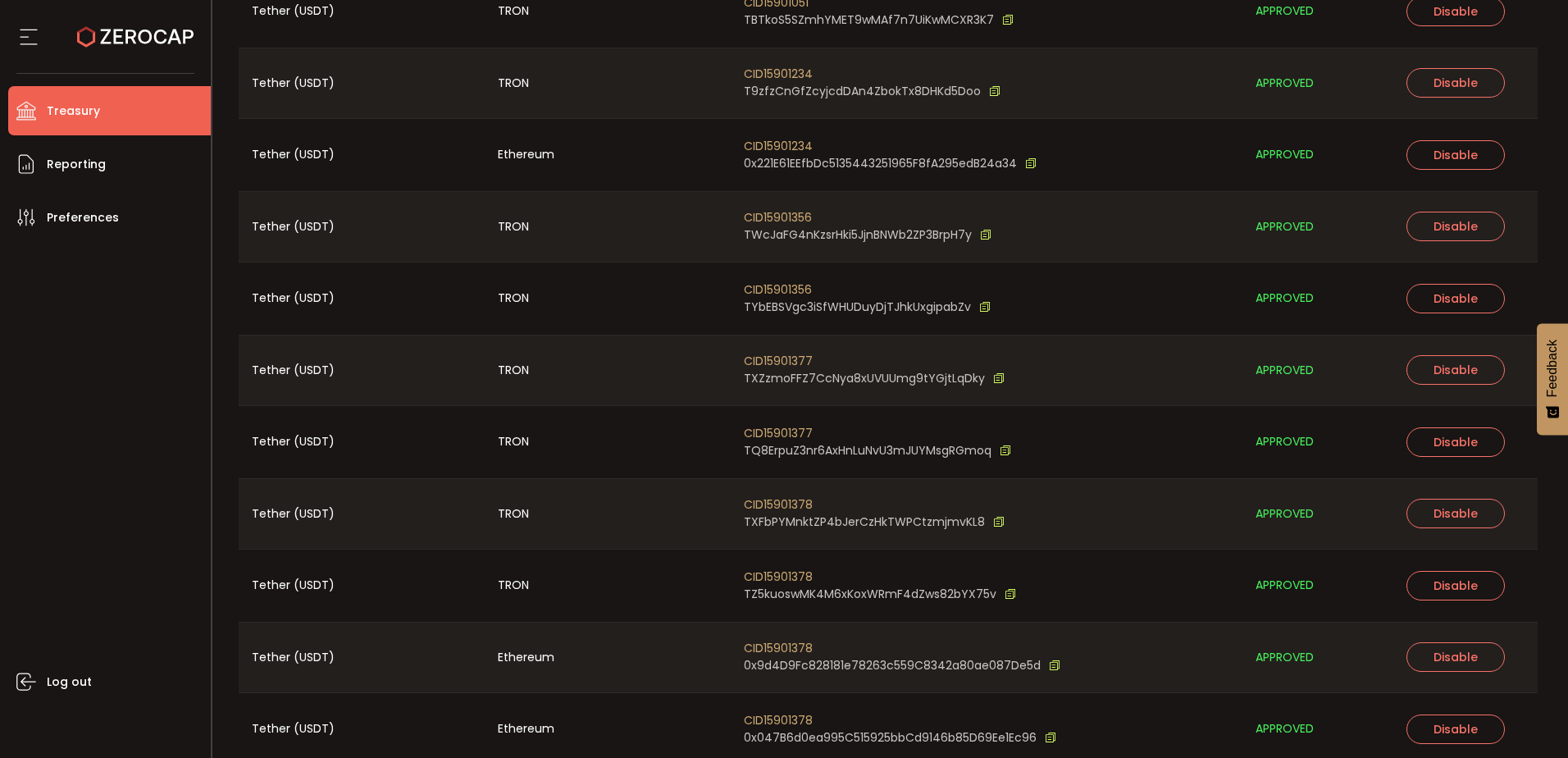
click at [784, 363] on span "CID15901377" at bounding box center [874, 362] width 261 height 17
copy span "CID15901377"
click at [863, 347] on div "CID15901377 TXZzmoFFZ7CcNya8xUVUUmg9tYGjtLqDky" at bounding box center [986, 370] width 511 height 70
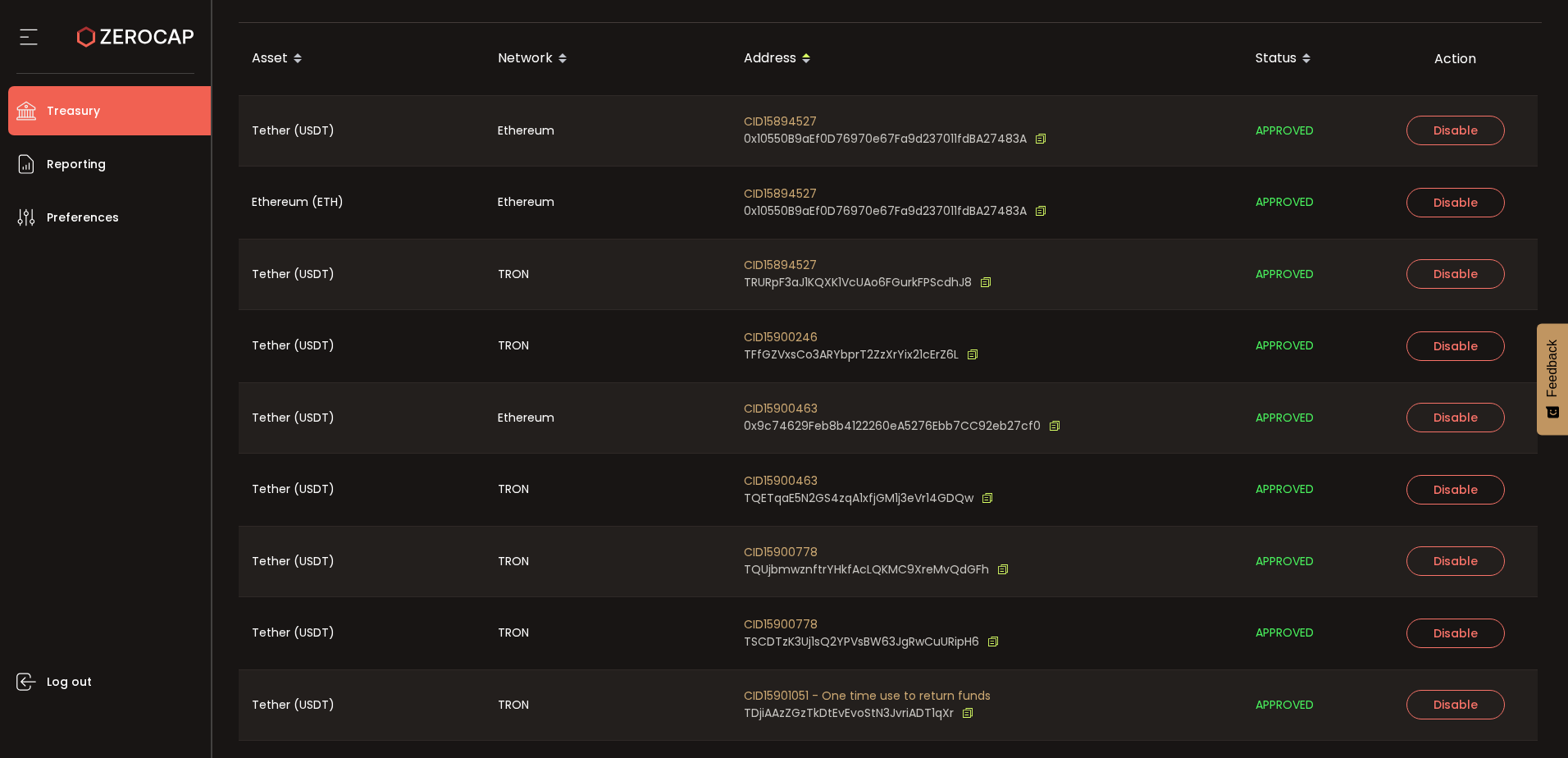
scroll to position [144, 0]
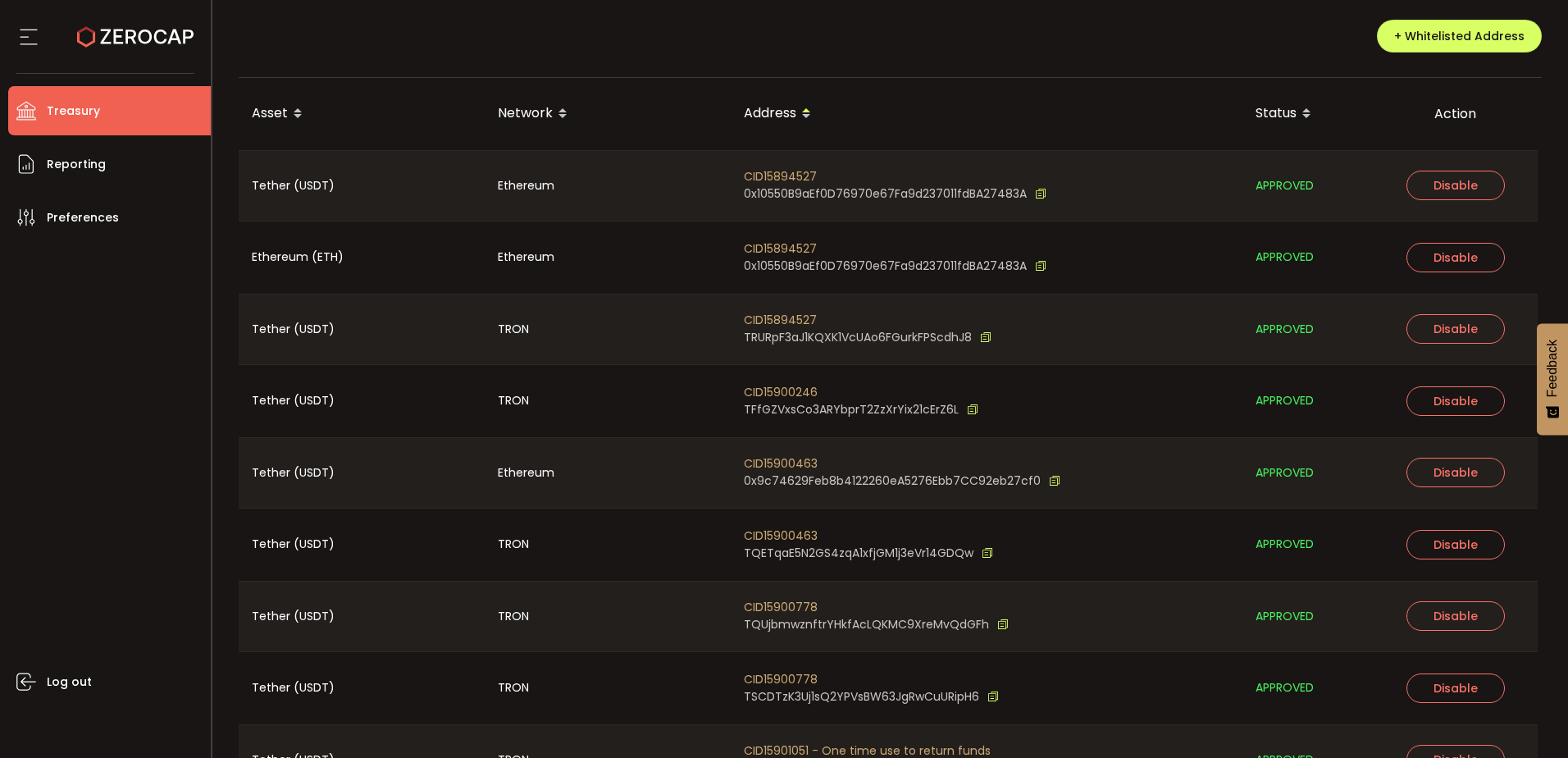
click at [781, 316] on span "CID15894527" at bounding box center [868, 320] width 248 height 17
copy span "CID15894527"
drag, startPoint x: 70, startPoint y: 161, endPoint x: 81, endPoint y: 180, distance: 22.0
click at [70, 161] on span "Reporting" at bounding box center [76, 164] width 59 height 24
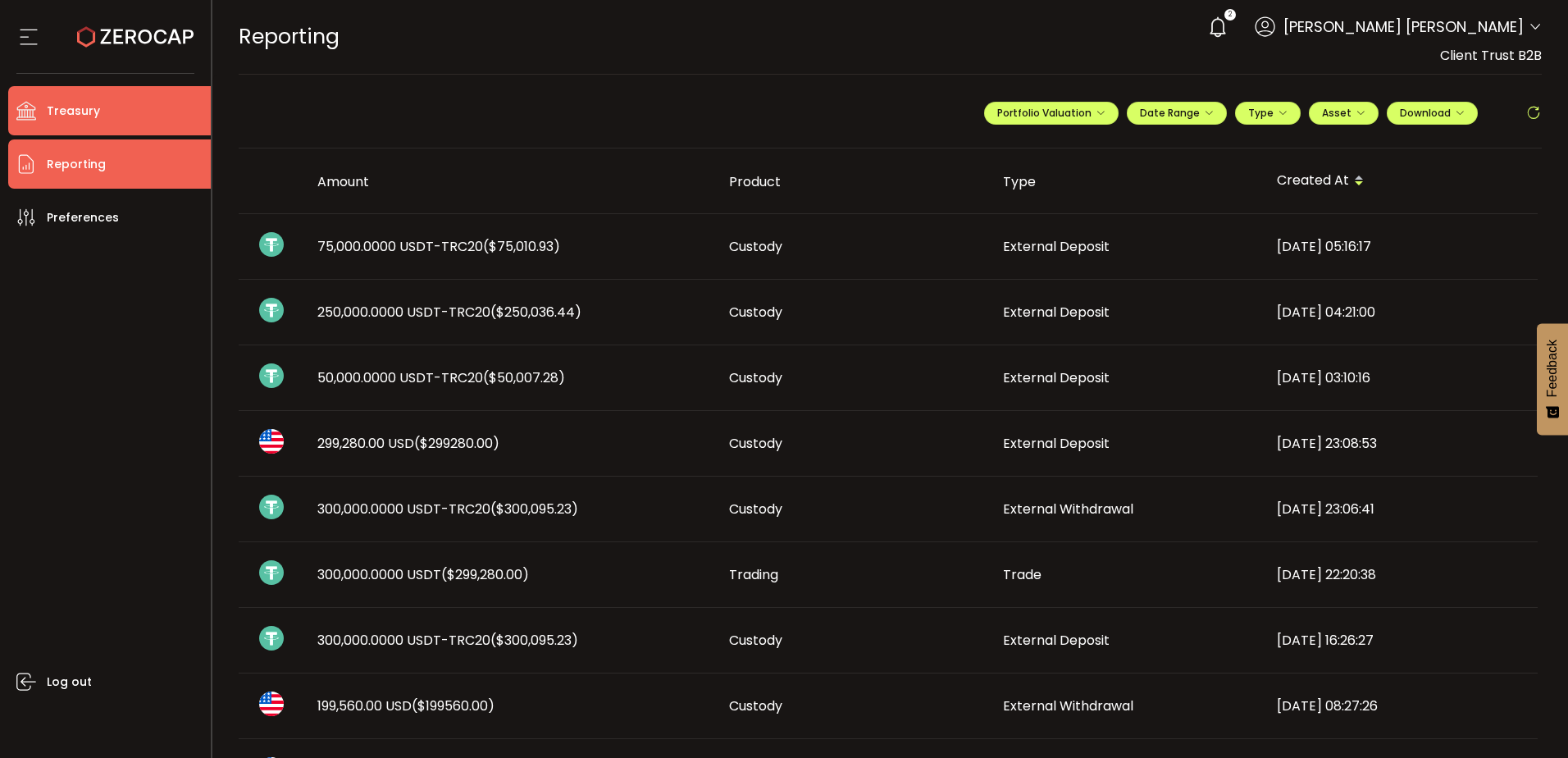
click at [117, 124] on li "Treasury" at bounding box center [110, 111] width 203 height 49
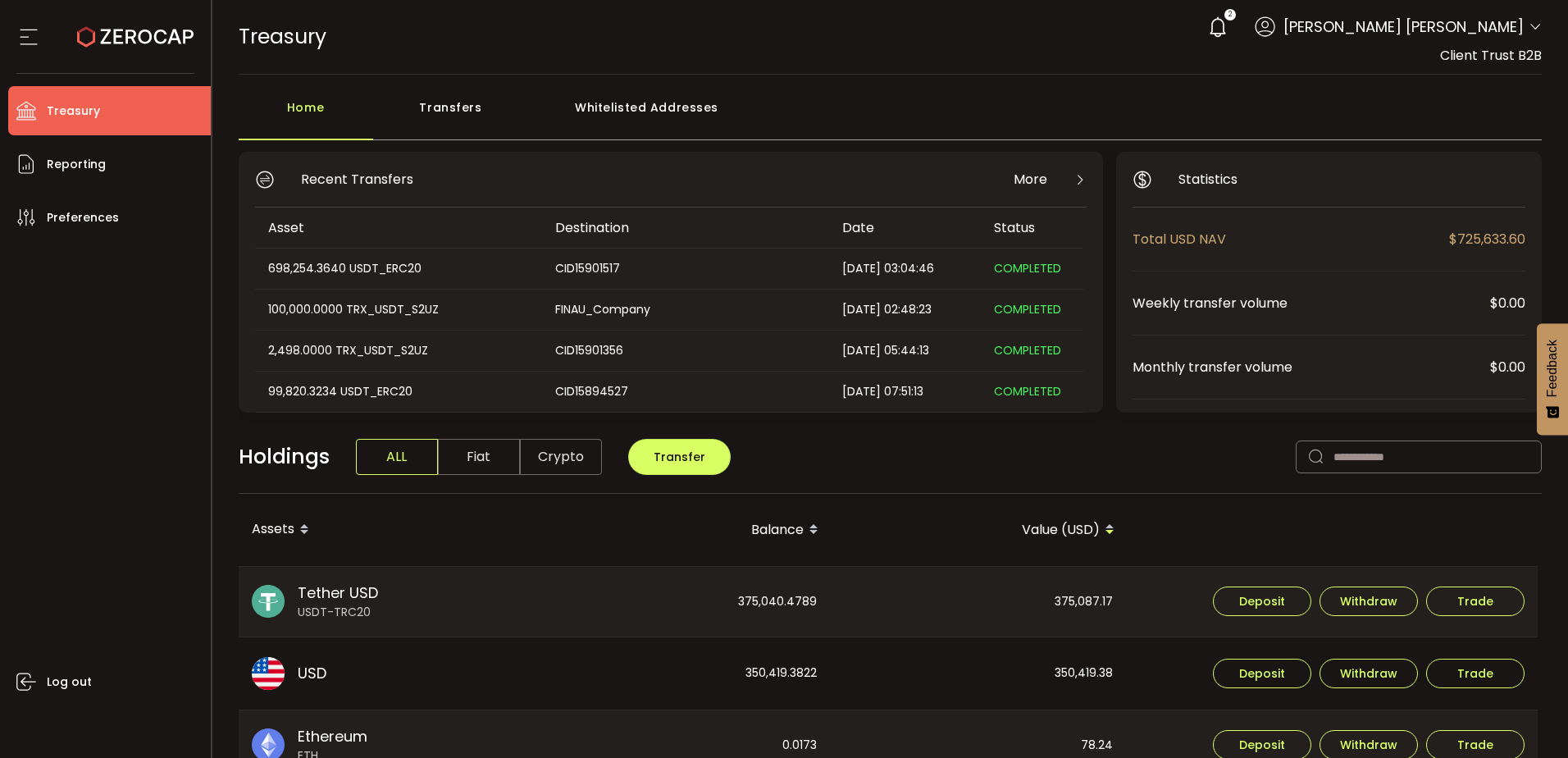
scroll to position [82, 0]
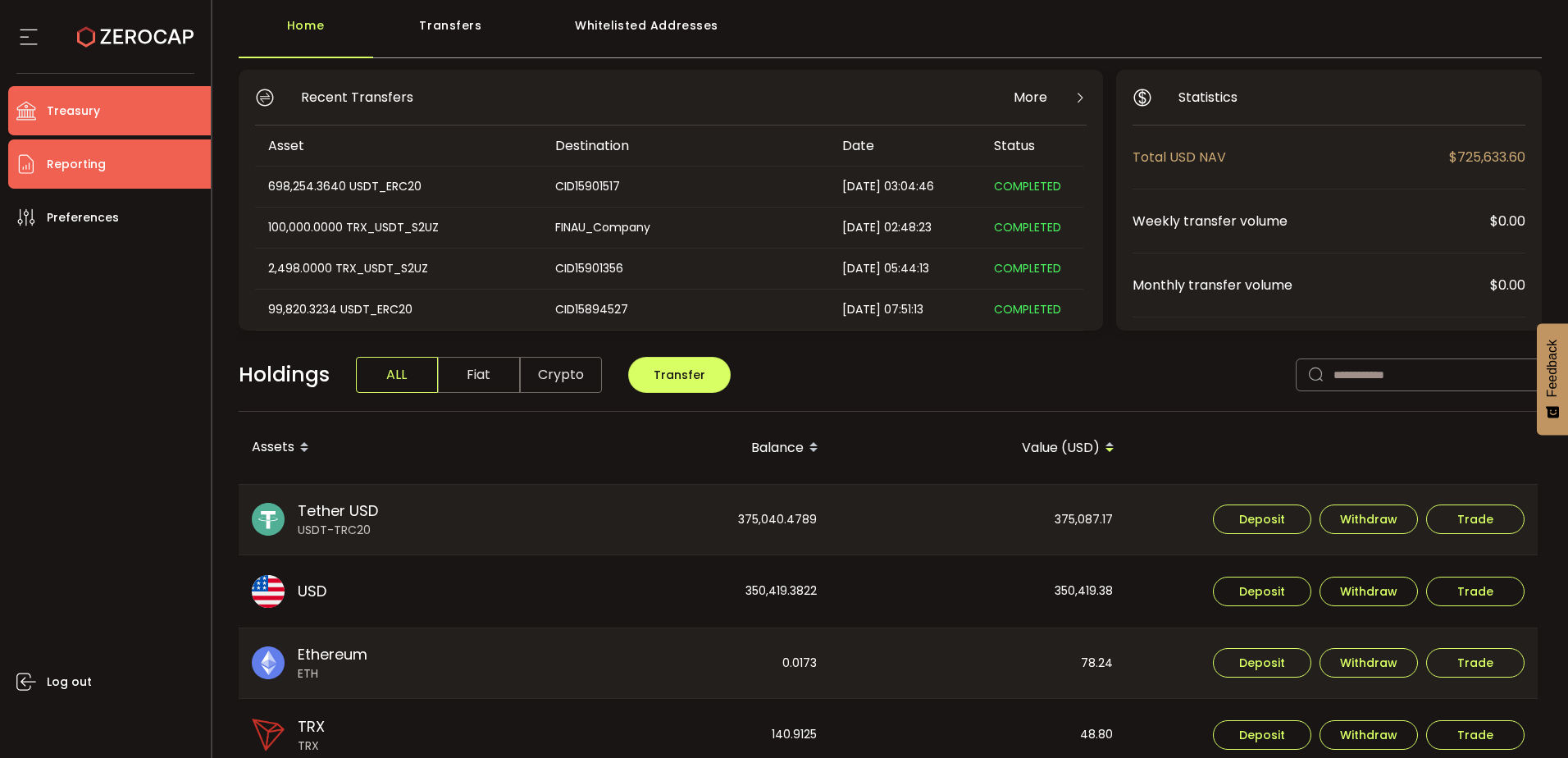
click at [103, 176] on li "Reporting" at bounding box center [110, 164] width 203 height 49
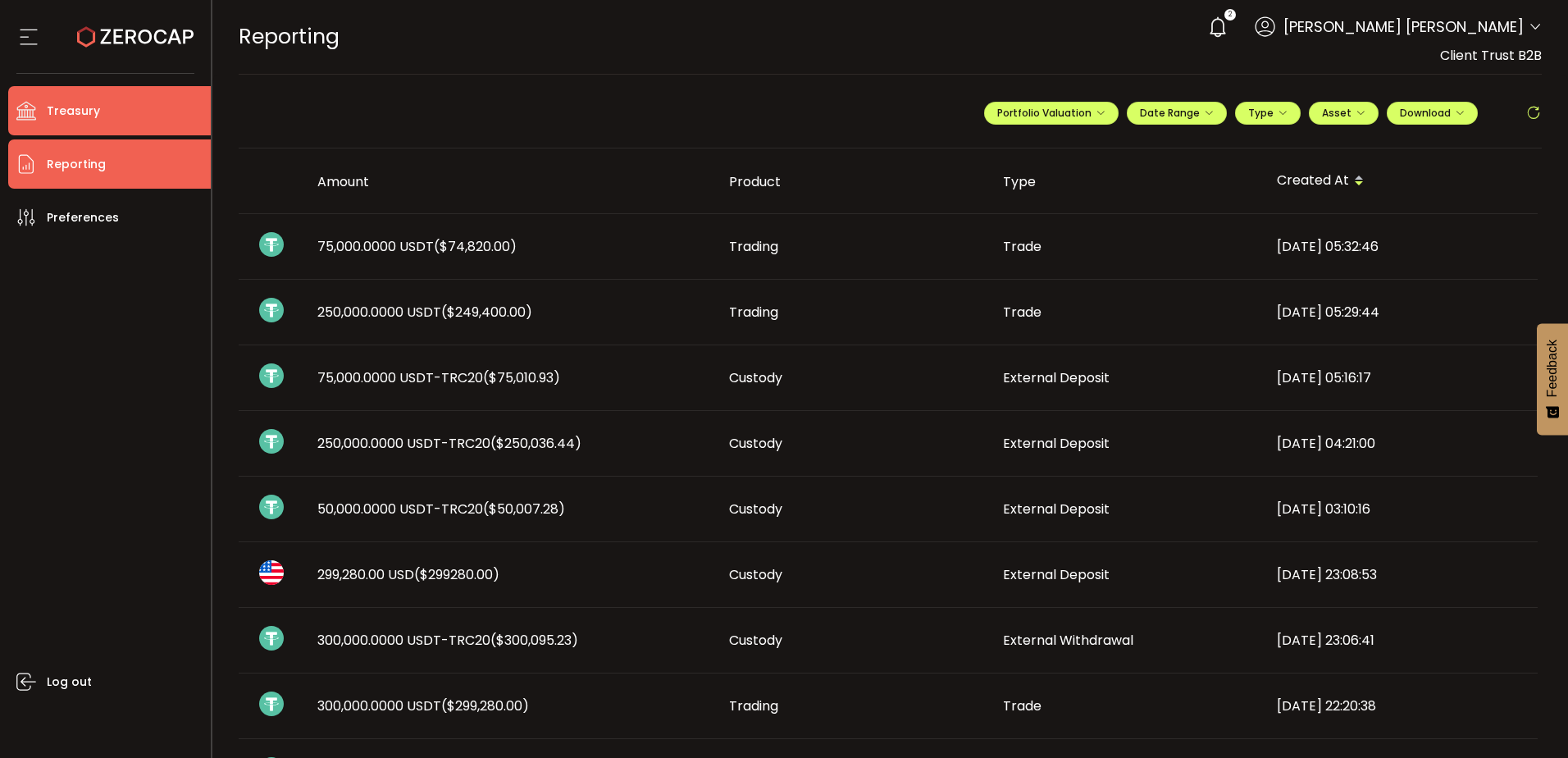
click at [110, 102] on li "Treasury" at bounding box center [110, 111] width 203 height 49
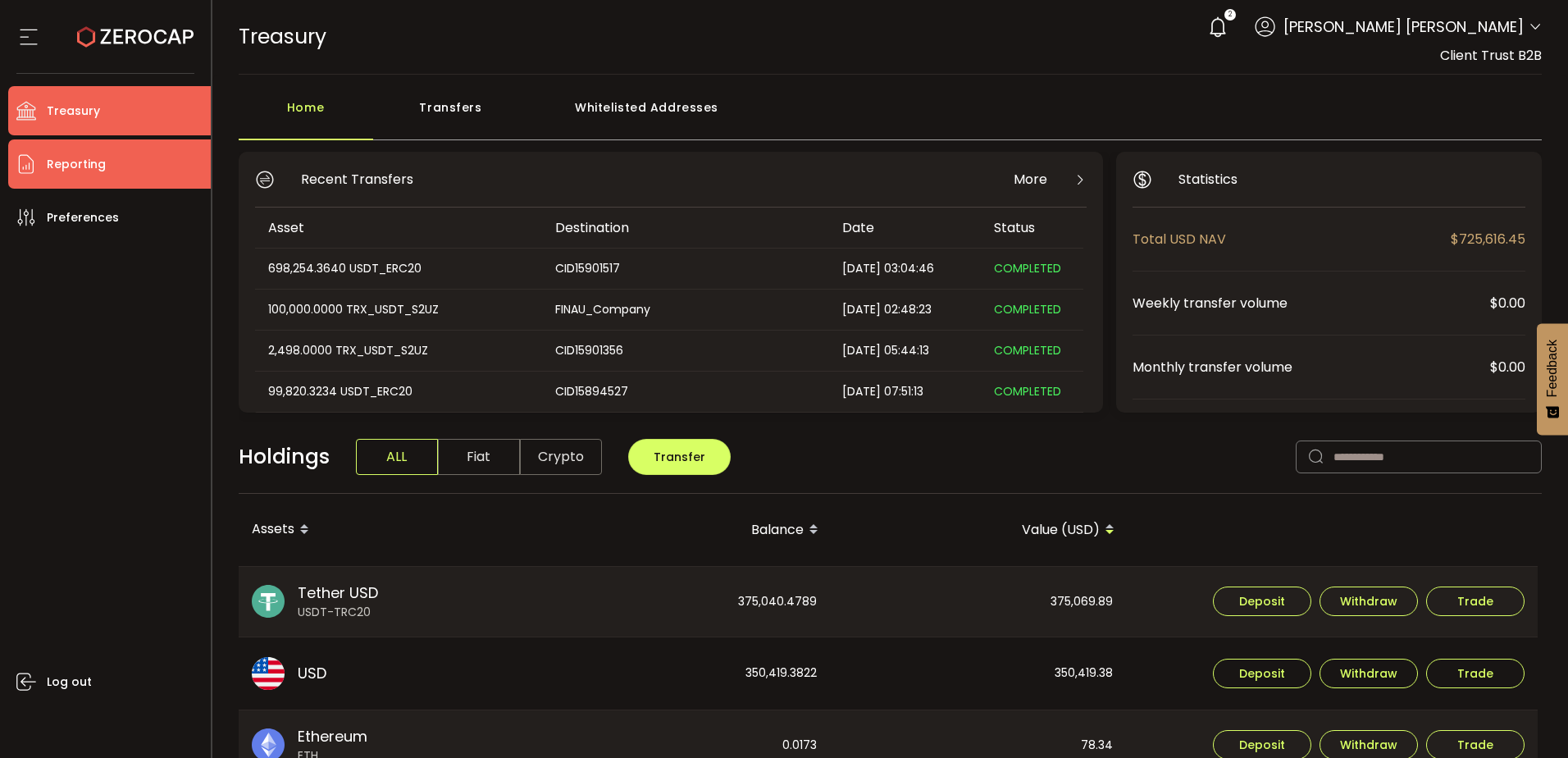
click at [99, 164] on span "Reporting" at bounding box center [76, 164] width 59 height 24
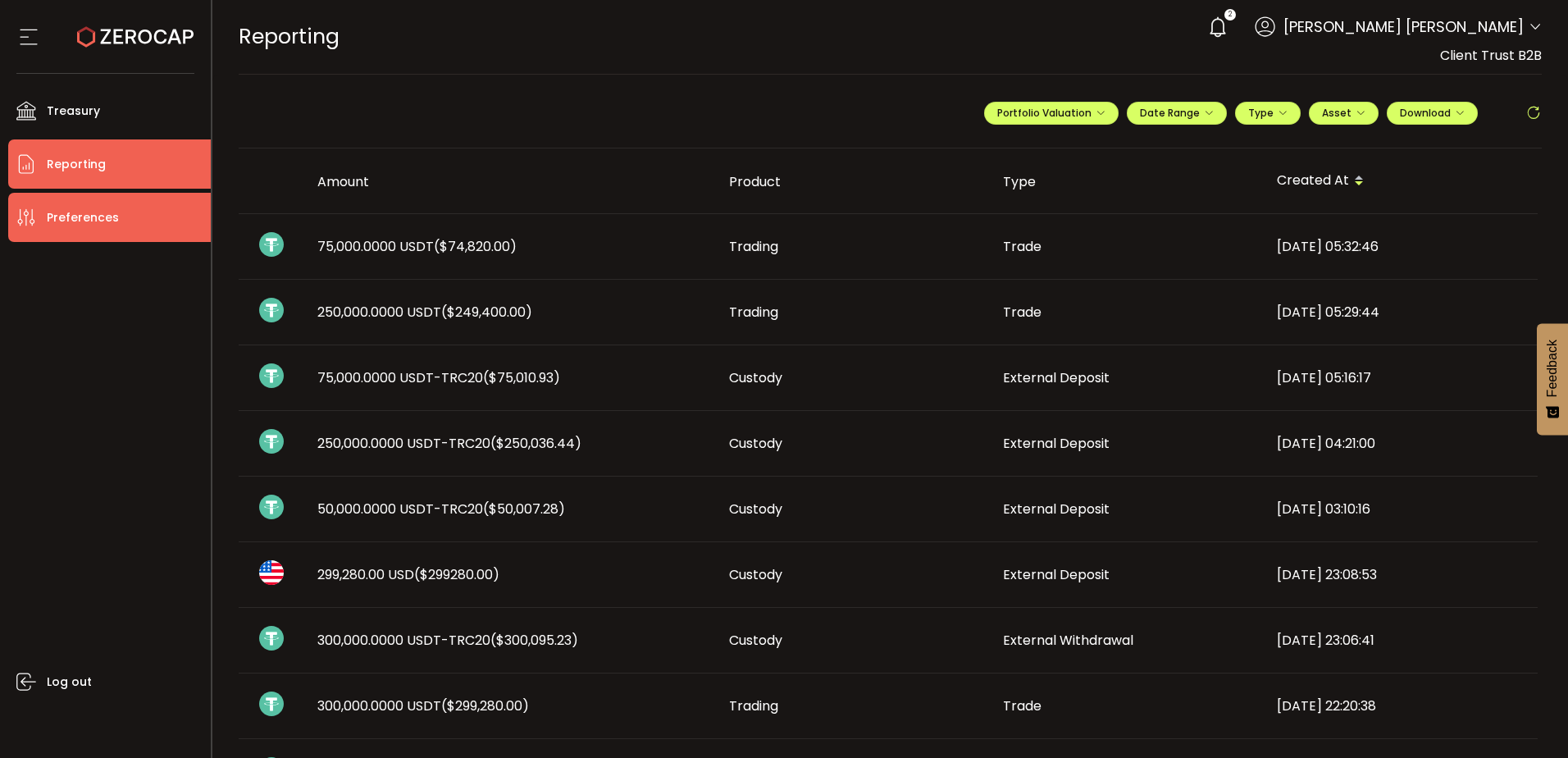
click at [118, 219] on li "Preferences" at bounding box center [110, 216] width 203 height 49
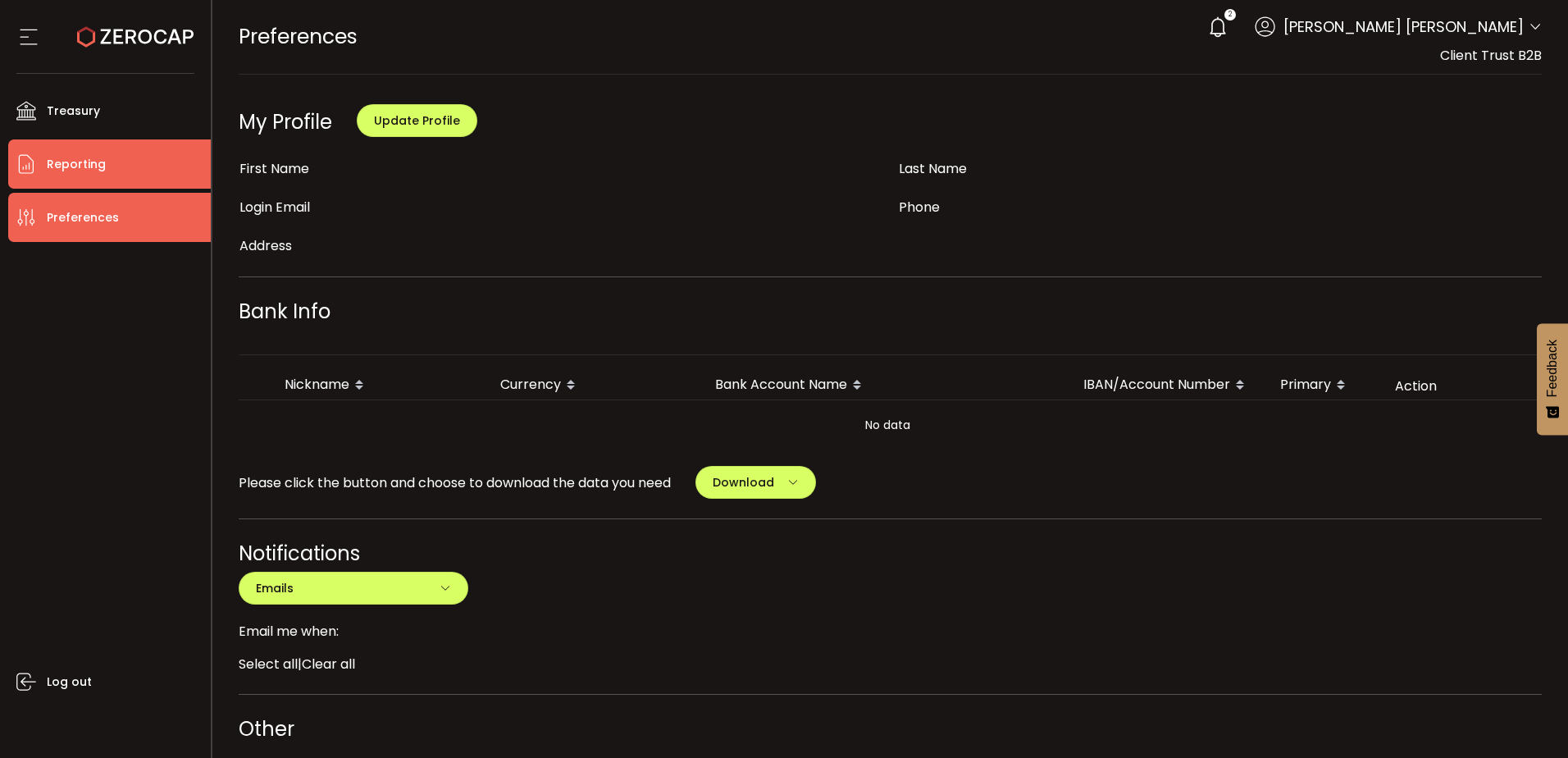
click at [117, 167] on li "Reporting" at bounding box center [110, 164] width 203 height 49
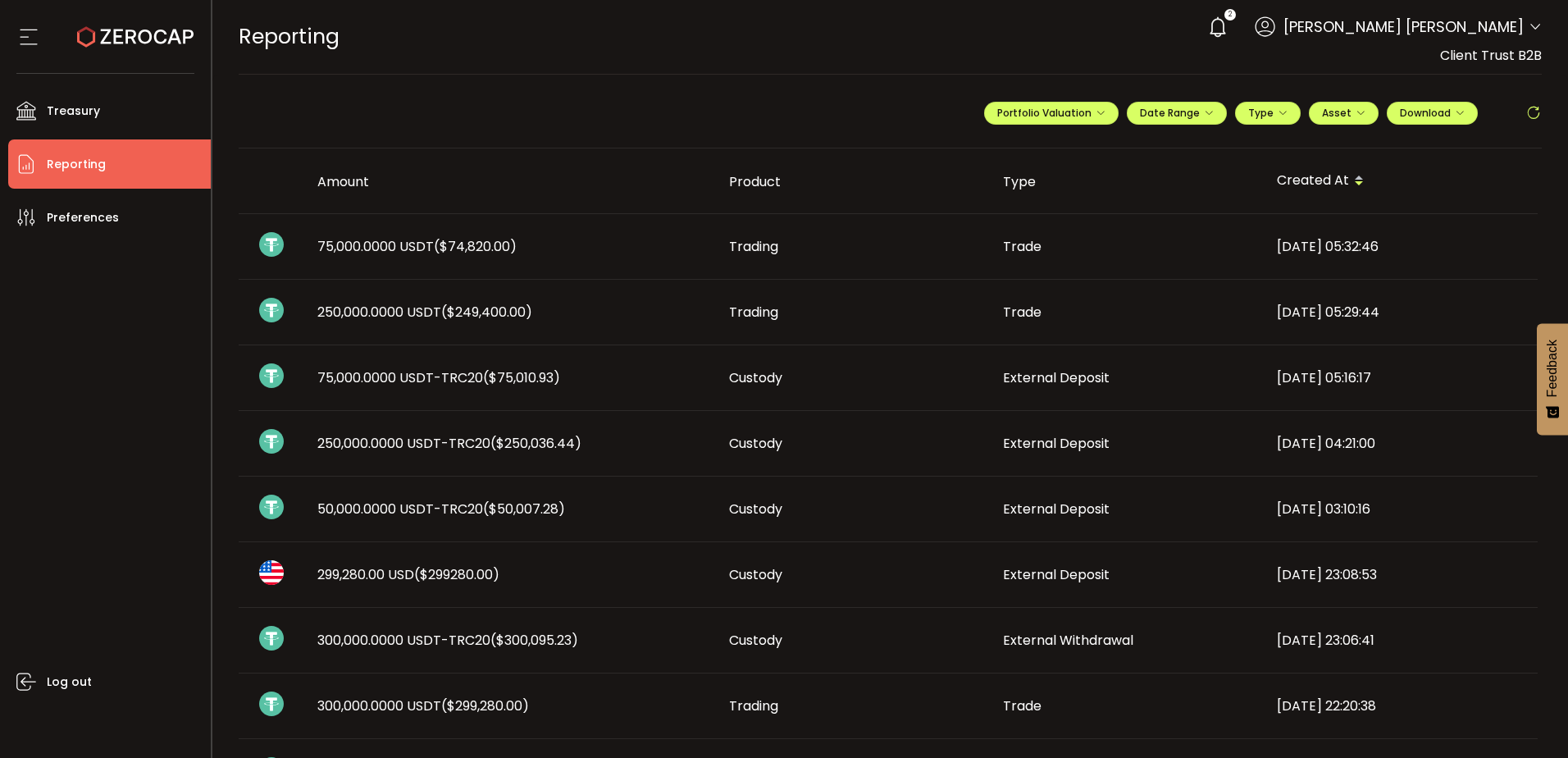
click at [731, 93] on div "**********" at bounding box center [890, 120] width 1305 height 58
click at [473, 308] on span "($249,400.00)" at bounding box center [486, 313] width 91 height 19
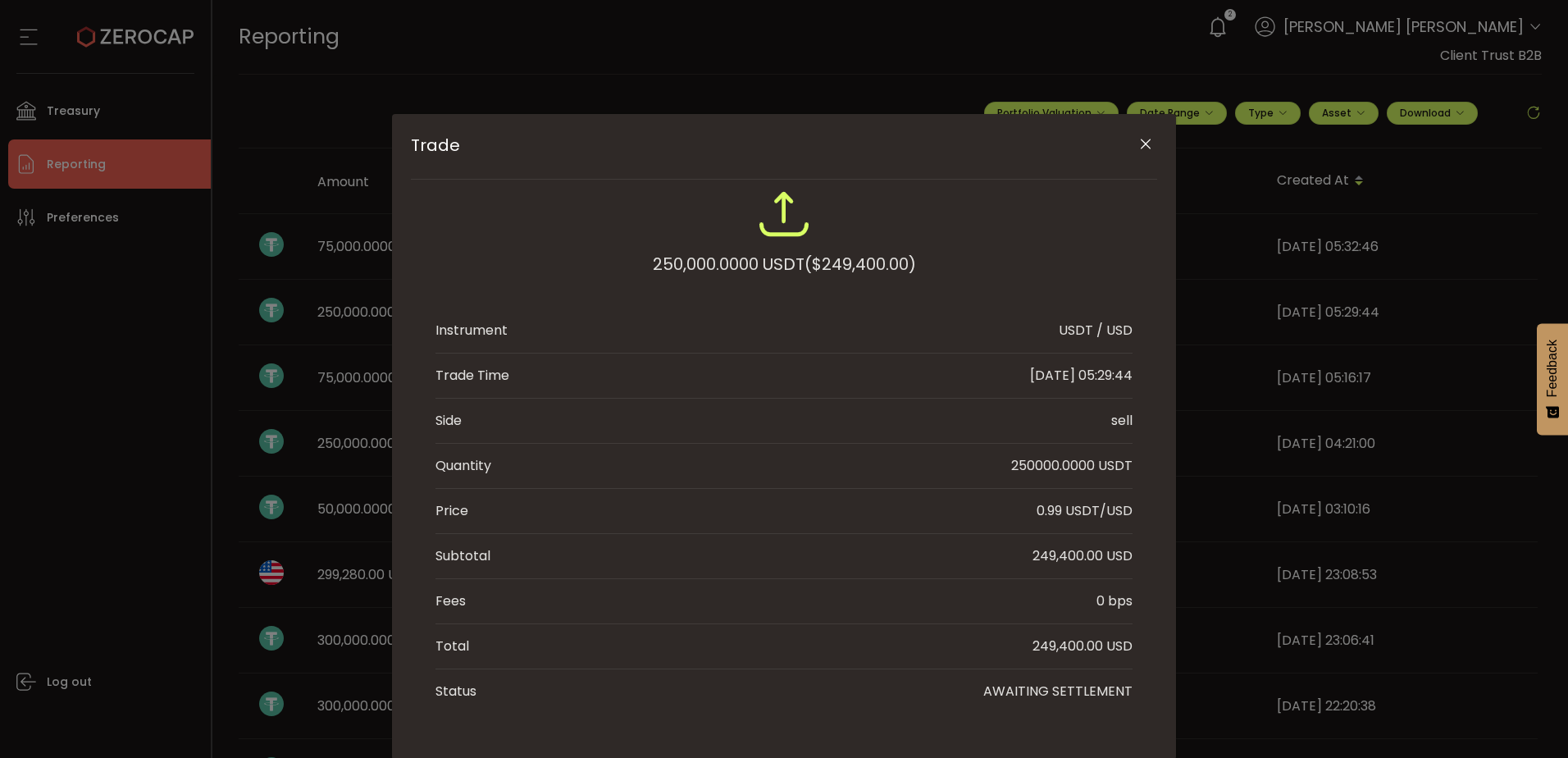
click at [1132, 144] on button "Close" at bounding box center [1146, 145] width 29 height 29
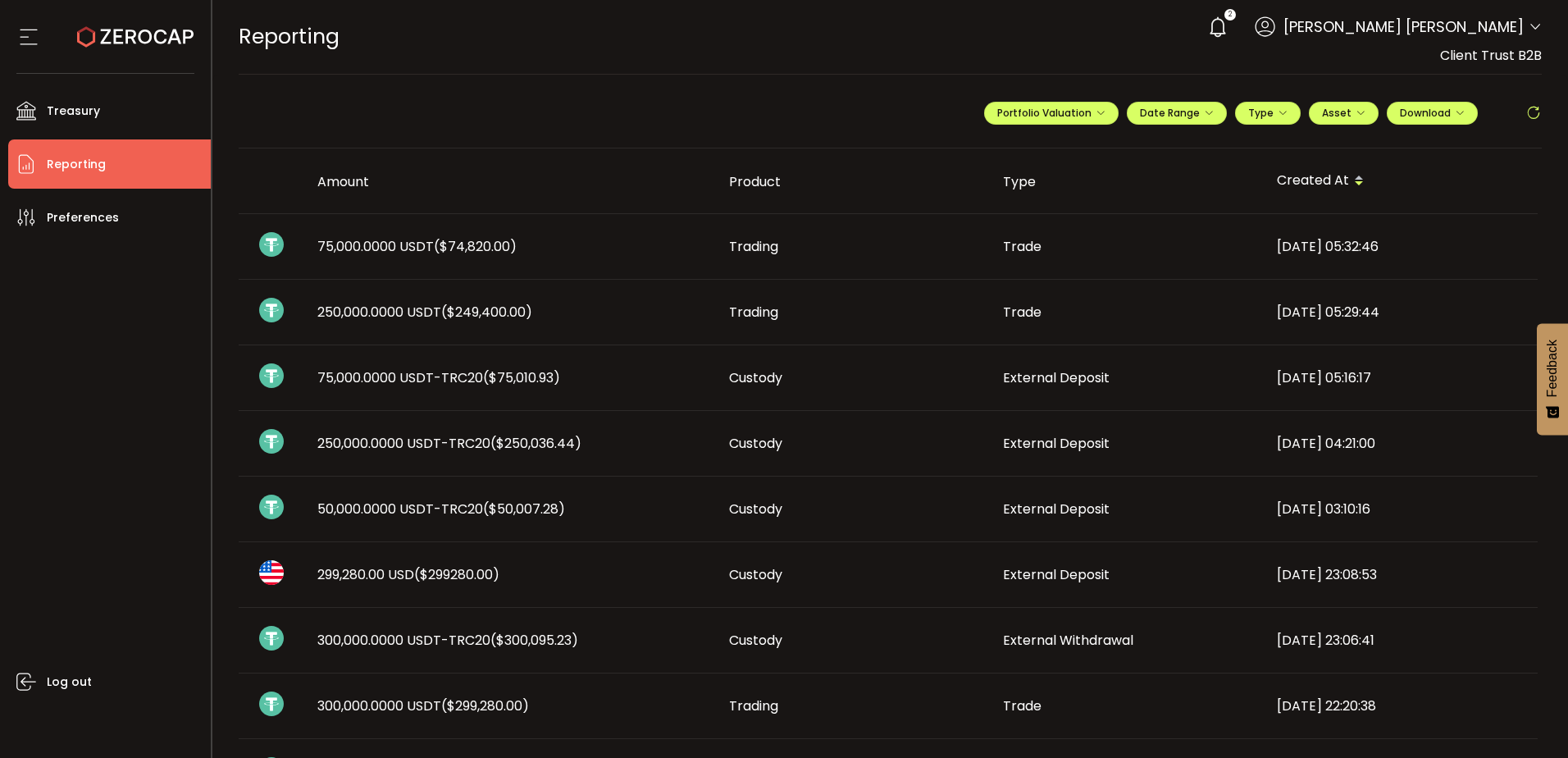
click at [407, 310] on span "250,000.0000 USDT ($249,400.00)" at bounding box center [425, 313] width 215 height 19
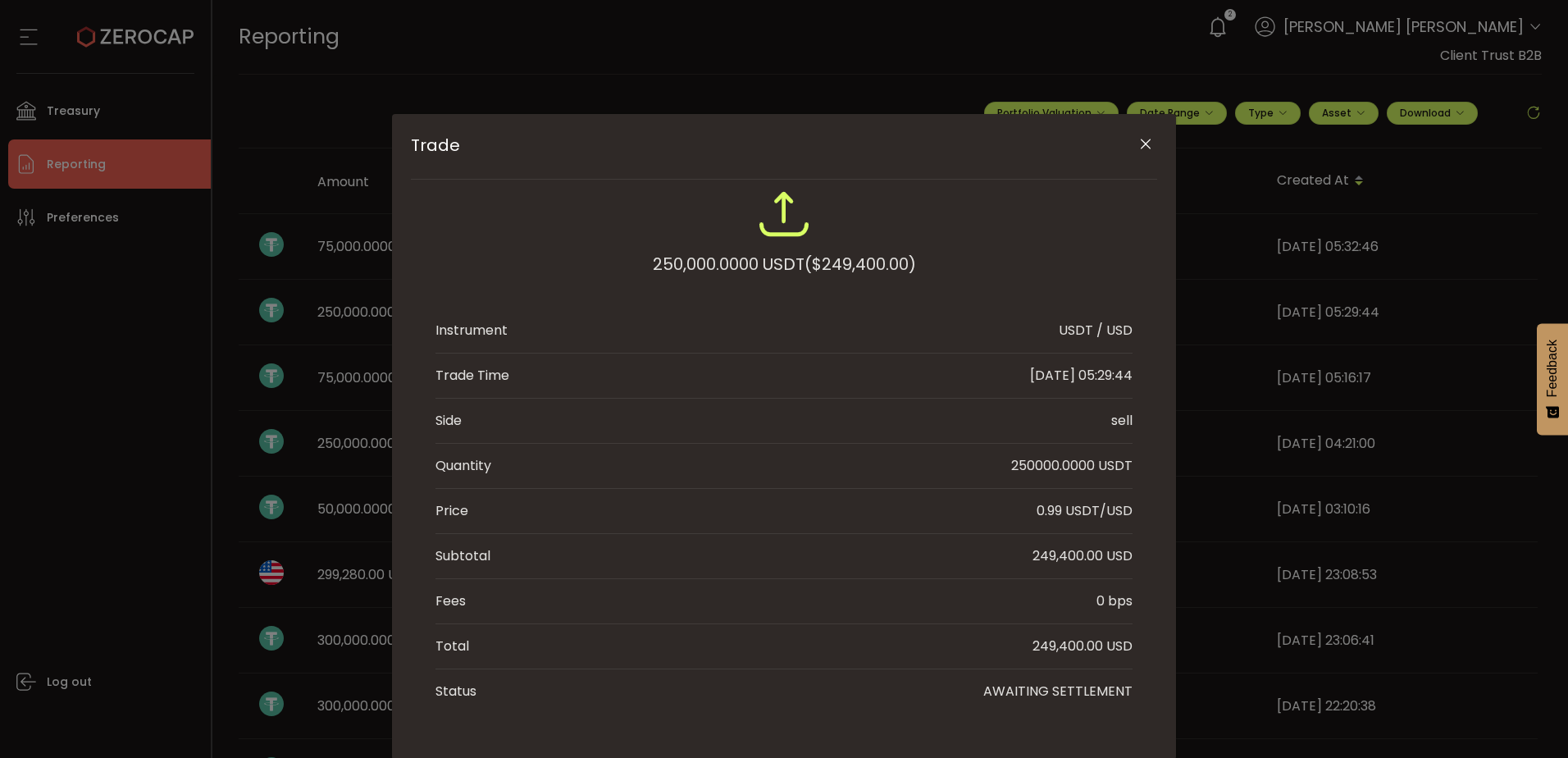
drag, startPoint x: 1142, startPoint y: 140, endPoint x: 975, endPoint y: 139, distance: 167.0
click at [1143, 140] on icon "Close" at bounding box center [1145, 144] width 16 height 16
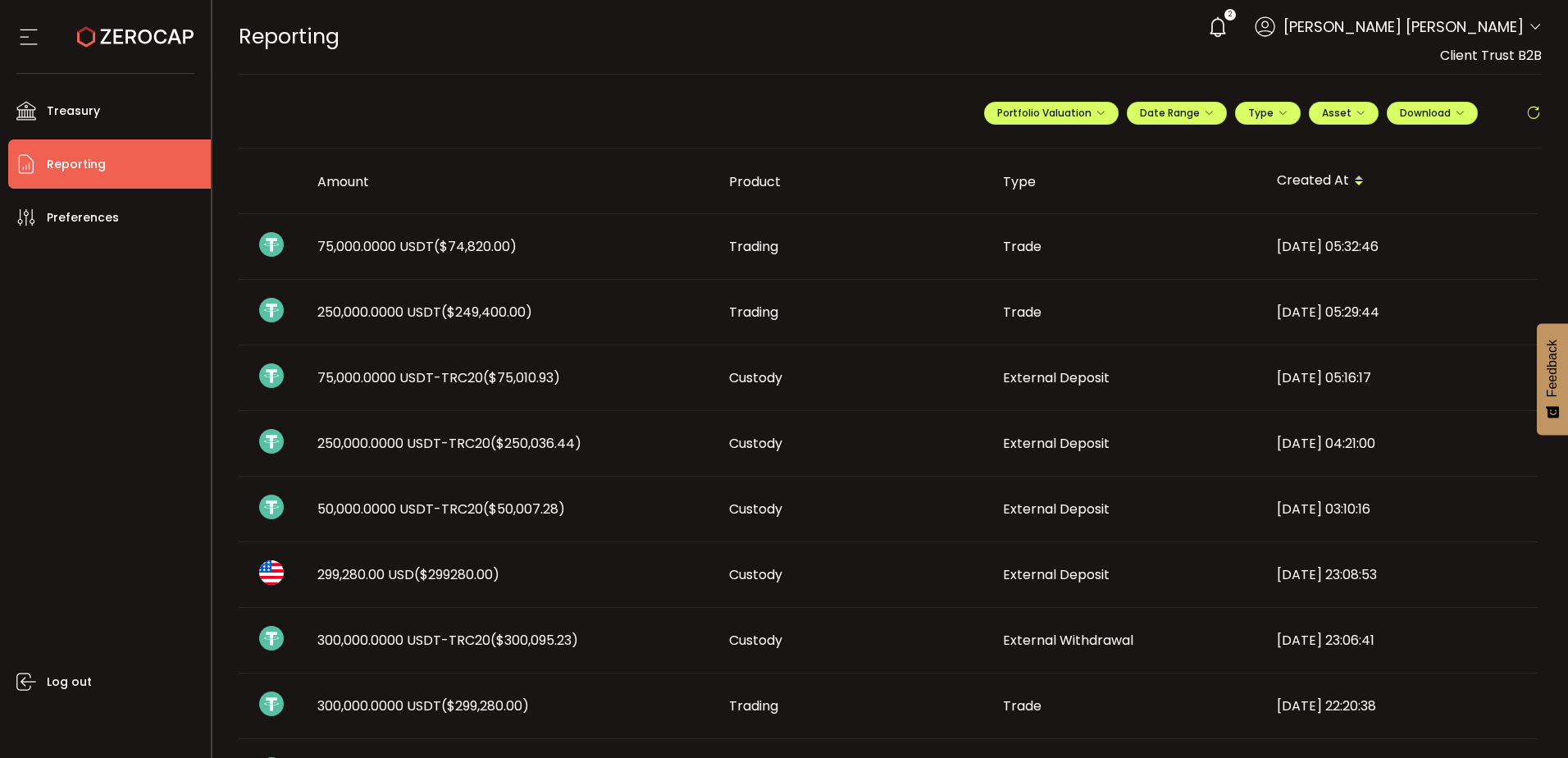
click at [466, 126] on div "**********" at bounding box center [890, 120] width 1305 height 58
click at [514, 454] on td "250,000.0000 USDT-TRC20 ($250,036.44)" at bounding box center [510, 443] width 411 height 65
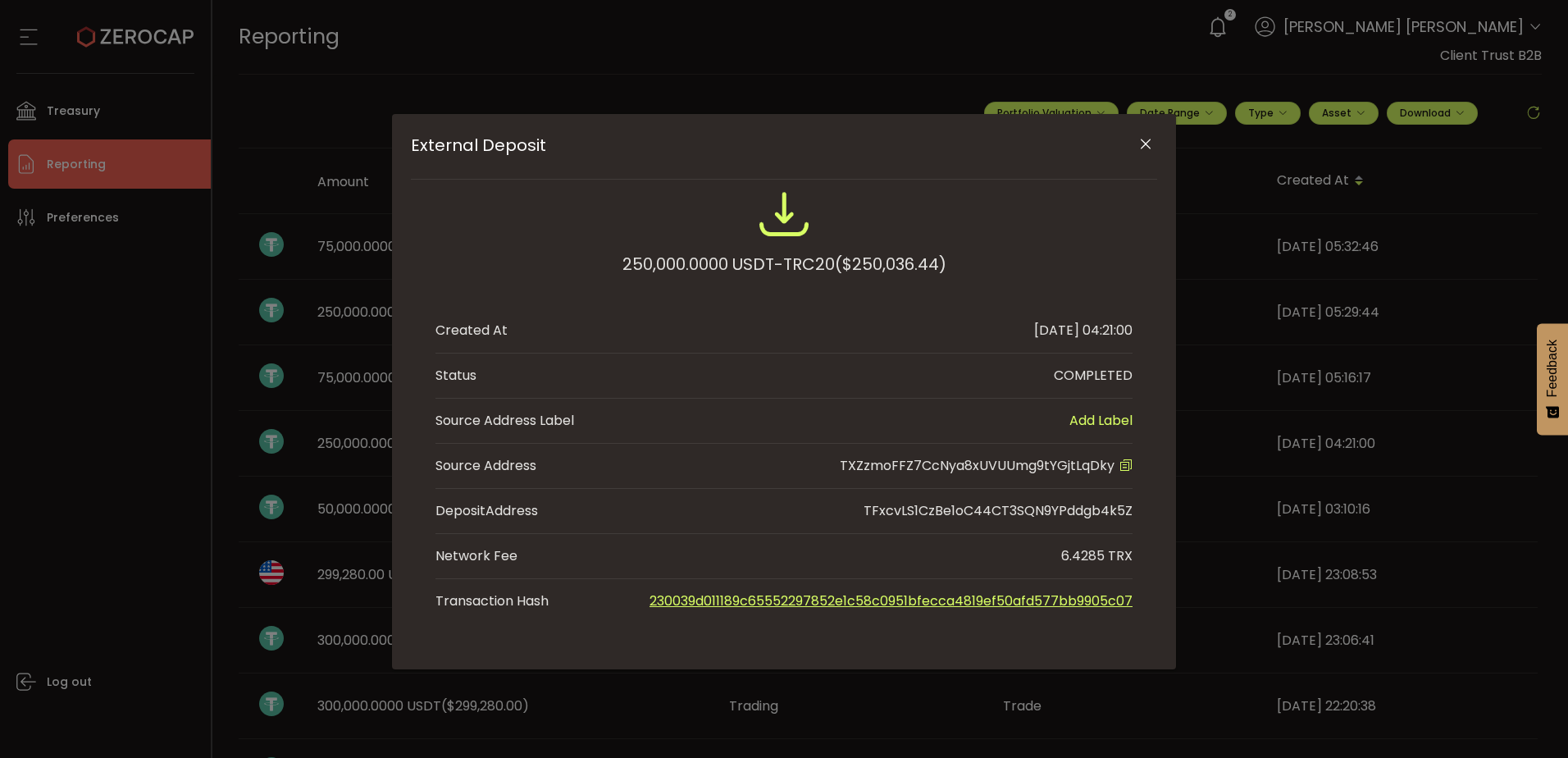
drag, startPoint x: 1149, startPoint y: 136, endPoint x: 1104, endPoint y: 175, distance: 59.5
click at [1149, 137] on icon "Close" at bounding box center [1145, 144] width 16 height 16
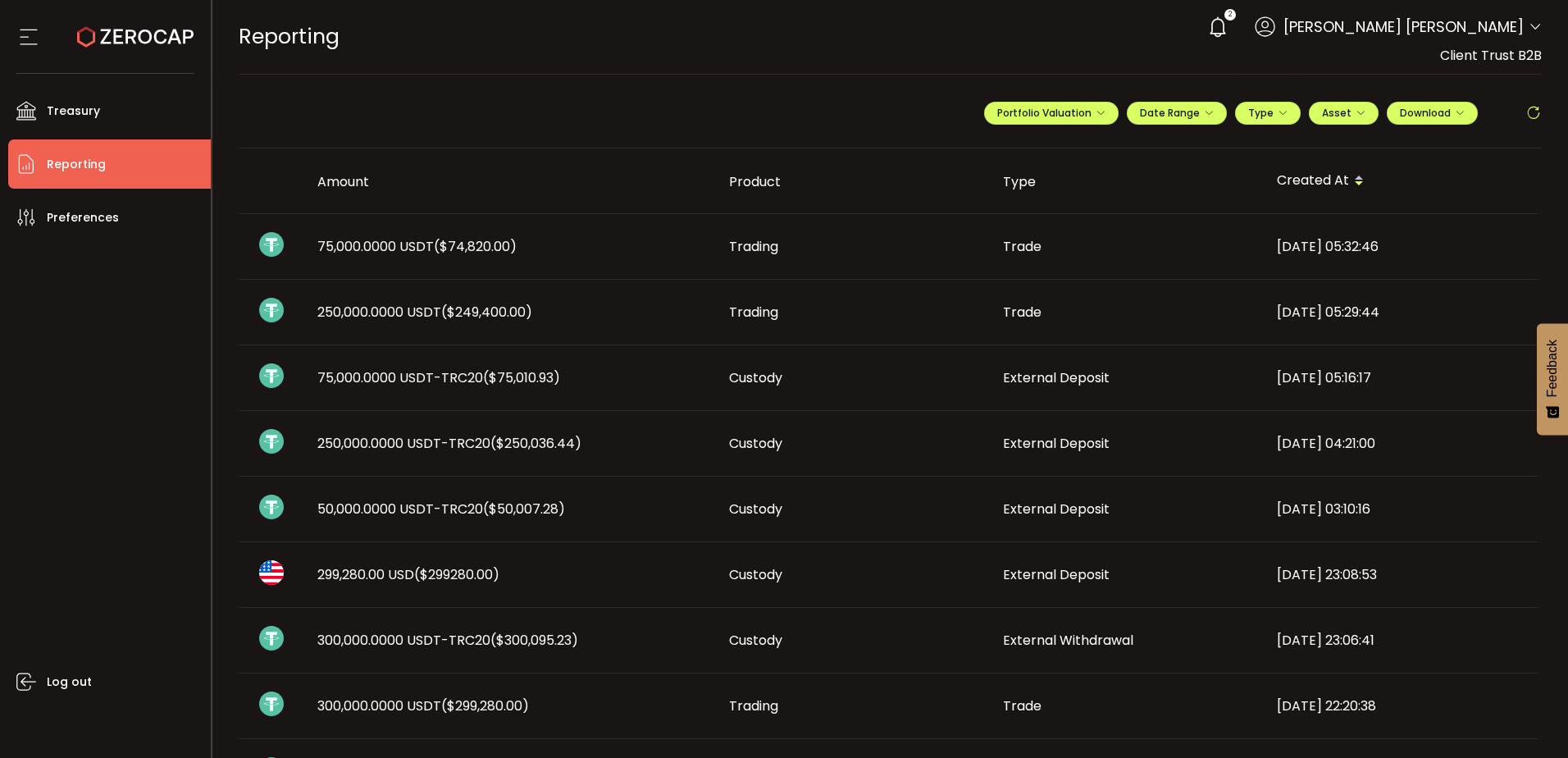
click at [459, 389] on td "75,000.0000 USDT-TRC20 ($75,010.93)" at bounding box center [510, 378] width 411 height 65
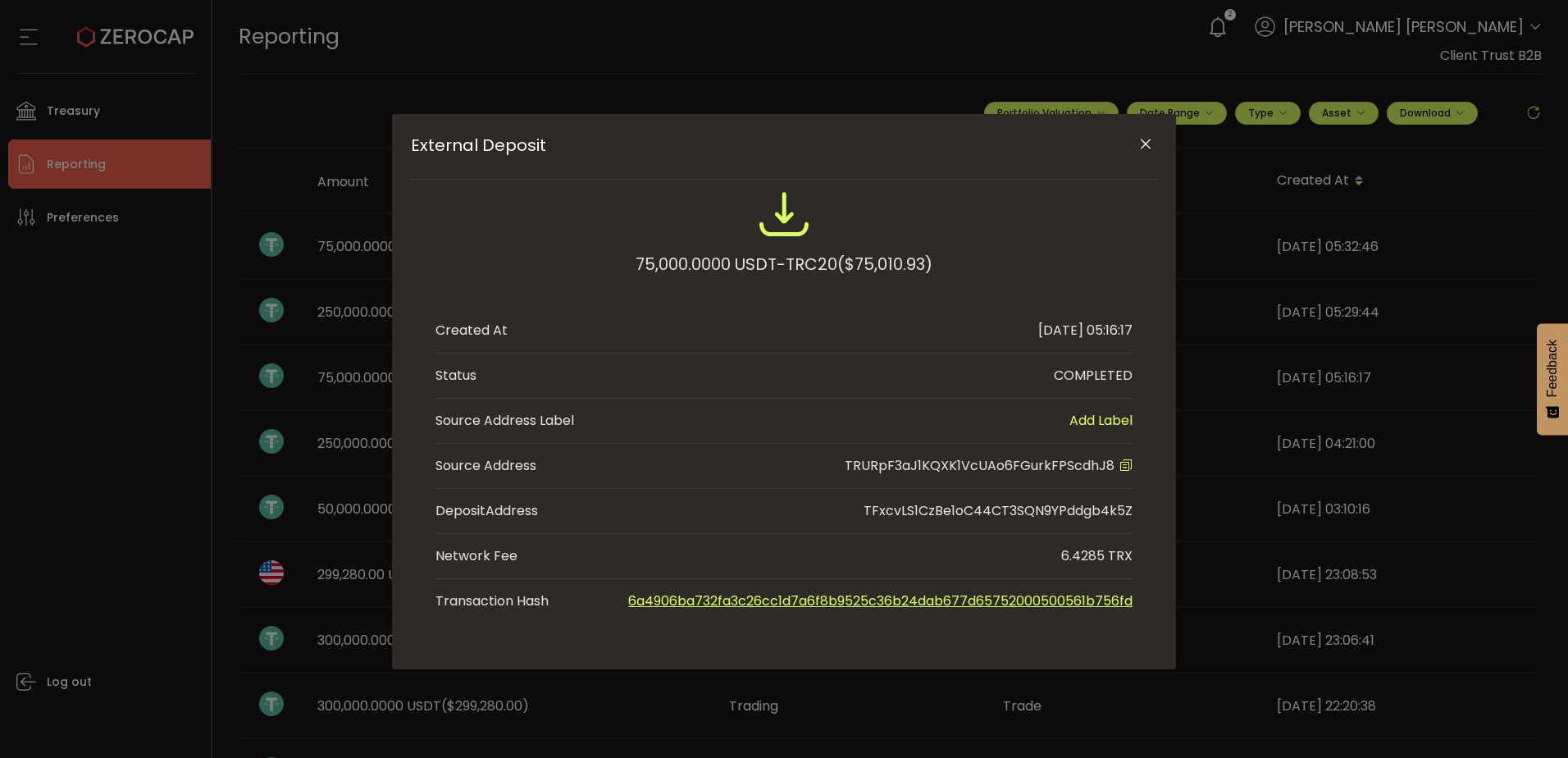
click at [1146, 144] on icon "Close" at bounding box center [1145, 144] width 16 height 16
